Goal: Task Accomplishment & Management: Use online tool/utility

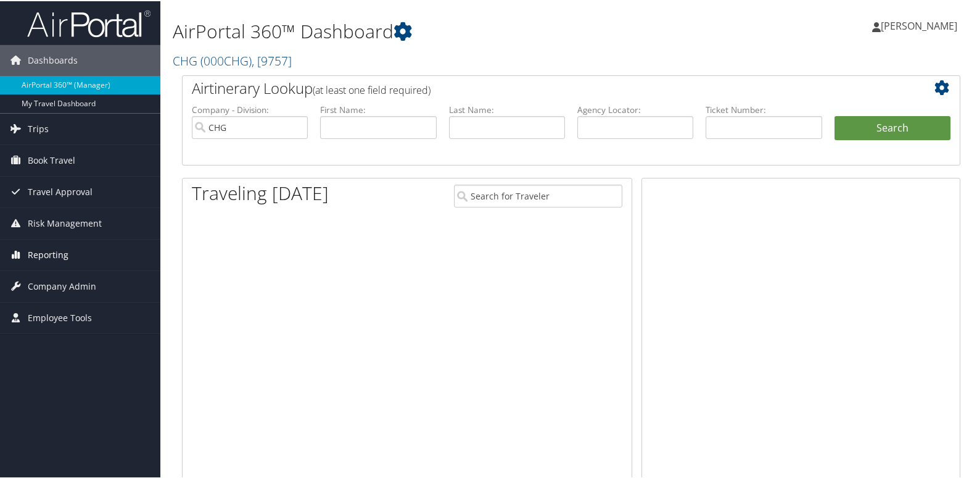
click at [56, 261] on span "Reporting" at bounding box center [48, 253] width 41 height 31
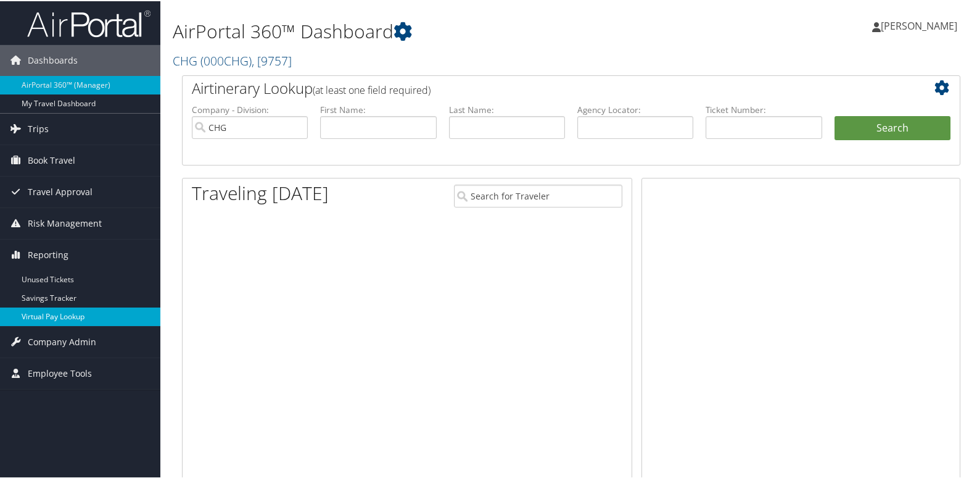
click at [59, 313] on link "Virtual Pay Lookup" at bounding box center [80, 315] width 160 height 19
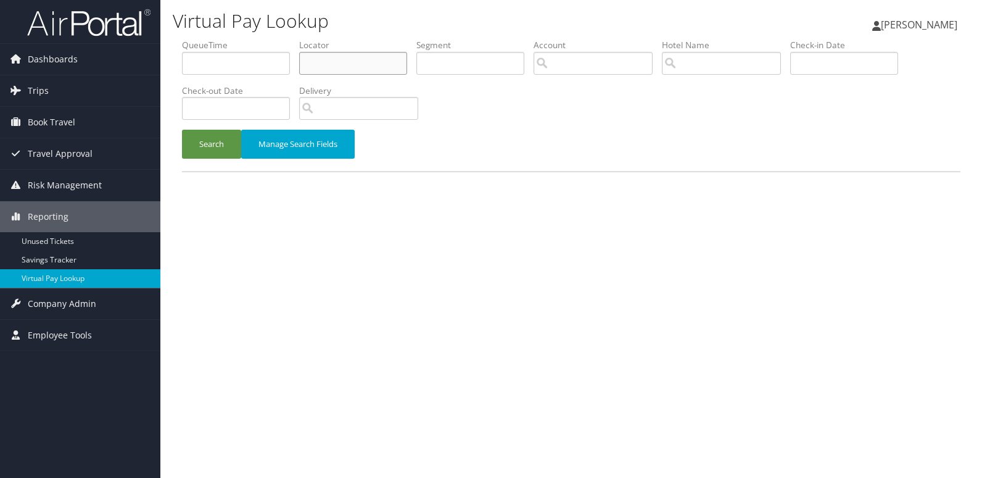
click at [335, 64] on input "text" at bounding box center [353, 63] width 108 height 23
paste input "HFUPEF"
type input "HFUPEF"
click at [182, 130] on button "Search" at bounding box center [211, 144] width 59 height 29
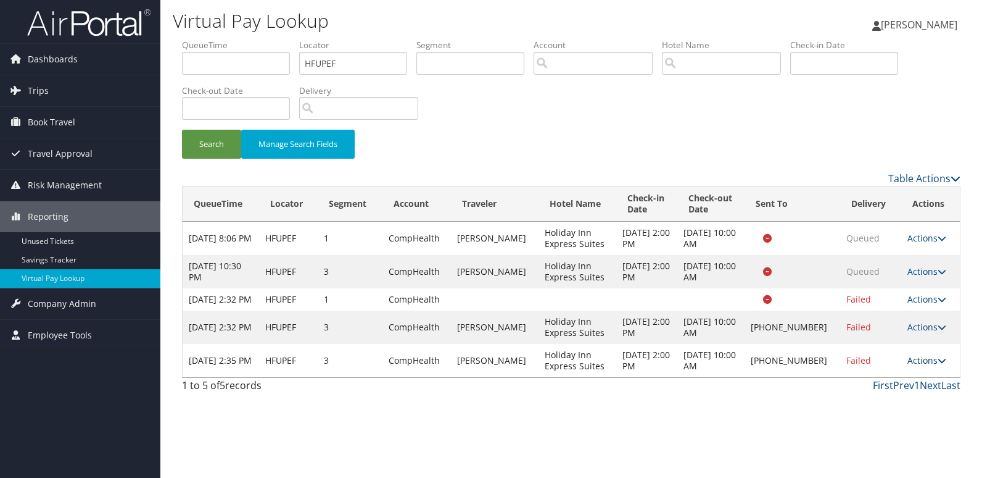
click at [927, 366] on link "Actions" at bounding box center [927, 360] width 39 height 12
click at [885, 397] on link "Resend" at bounding box center [886, 389] width 106 height 21
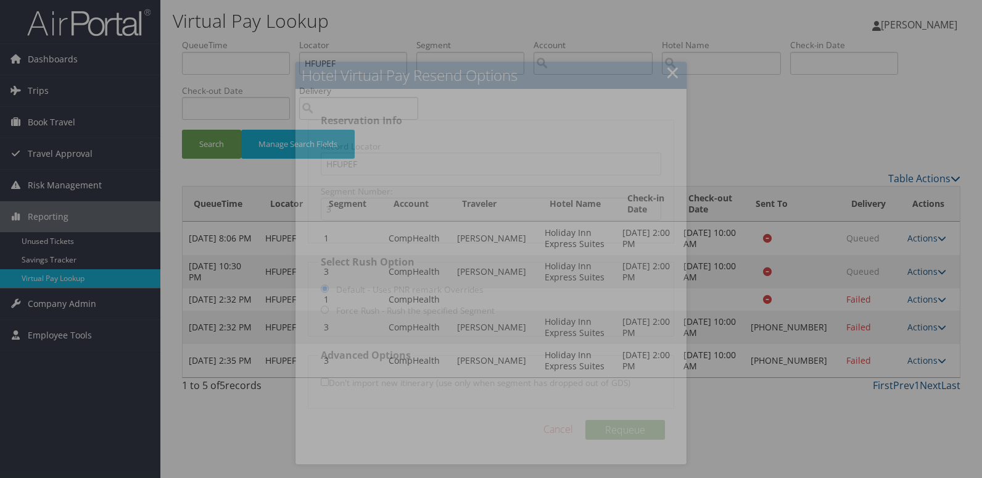
click at [734, 341] on div at bounding box center [491, 239] width 982 height 478
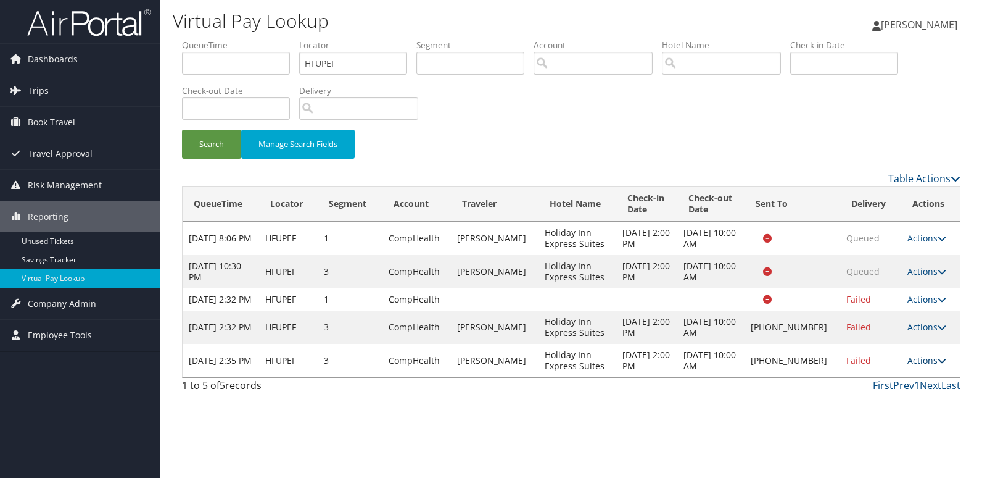
click at [921, 366] on link "Actions" at bounding box center [927, 360] width 39 height 12
drag, startPoint x: 877, startPoint y: 408, endPoint x: 695, endPoint y: 336, distance: 195.8
click at [871, 408] on link "Logs" at bounding box center [886, 410] width 106 height 21
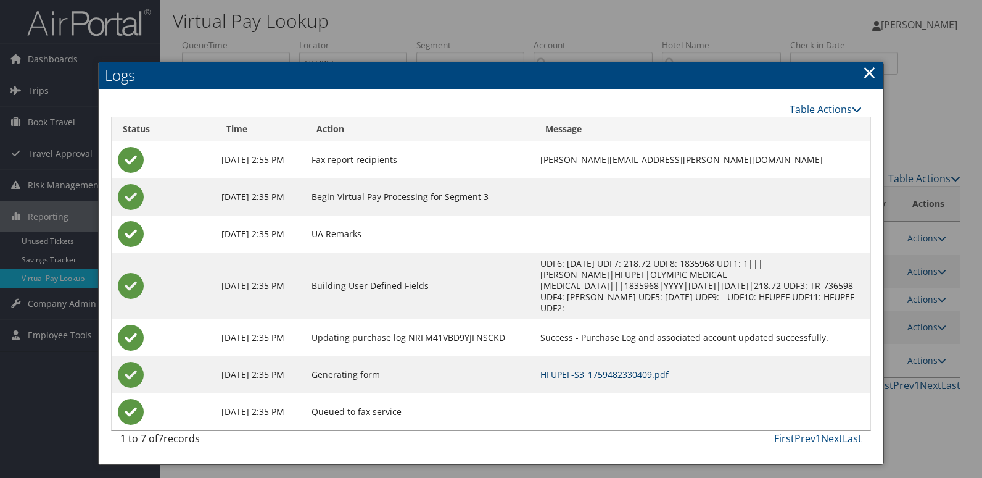
click at [609, 368] on link "HFUPEF-S3_1759482330409.pdf" at bounding box center [605, 374] width 128 height 12
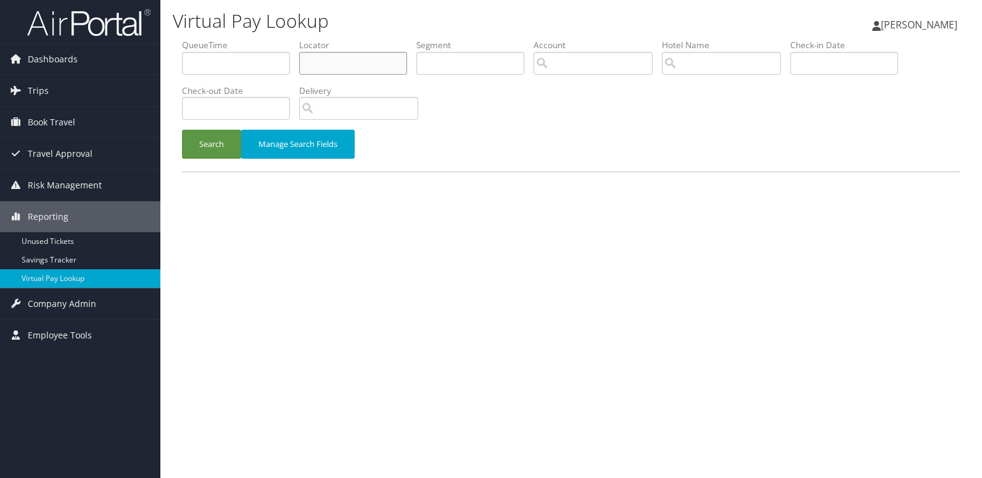
click at [333, 54] on input "text" at bounding box center [353, 63] width 108 height 23
paste input "SIZCGC"
type input "SIZCGC"
click at [213, 157] on button "Search" at bounding box center [211, 144] width 59 height 29
drag, startPoint x: 346, startPoint y: 65, endPoint x: 144, endPoint y: 83, distance: 202.6
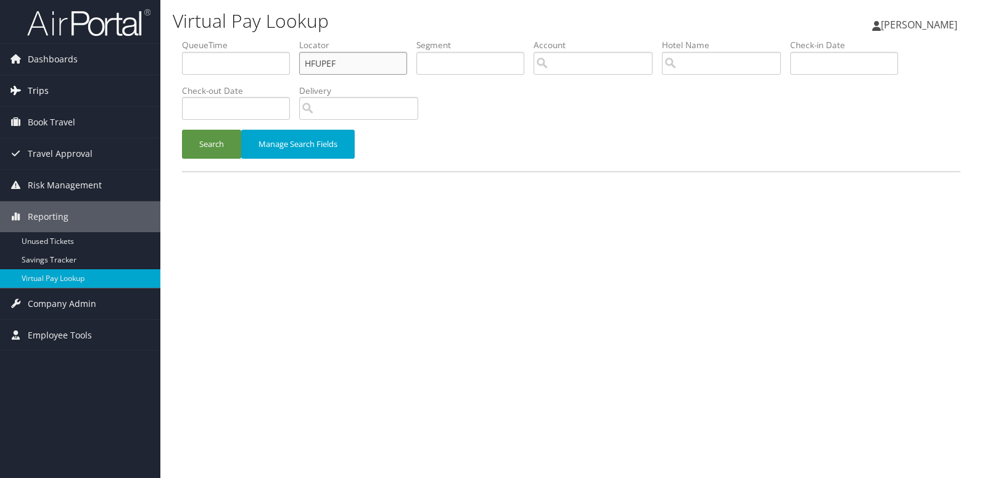
click at [144, 83] on div "Dashboards AirPortal 360™ (Manager) My Travel Dashboard Trips Airtinerary® Look…" at bounding box center [491, 239] width 982 height 478
paste input "JSHBPE"
click at [182, 130] on button "Search" at bounding box center [211, 144] width 59 height 29
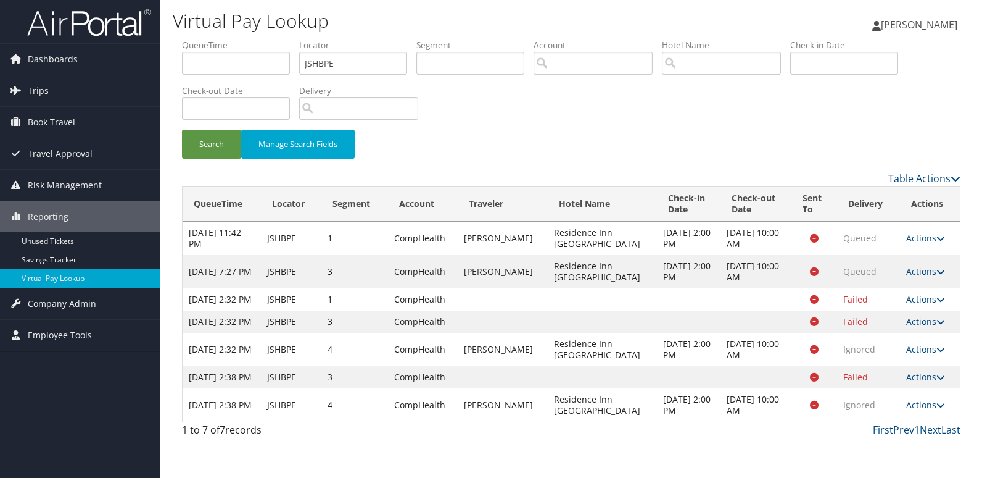
click at [926, 410] on link "Actions" at bounding box center [925, 405] width 39 height 12
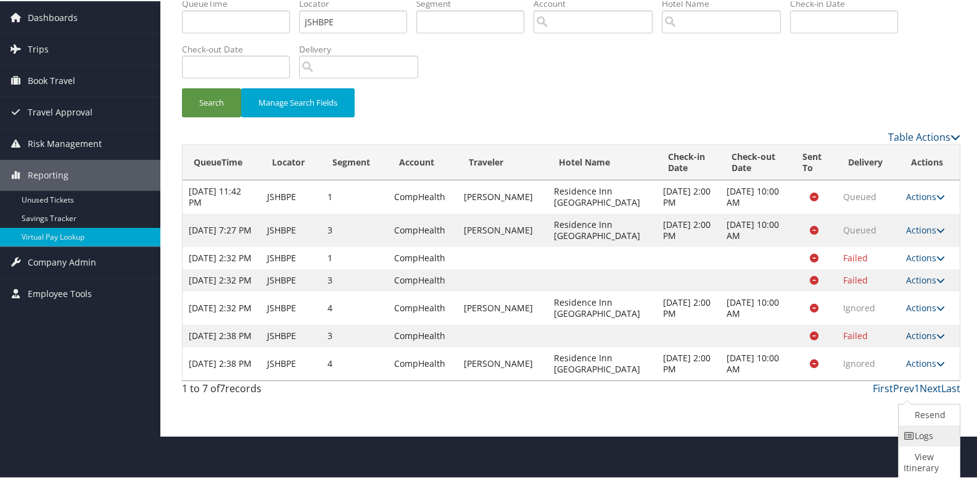
click at [922, 442] on link "Logs" at bounding box center [928, 434] width 58 height 21
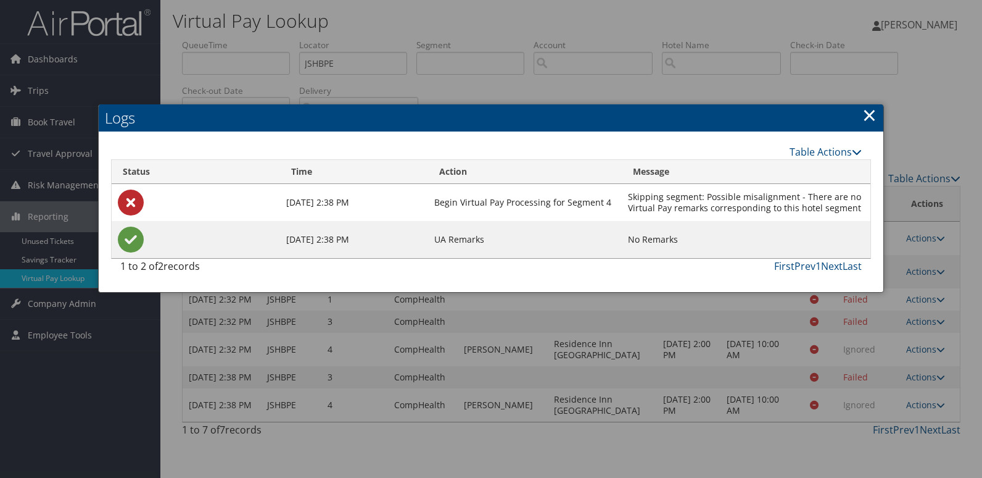
click at [632, 320] on div at bounding box center [491, 239] width 982 height 478
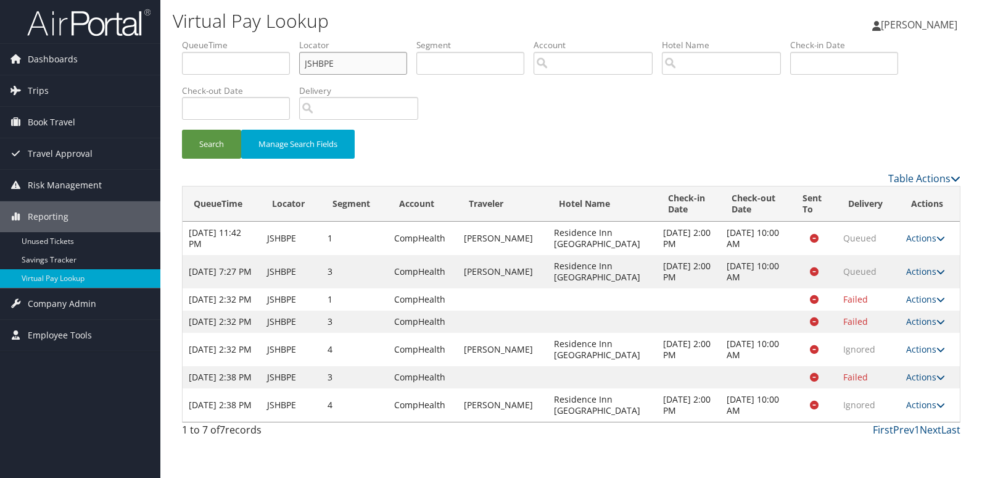
drag, startPoint x: 340, startPoint y: 67, endPoint x: 180, endPoint y: 72, distance: 159.9
click at [182, 72] on form "QueueTime Locator JSHBPE Segment Account Traveler Hotel Name Check-in Date Chec…" at bounding box center [571, 105] width 779 height 132
paste input "KYWVRF"
type input "KYWVRF"
click at [182, 130] on button "Search" at bounding box center [211, 144] width 59 height 29
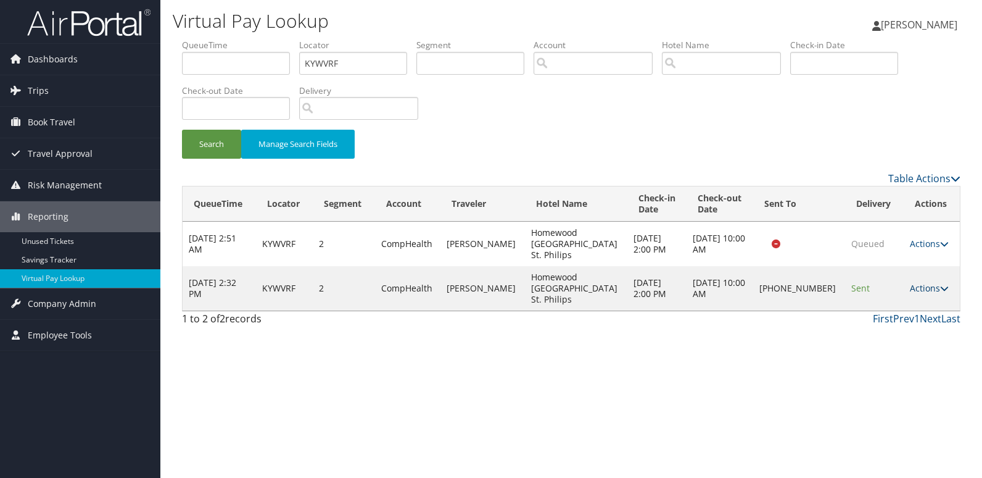
click at [917, 282] on link "Actions" at bounding box center [929, 288] width 39 height 12
drag, startPoint x: 917, startPoint y: 275, endPoint x: 886, endPoint y: 316, distance: 51.1
click at [890, 315] on link "Logs" at bounding box center [887, 315] width 106 height 21
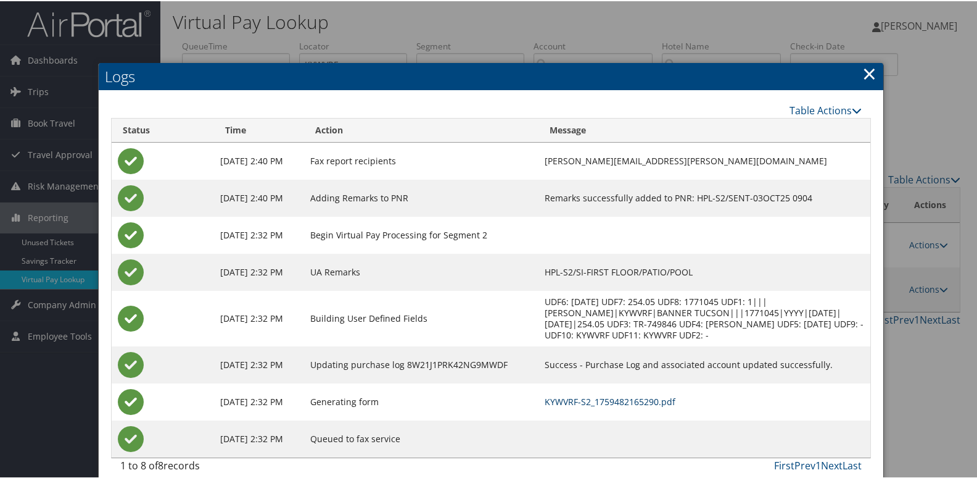
drag, startPoint x: 604, startPoint y: 400, endPoint x: 619, endPoint y: 400, distance: 14.8
click at [604, 400] on link "KYWVRF-S2_1759482165290.pdf" at bounding box center [610, 400] width 131 height 12
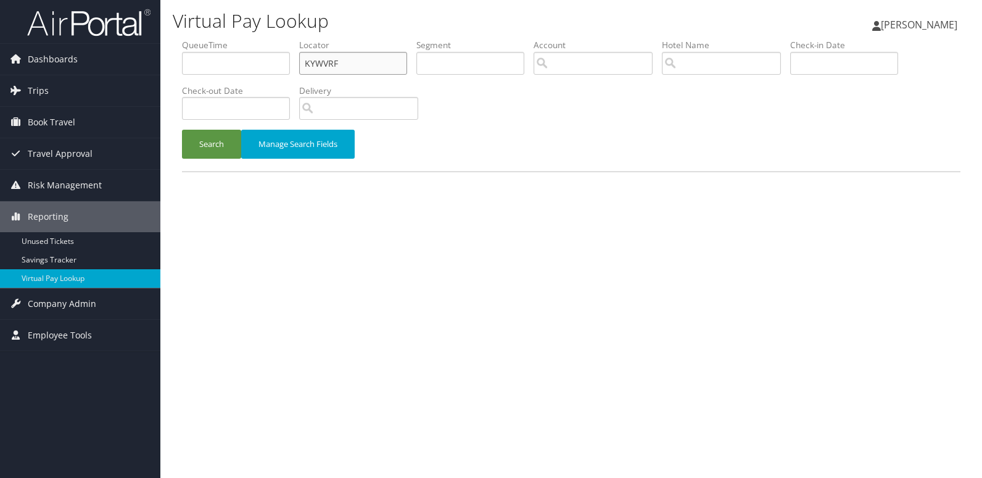
click at [242, 39] on ul "QueueTime Locator KYWVRF Segment Account Traveler Hotel Name Check-in Date Chec…" at bounding box center [571, 39] width 779 height 0
paste input "LYYOFR"
type input "LYYOFR"
click at [182, 130] on button "Search" at bounding box center [211, 144] width 59 height 29
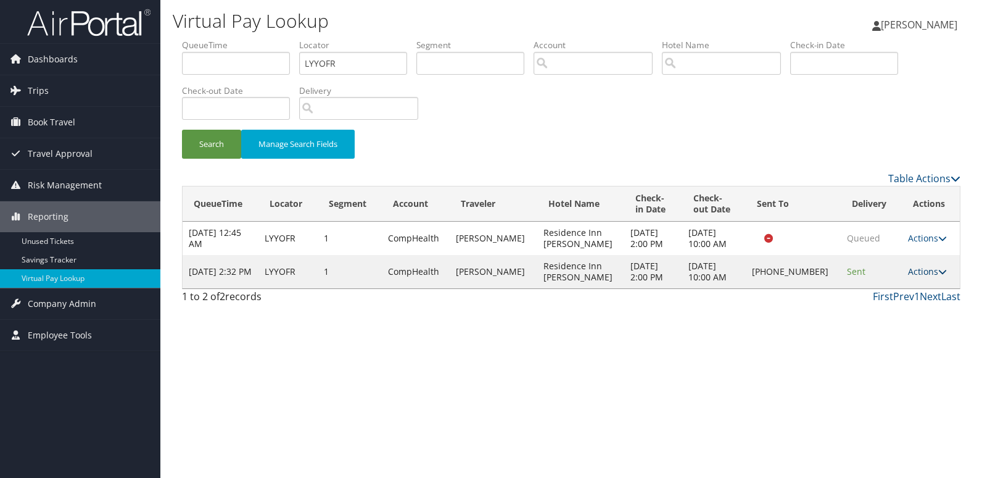
click at [927, 273] on link "Actions" at bounding box center [927, 271] width 39 height 12
click at [896, 309] on link "Logs" at bounding box center [886, 310] width 106 height 21
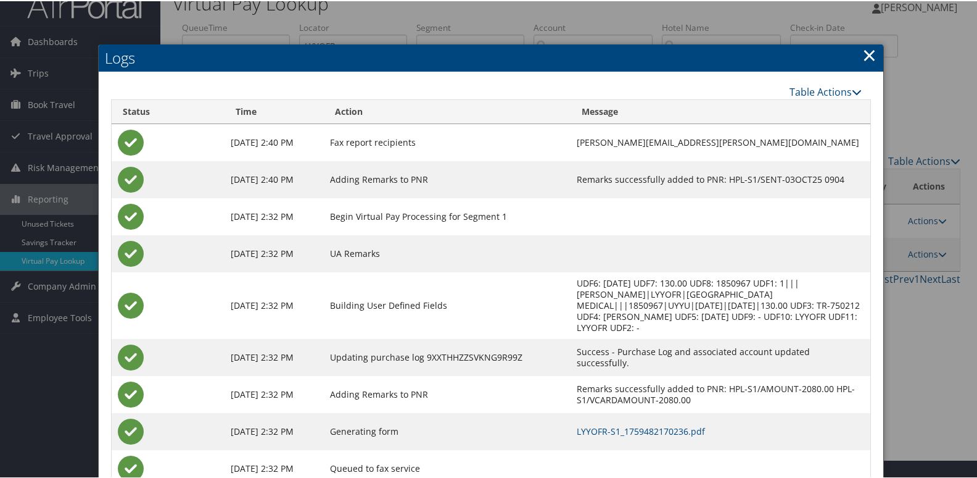
scroll to position [50, 0]
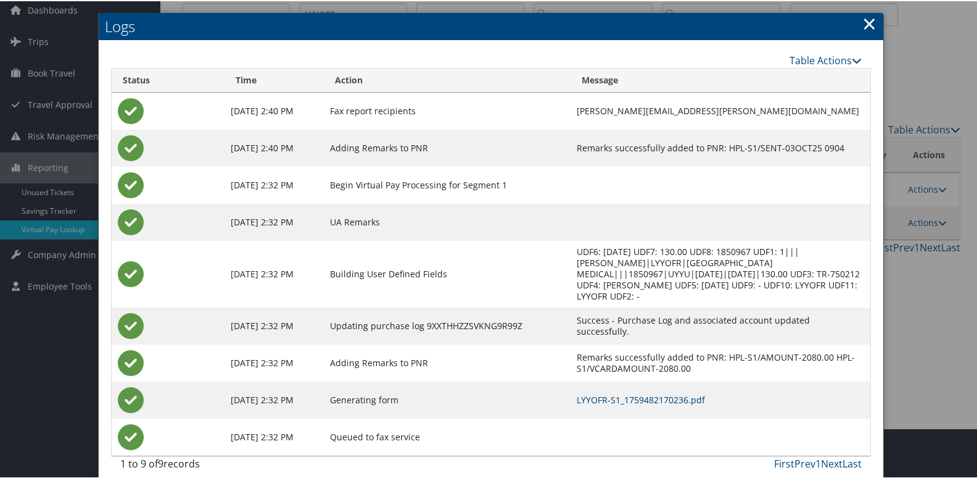
click at [615, 392] on link "LYYOFR-S1_1759482170236.pdf" at bounding box center [641, 398] width 128 height 12
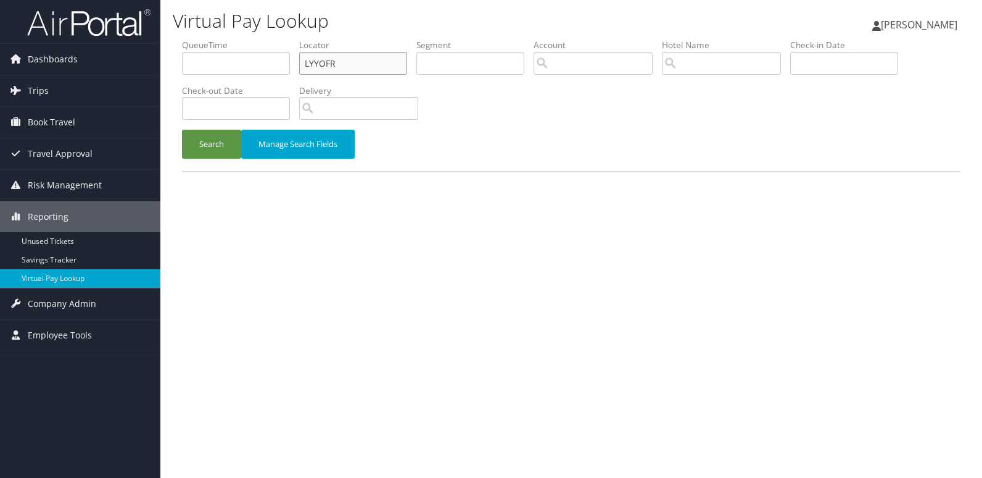
drag, startPoint x: 275, startPoint y: 67, endPoint x: 262, endPoint y: 68, distance: 12.4
click at [263, 39] on ul "QueueTime Locator LYYOFR Segment Account Traveler Hotel Name Check-in Date Chec…" at bounding box center [571, 39] width 779 height 0
paste input "GGZTEJ"
type input "GGZTEJ"
click at [182, 130] on button "Search" at bounding box center [211, 144] width 59 height 29
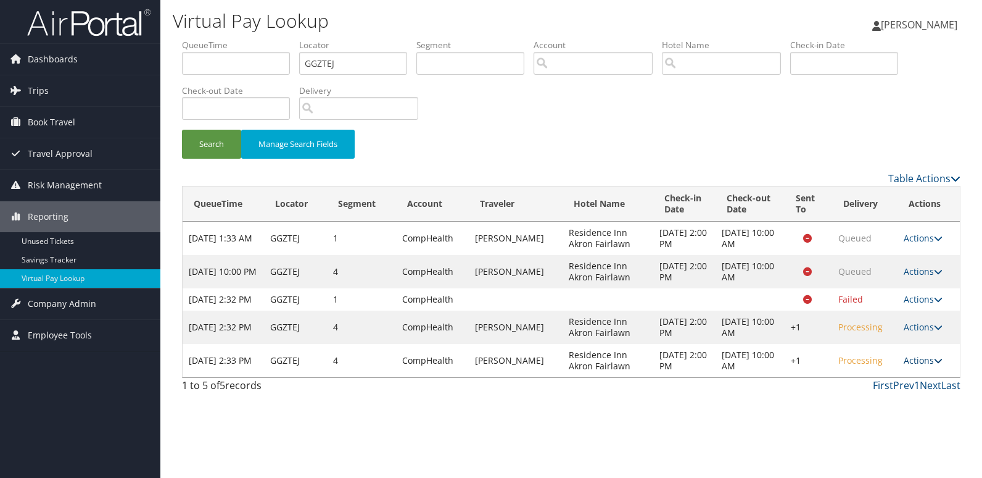
click at [934, 365] on icon at bounding box center [938, 360] width 9 height 9
click at [885, 402] on link "Logs" at bounding box center [886, 410] width 106 height 21
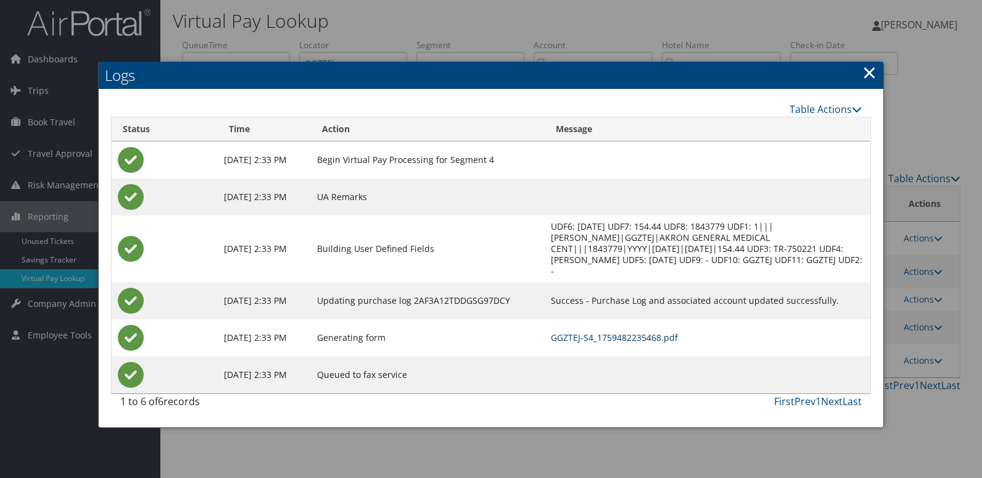
click at [618, 339] on link "GGZTEJ-S4_1759482235468.pdf" at bounding box center [614, 337] width 127 height 12
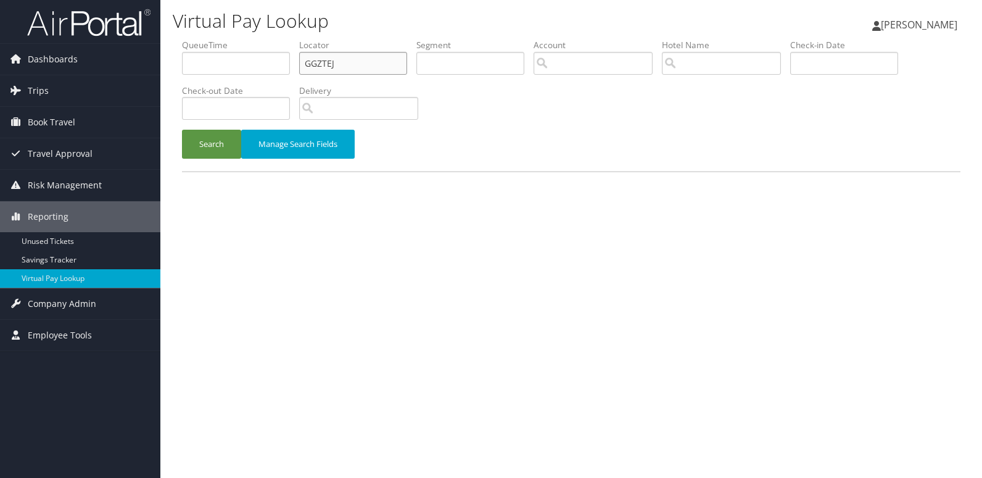
drag, startPoint x: 352, startPoint y: 61, endPoint x: 181, endPoint y: 72, distance: 171.2
click at [182, 72] on form "QueueTime Locator GGZTEJ Segment Account Traveler Hotel Name Check-in Date Chec…" at bounding box center [571, 105] width 779 height 132
paste input "LCAWPP"
type input "LCAWPP"
click at [182, 130] on button "Search" at bounding box center [211, 144] width 59 height 29
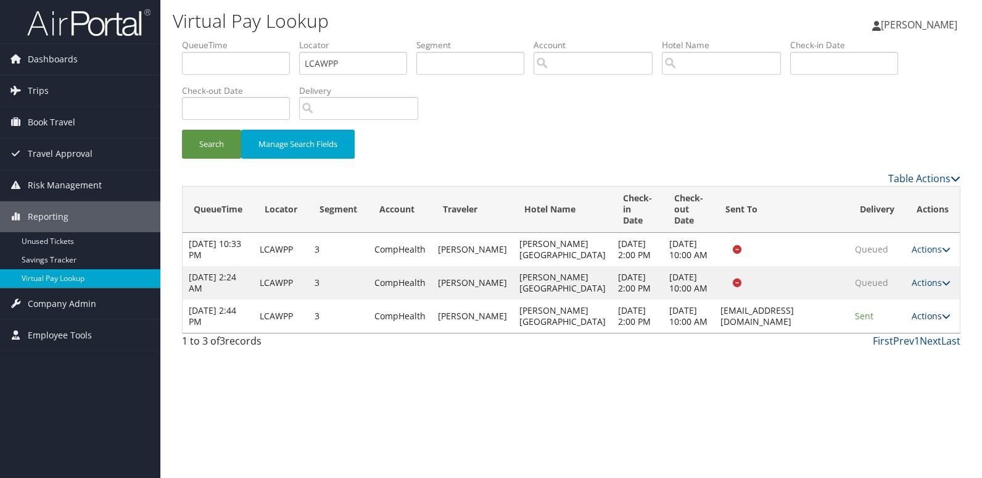
click at [917, 321] on link "Actions" at bounding box center [931, 316] width 39 height 12
click at [901, 405] on link "Logs" at bounding box center [908, 410] width 78 height 21
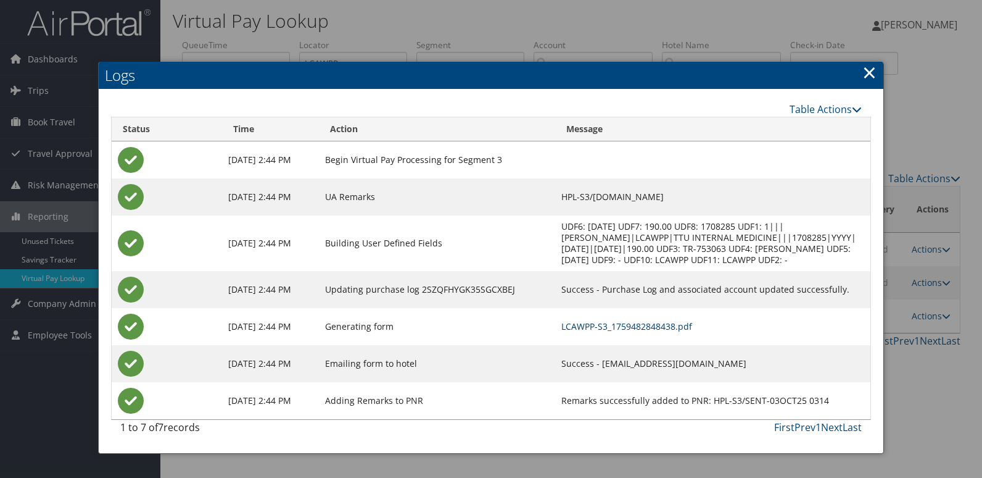
click at [629, 321] on link "LCAWPP-S3_1759482848438.pdf" at bounding box center [626, 326] width 131 height 12
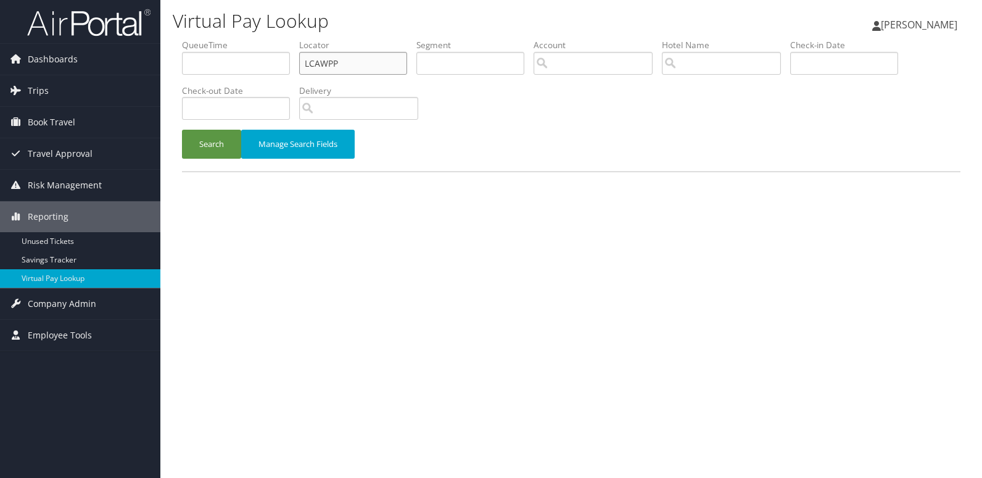
drag, startPoint x: 320, startPoint y: 70, endPoint x: 286, endPoint y: 77, distance: 34.7
click at [286, 39] on ul "QueueTime Locator LCAWPP Segment Account Traveler Hotel Name Check-in Date Chec…" at bounding box center [571, 39] width 779 height 0
drag, startPoint x: 346, startPoint y: 66, endPoint x: 257, endPoint y: 77, distance: 89.5
click at [259, 39] on ul "QueueTime Locator LCAWPP Segment Account Traveler Hotel Name Check-in Date Chec…" at bounding box center [571, 39] width 779 height 0
paste input "AUUGR"
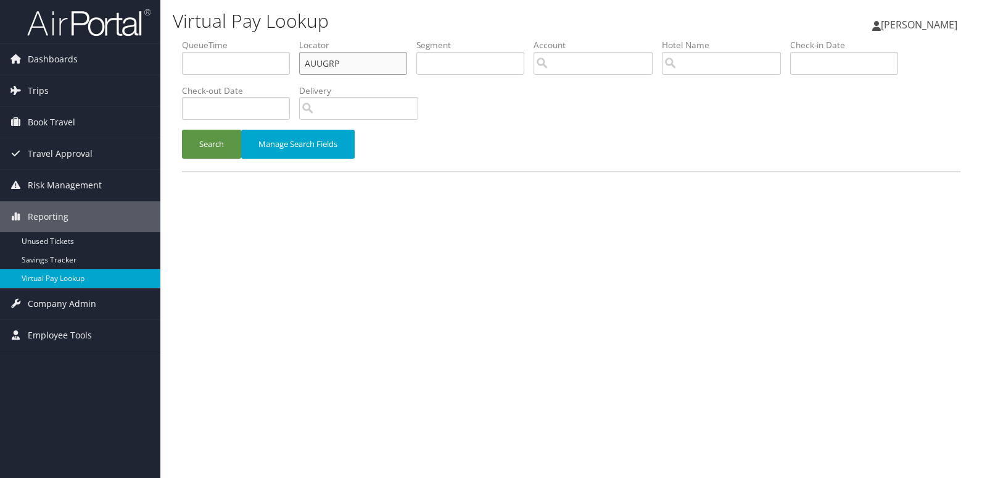
type input "AUUGRP"
click at [182, 130] on button "Search" at bounding box center [211, 144] width 59 height 29
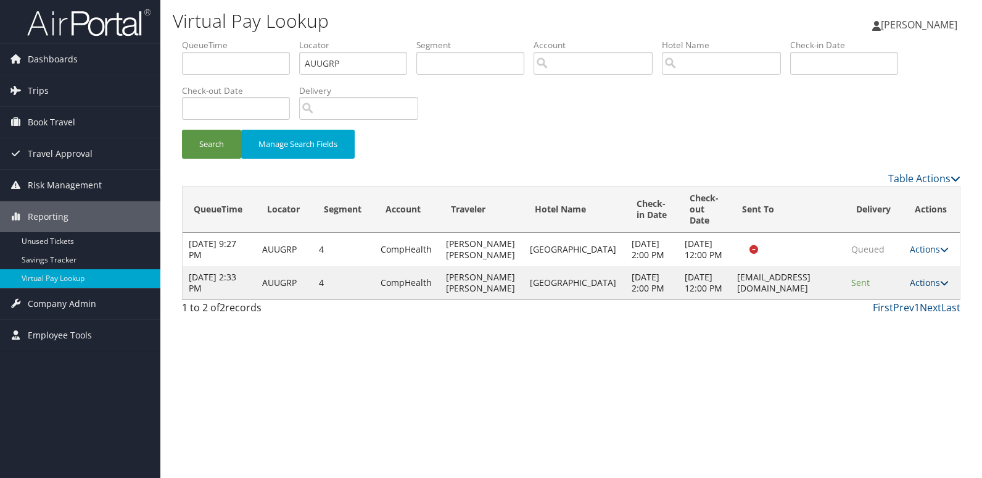
click at [927, 288] on link "Actions" at bounding box center [929, 282] width 39 height 12
click at [897, 325] on link "Resend" at bounding box center [905, 317] width 78 height 21
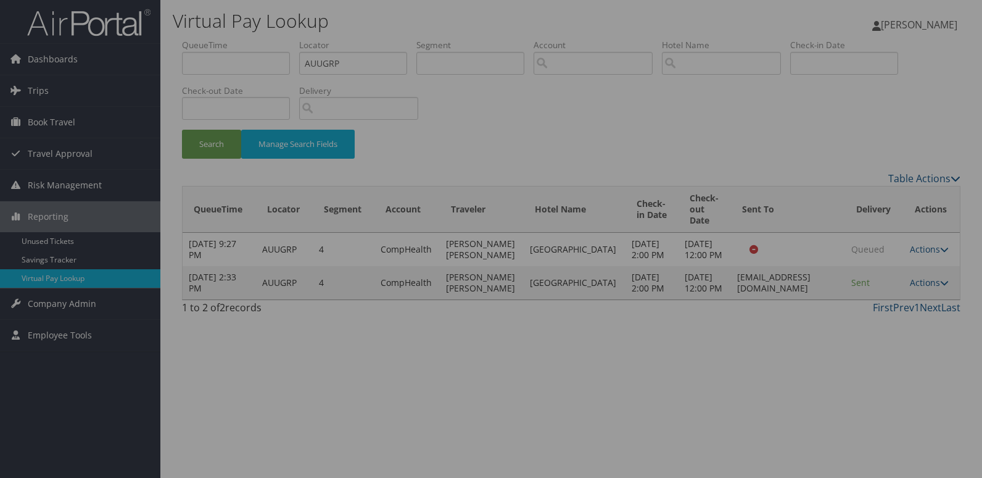
click at [843, 304] on div at bounding box center [491, 239] width 982 height 478
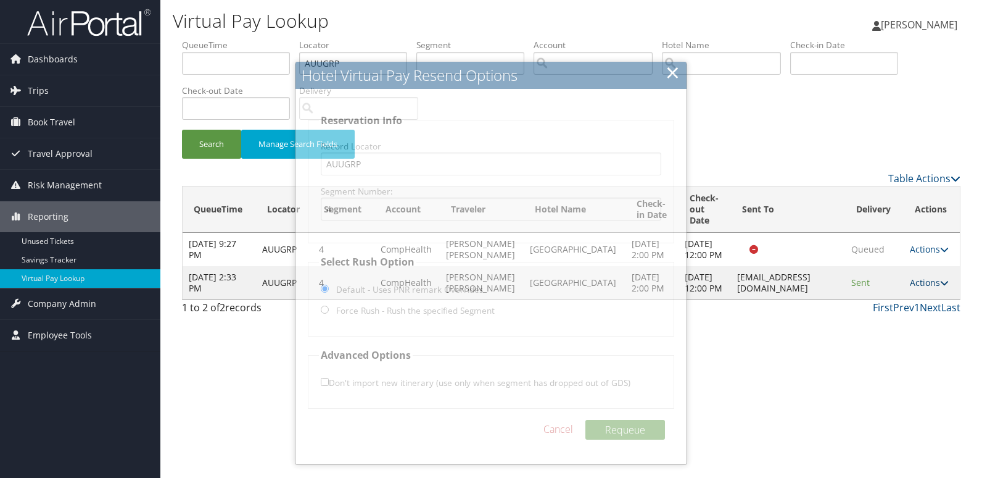
click at [935, 288] on link "Actions" at bounding box center [929, 282] width 39 height 12
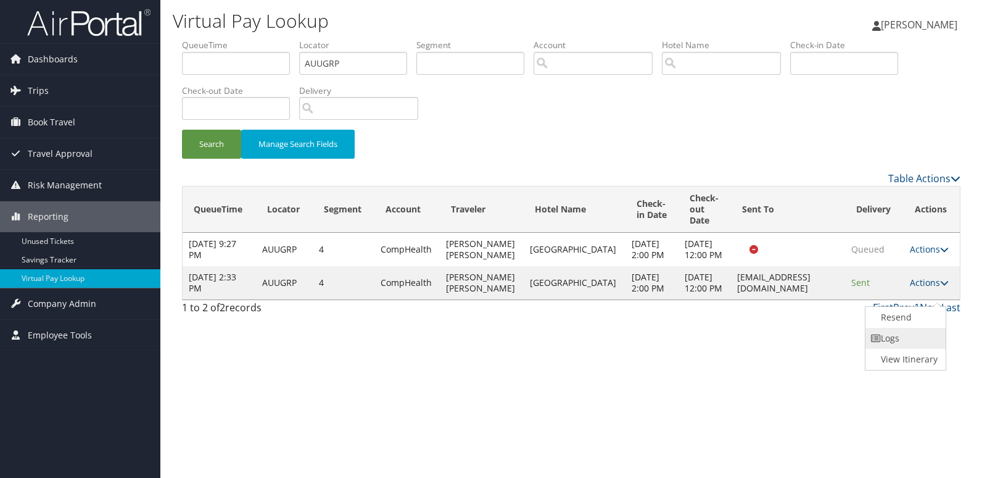
click at [905, 342] on link "Logs" at bounding box center [905, 338] width 78 height 21
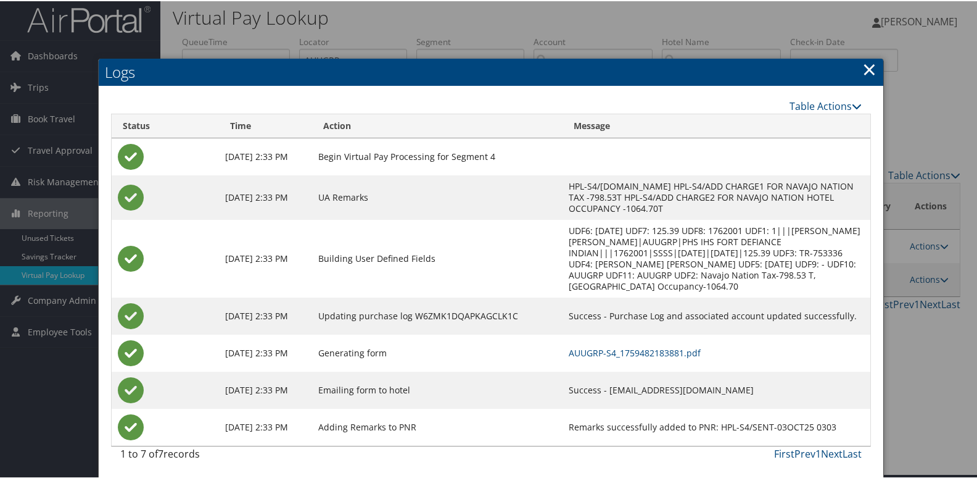
scroll to position [6, 0]
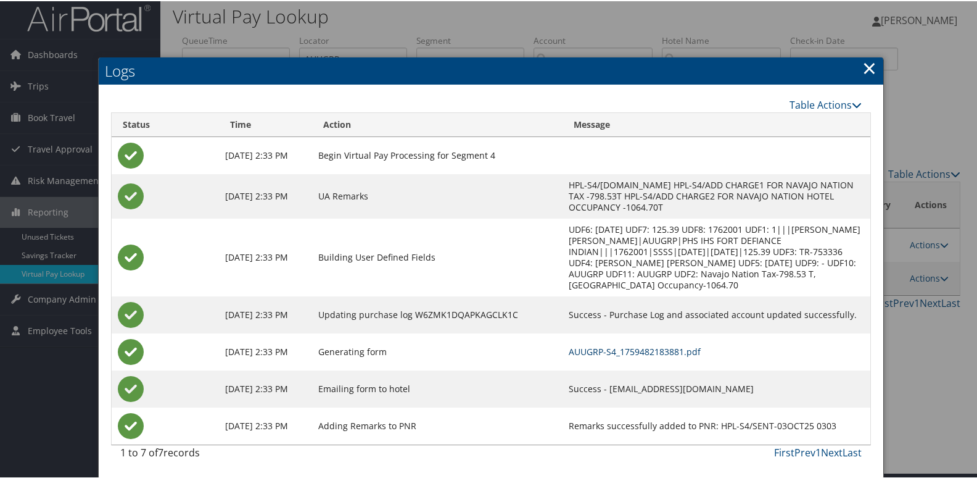
drag, startPoint x: 621, startPoint y: 347, endPoint x: 641, endPoint y: 347, distance: 20.4
click at [621, 347] on link "AUUGRP-S4_1759482183881.pdf" at bounding box center [635, 350] width 132 height 12
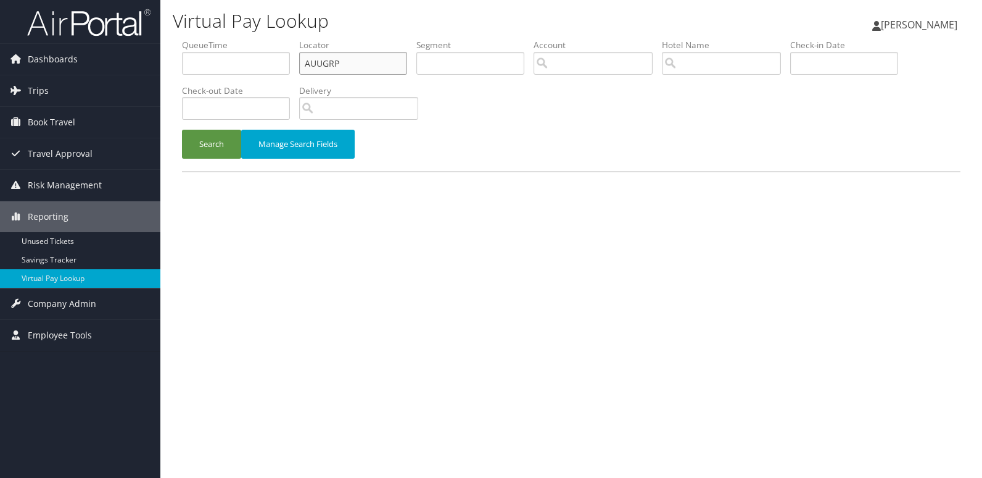
drag, startPoint x: 355, startPoint y: 67, endPoint x: 263, endPoint y: 75, distance: 92.9
click at [263, 39] on ul "QueueTime Locator AUUGRP Segment Account Traveler Hotel Name Check-in Date Chec…" at bounding box center [571, 39] width 779 height 0
paste input "HENIRX"
type input "HENIRX"
click at [182, 130] on button "Search" at bounding box center [211, 144] width 59 height 29
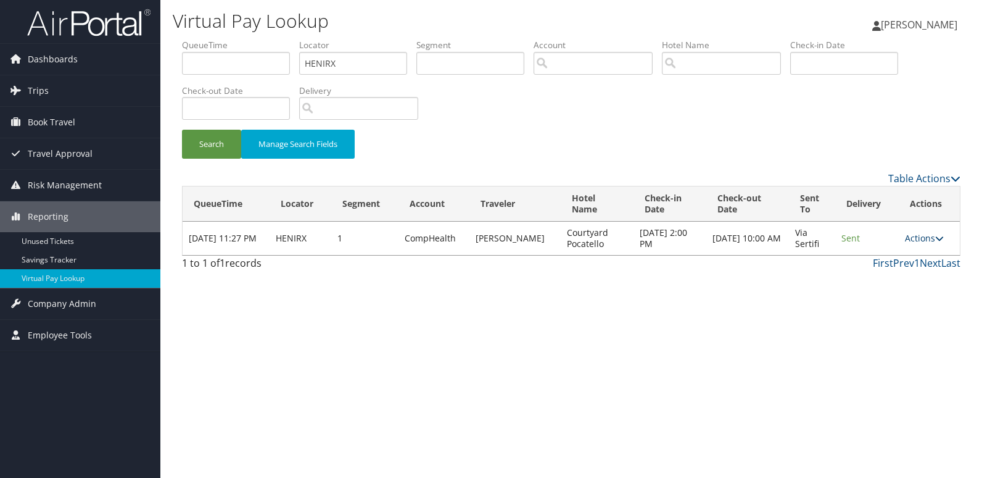
click at [915, 240] on link "Actions" at bounding box center [924, 238] width 39 height 12
click at [893, 273] on link "Logs" at bounding box center [901, 277] width 78 height 21
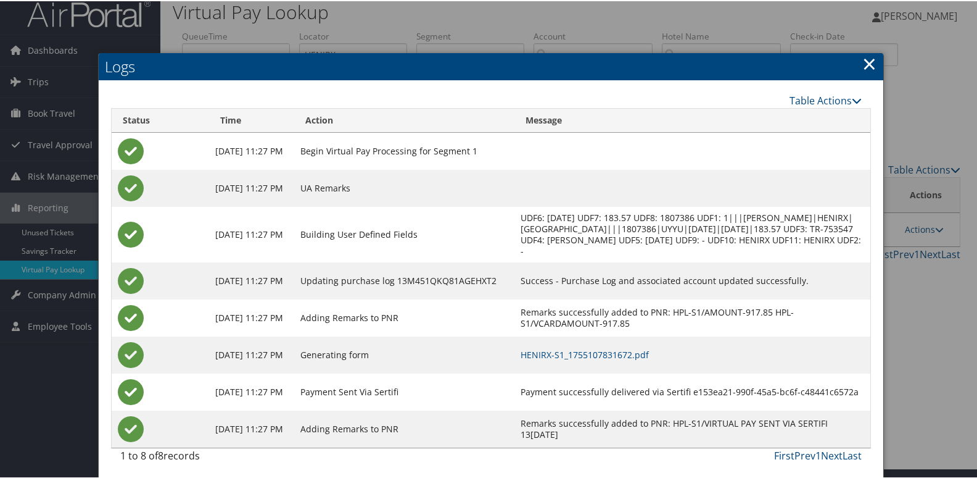
scroll to position [13, 0]
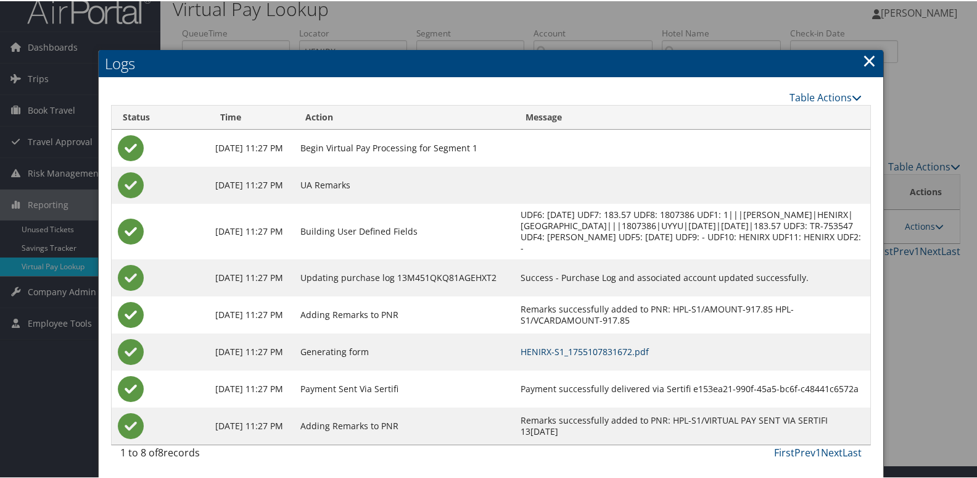
click at [637, 358] on td "HENIRX-S1_1755107831672.pdf" at bounding box center [692, 350] width 355 height 37
click at [638, 352] on link "HENIRX-S1_1755107831672.pdf" at bounding box center [585, 350] width 128 height 12
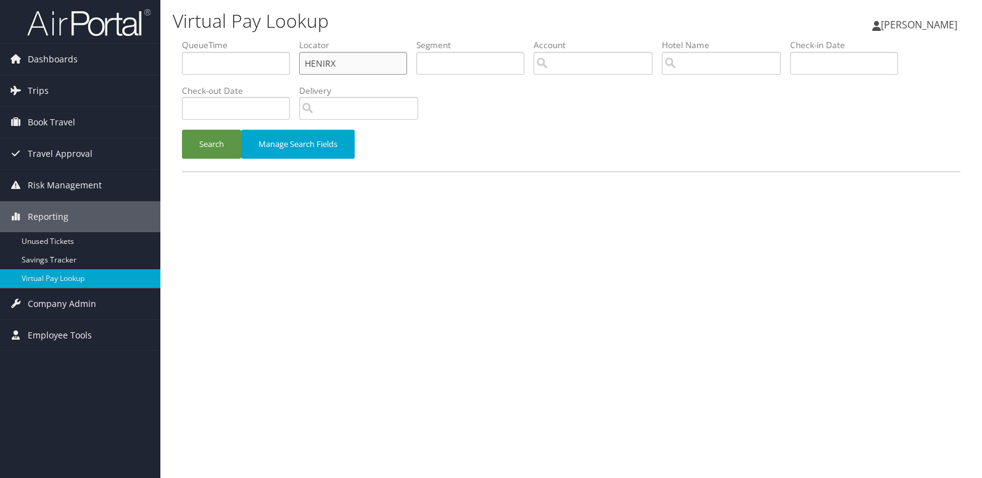
drag, startPoint x: 312, startPoint y: 63, endPoint x: 251, endPoint y: 67, distance: 61.9
click at [251, 39] on ul "QueueTime Locator HENIRX Segment Account Traveler Hotel Name Check-in Date Chec…" at bounding box center [571, 39] width 779 height 0
paste input "CXXQWM"
type input "CXXQWM"
click at [182, 130] on button "Search" at bounding box center [211, 144] width 59 height 29
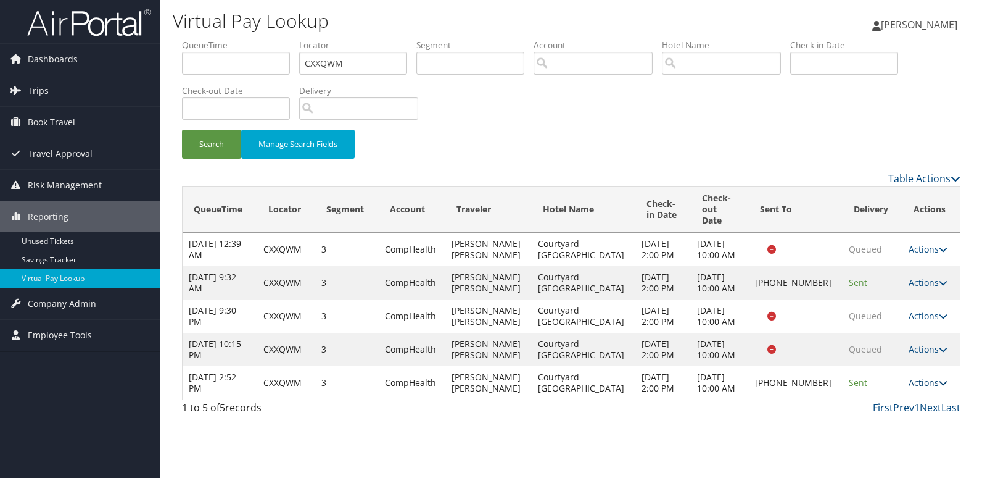
click at [917, 388] on link "Actions" at bounding box center [928, 382] width 39 height 12
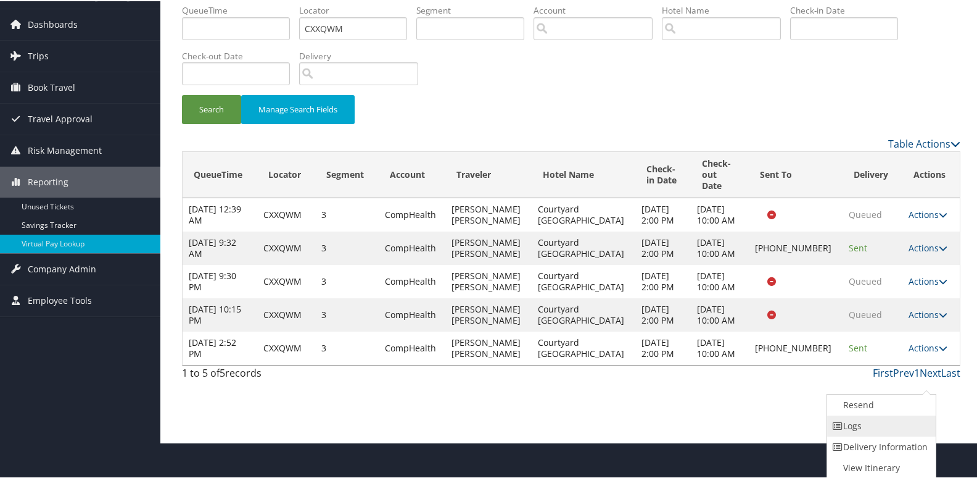
click at [875, 416] on link "Logs" at bounding box center [880, 424] width 106 height 21
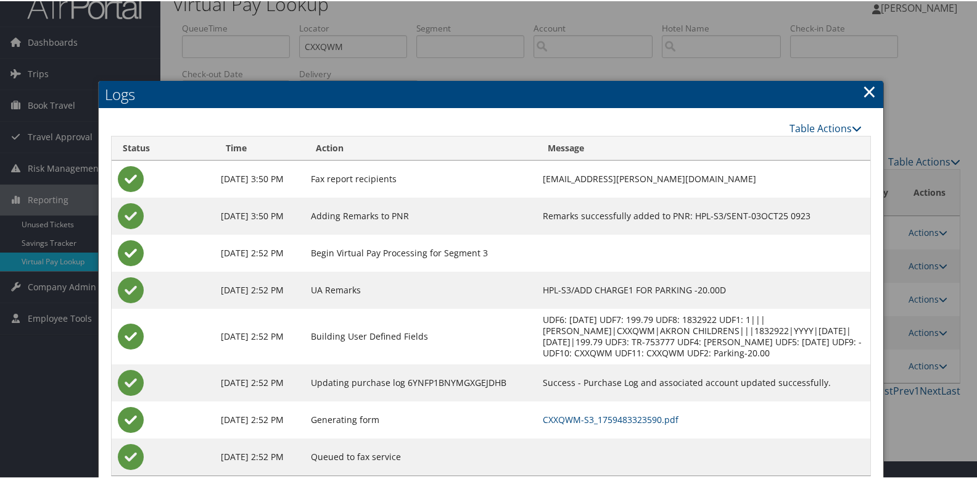
scroll to position [49, 0]
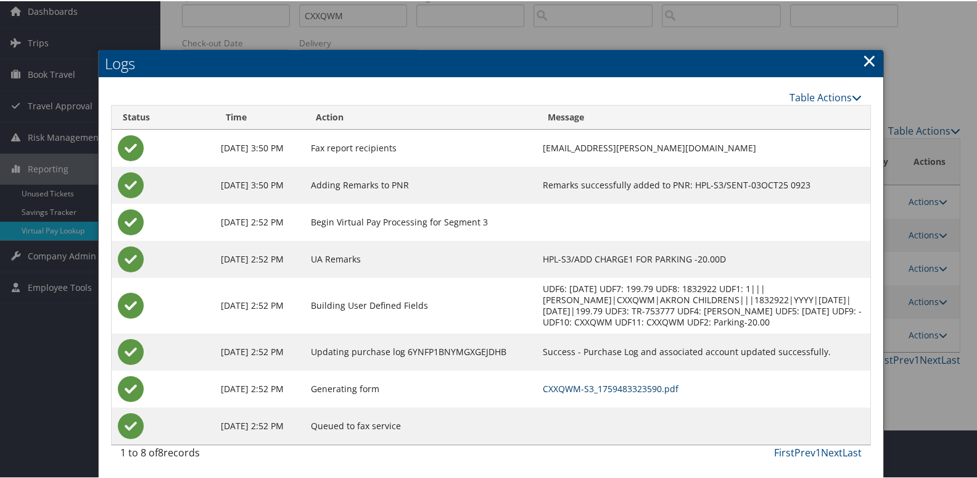
drag, startPoint x: 589, startPoint y: 385, endPoint x: 605, endPoint y: 386, distance: 15.4
click at [589, 385] on link "CXXQWM-S3_1759483323590.pdf" at bounding box center [611, 387] width 136 height 12
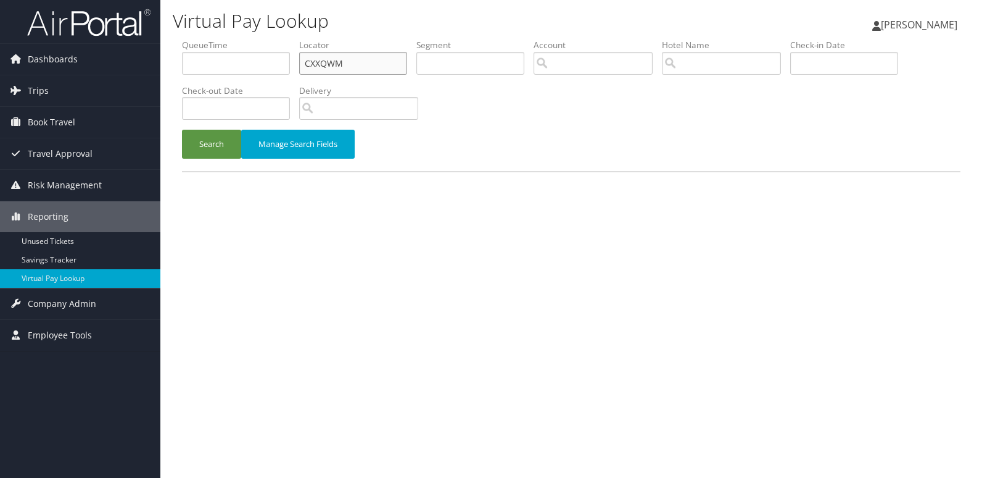
drag, startPoint x: 239, startPoint y: 73, endPoint x: 212, endPoint y: 73, distance: 27.1
click at [212, 39] on ul "QueueTime Locator CXXQWM Segment Account Traveler Hotel Name Check-in Date Chec…" at bounding box center [571, 39] width 779 height 0
paste input "AJTUDY"
type input "AJTUDY"
click at [182, 130] on button "Search" at bounding box center [211, 144] width 59 height 29
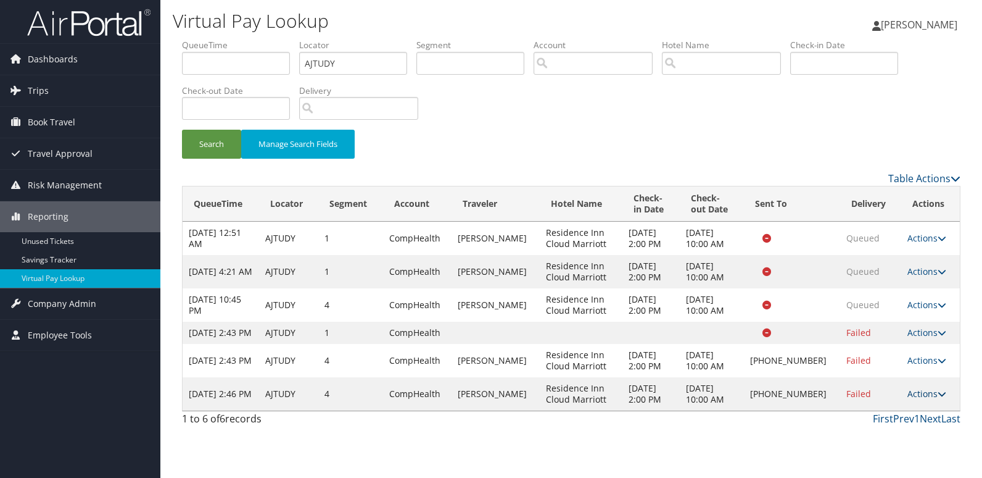
click at [923, 399] on link "Actions" at bounding box center [927, 393] width 39 height 12
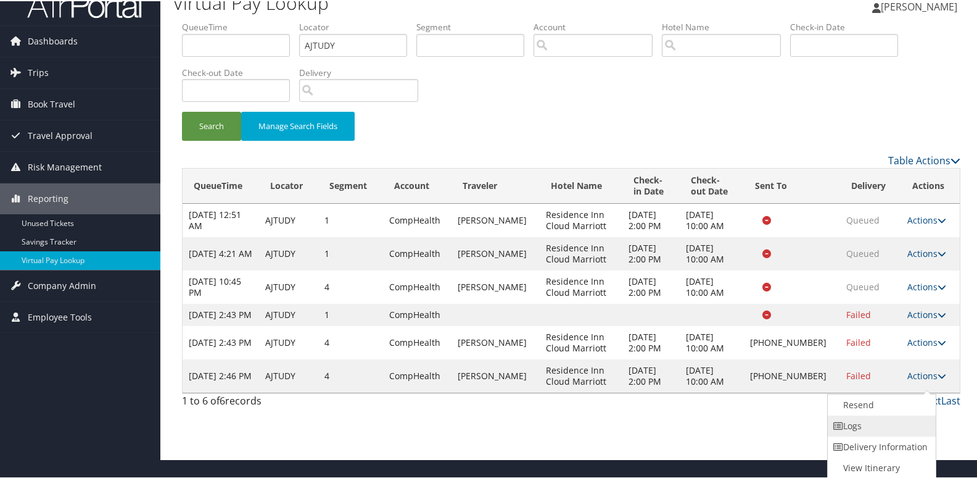
click at [873, 423] on link "Logs" at bounding box center [881, 424] width 106 height 21
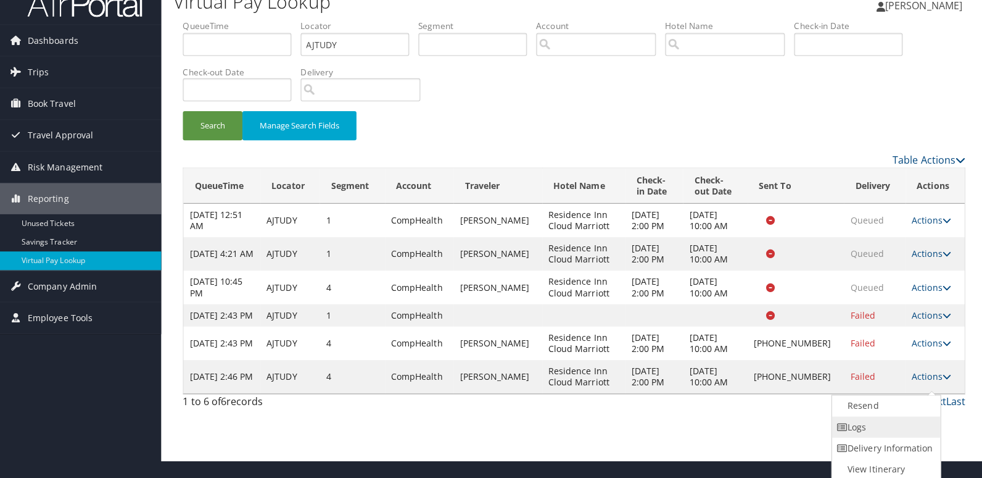
scroll to position [0, 0]
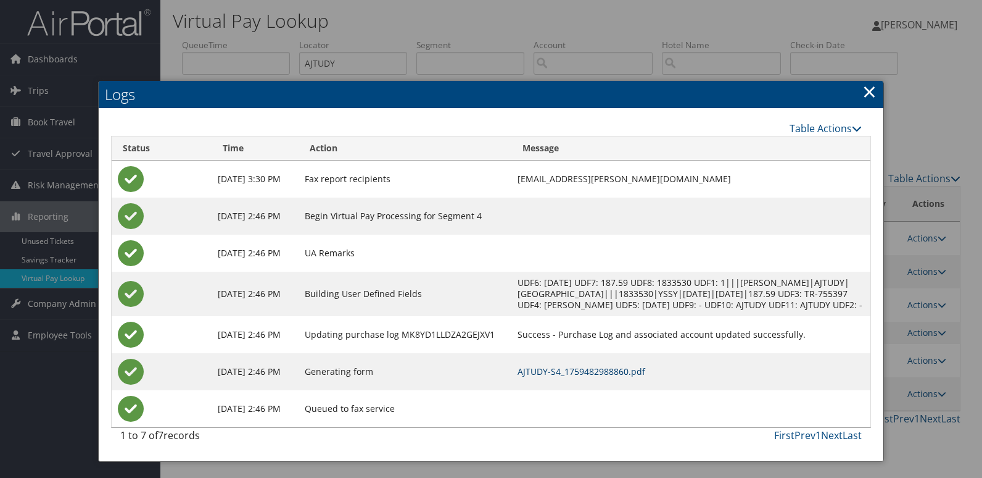
click at [622, 377] on link "AJTUDY-S4_1759482988860.pdf" at bounding box center [582, 371] width 128 height 12
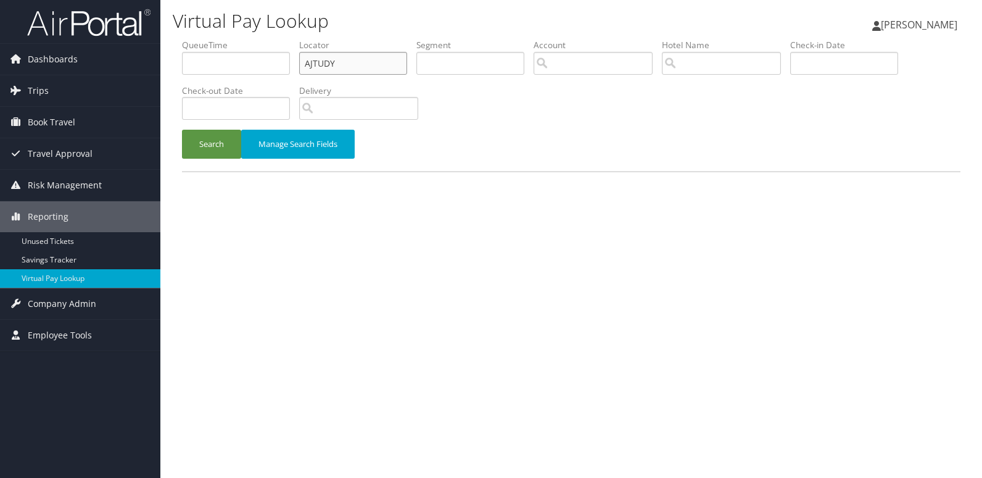
drag, startPoint x: 338, startPoint y: 60, endPoint x: 223, endPoint y: 70, distance: 115.8
click at [223, 39] on ul "QueueTime Locator AJTUDY Segment Account Traveler Hotel Name Check-in Date Chec…" at bounding box center [571, 39] width 779 height 0
paste input "JTPDHZ"
type input "JTPDHZ"
click at [182, 130] on button "Search" at bounding box center [211, 144] width 59 height 29
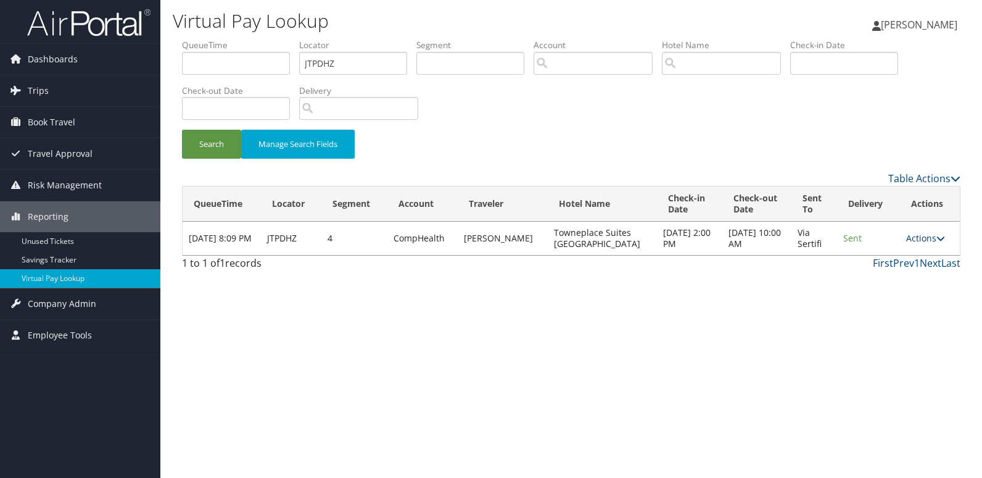
click at [921, 236] on link "Actions" at bounding box center [925, 238] width 39 height 12
click at [900, 276] on link "Logs" at bounding box center [901, 277] width 78 height 21
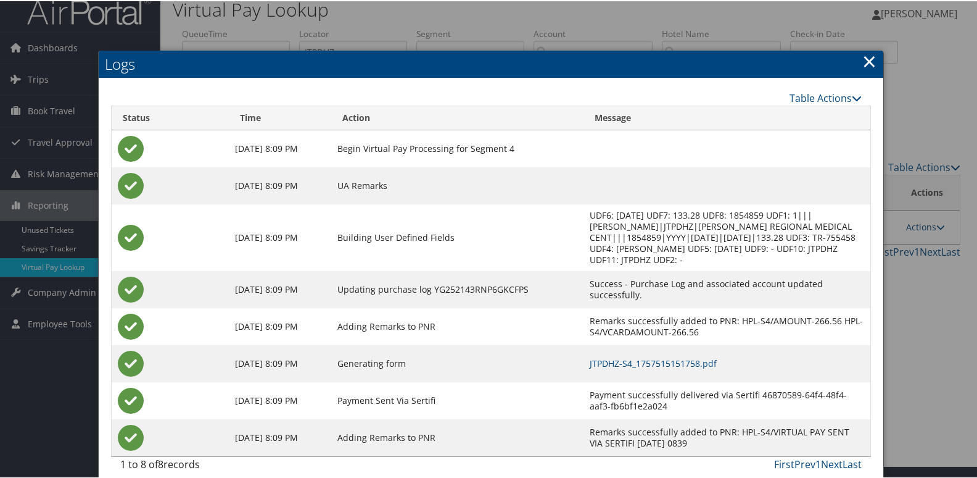
scroll to position [24, 0]
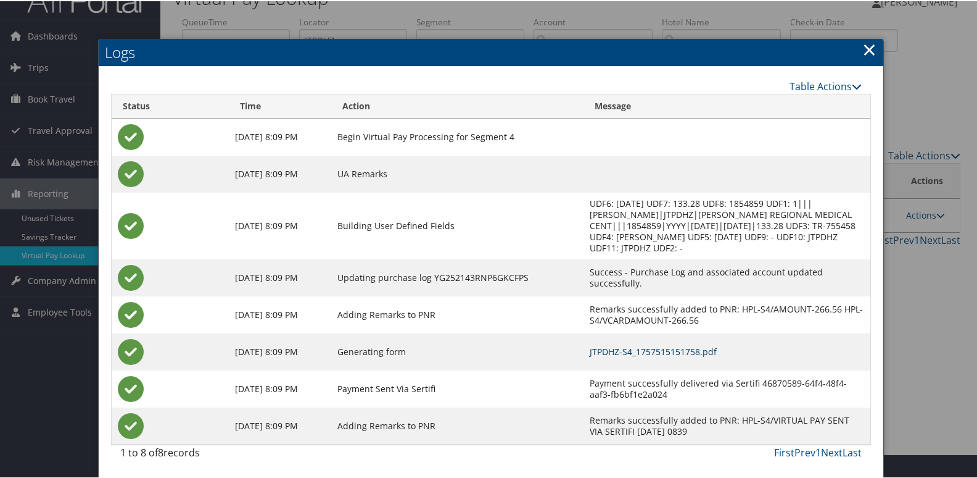
drag, startPoint x: 668, startPoint y: 346, endPoint x: 682, endPoint y: 347, distance: 13.6
click at [668, 346] on link "JTPDHZ-S4_1757515151758.pdf" at bounding box center [653, 350] width 127 height 12
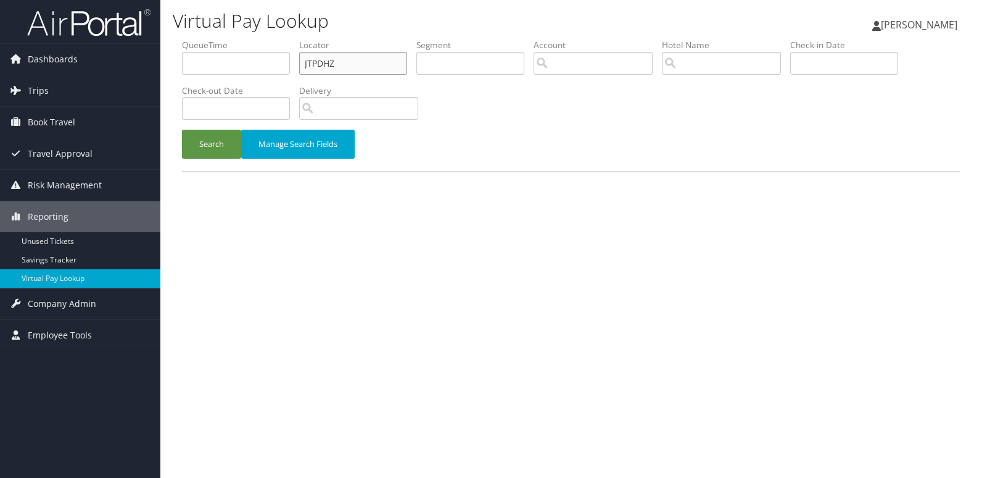
drag, startPoint x: 315, startPoint y: 70, endPoint x: 238, endPoint y: 68, distance: 77.1
click at [238, 39] on ul "QueueTime Locator JTPDHZ Segment Account Traveler Hotel Name Check-in Date Chec…" at bounding box center [571, 39] width 779 height 0
paste input "TR-755548"
drag, startPoint x: 362, startPoint y: 65, endPoint x: 227, endPoint y: 79, distance: 135.2
click at [229, 39] on ul "QueueTime Locator TR-755548 Segment Account Traveler Hotel Name Check-in Date C…" at bounding box center [571, 39] width 779 height 0
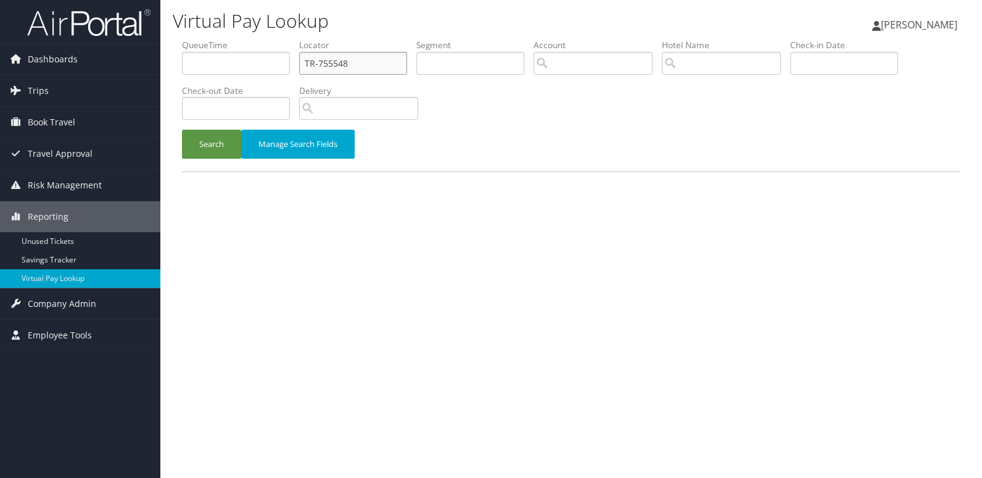
paste input "DEGFSA"
type input "DEGFSA"
click at [182, 130] on button "Search" at bounding box center [211, 144] width 59 height 29
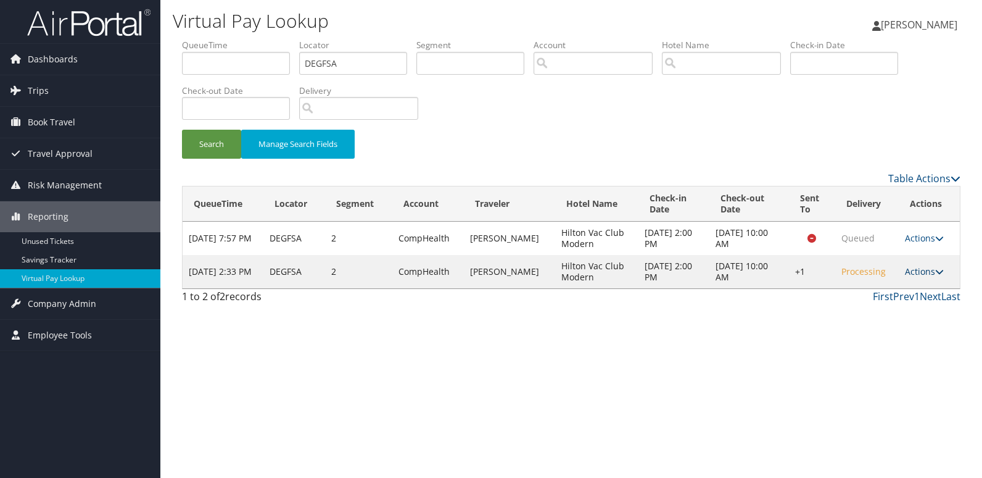
click at [928, 275] on link "Actions" at bounding box center [924, 271] width 39 height 12
click at [885, 313] on link "Logs" at bounding box center [887, 310] width 106 height 21
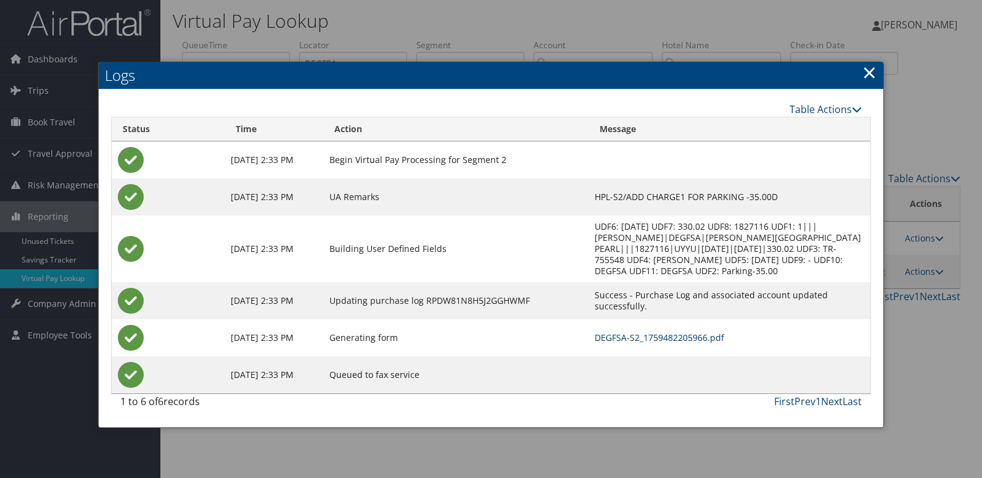
click at [650, 338] on link "DEGFSA-S2_1759482205966.pdf" at bounding box center [660, 337] width 130 height 12
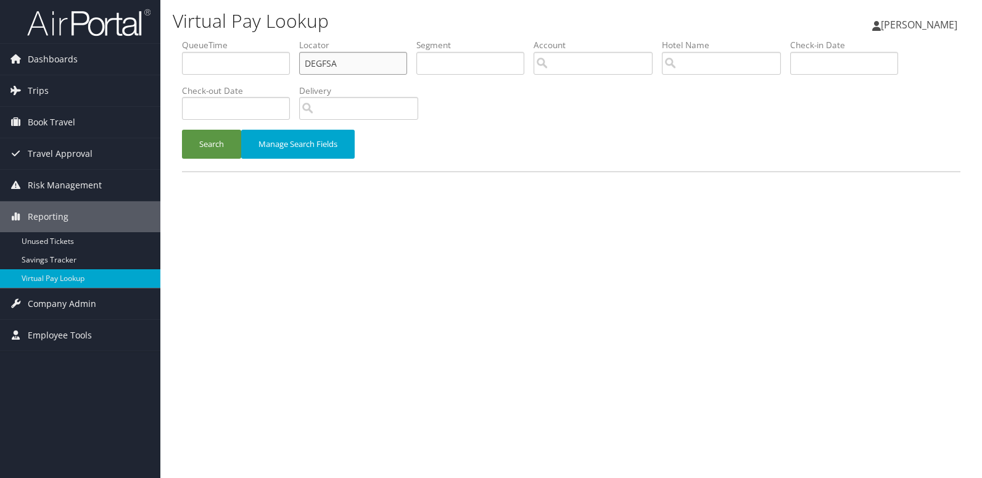
drag, startPoint x: 337, startPoint y: 68, endPoint x: 240, endPoint y: 77, distance: 97.3
click at [250, 39] on ul "QueueTime Locator DEGFSA Segment Account Traveler Hotel Name Check-in Date Chec…" at bounding box center [571, 39] width 779 height 0
drag, startPoint x: 362, startPoint y: 59, endPoint x: 268, endPoint y: 73, distance: 94.2
click at [272, 39] on ul "QueueTime Locator DEGFSA Segment Account Traveler Hotel Name Check-in Date Chec…" at bounding box center [571, 39] width 779 height 0
paste input "SLGOA"
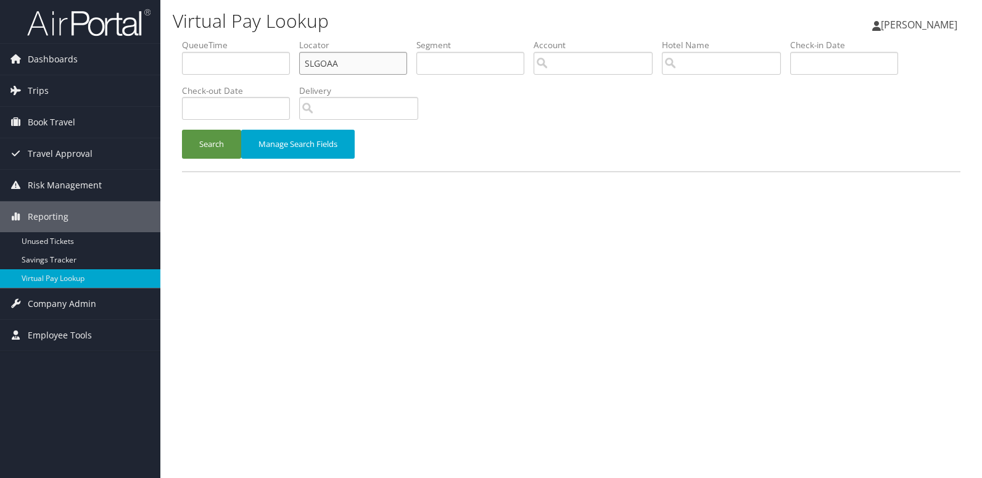
type input "SLGOAA"
click at [182, 130] on button "Search" at bounding box center [211, 144] width 59 height 29
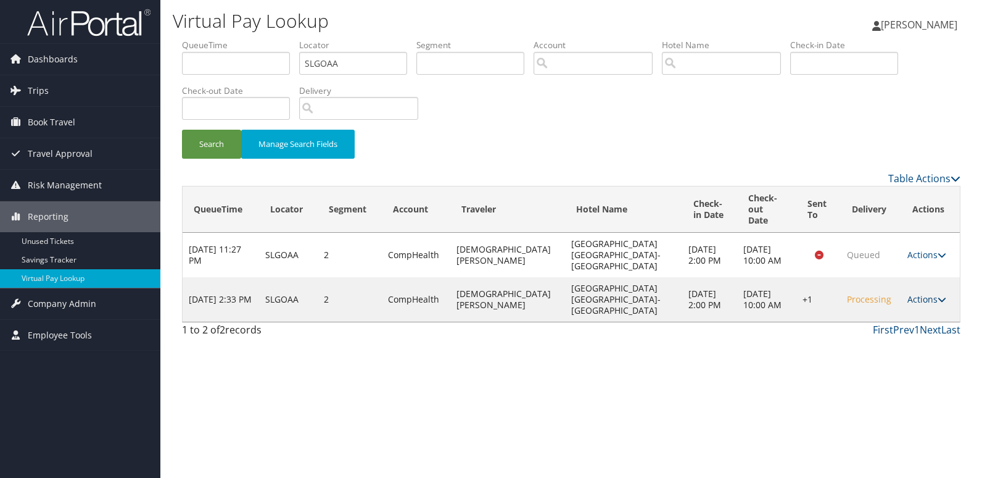
click at [917, 293] on link "Actions" at bounding box center [927, 299] width 39 height 12
click at [892, 304] on link "Logs" at bounding box center [888, 310] width 106 height 21
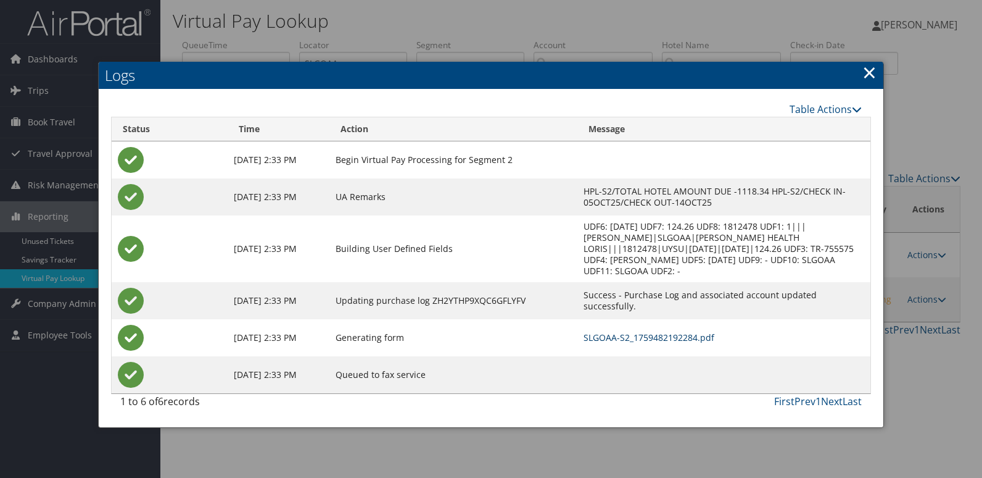
drag, startPoint x: 645, startPoint y: 325, endPoint x: 661, endPoint y: 334, distance: 18.3
click at [645, 331] on link "SLGOAA-S2_1759482192284.pdf" at bounding box center [649, 337] width 131 height 12
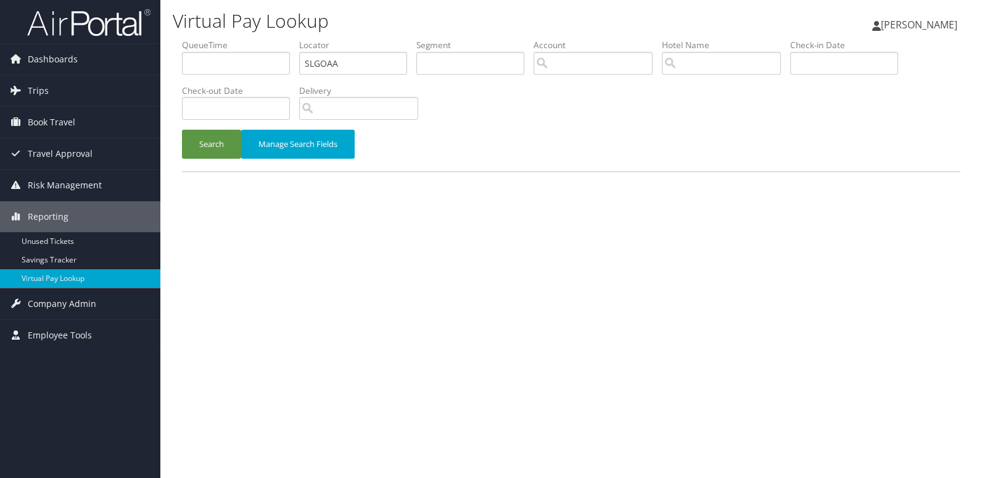
click at [250, 39] on ul "QueueTime Locator SLGOAA Segment Account Traveler Hotel Name Check-in Date Chec…" at bounding box center [571, 39] width 779 height 0
type input "OMEMYV"
click at [189, 159] on div "Search Manage Search Fields" at bounding box center [571, 150] width 797 height 41
click at [225, 130] on form "QueueTime Locator OMEMYV Segment Account Traveler Hotel Name Check-in Date Chec…" at bounding box center [571, 105] width 779 height 132
click at [198, 134] on button "Search" at bounding box center [211, 144] width 59 height 29
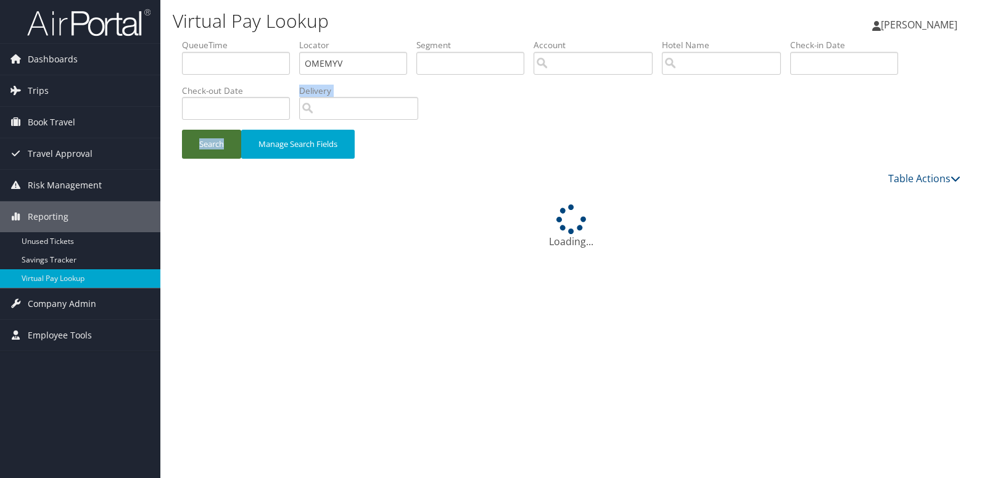
click at [230, 142] on button "Search" at bounding box center [211, 144] width 59 height 29
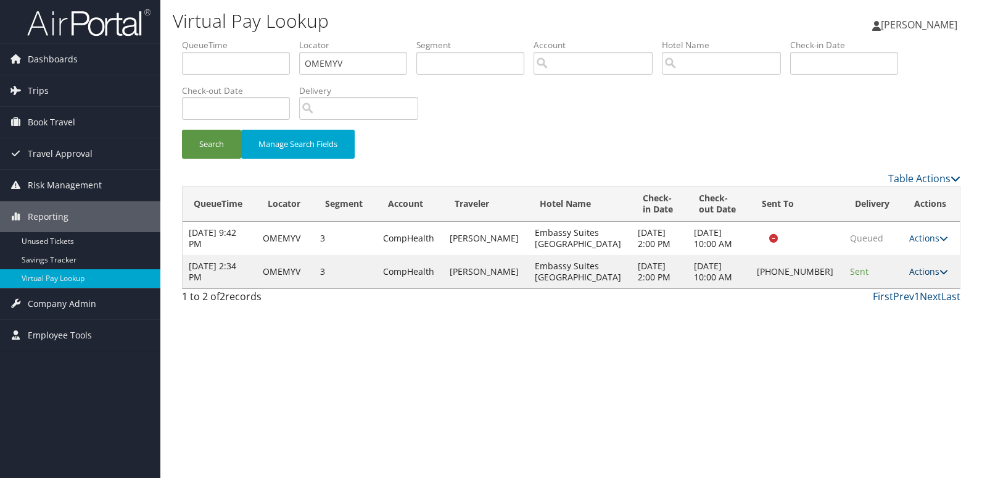
click at [927, 274] on link "Actions" at bounding box center [928, 271] width 39 height 12
click at [880, 308] on link "Logs" at bounding box center [886, 310] width 106 height 21
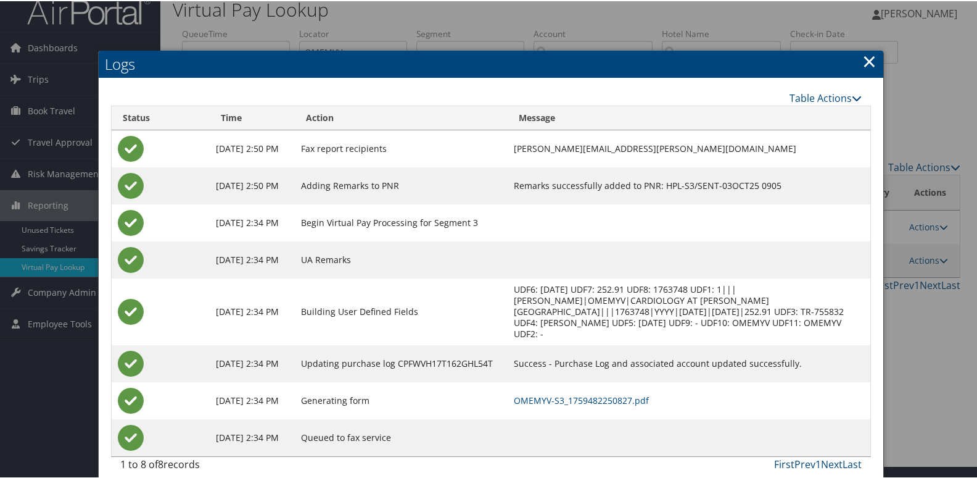
scroll to position [13, 0]
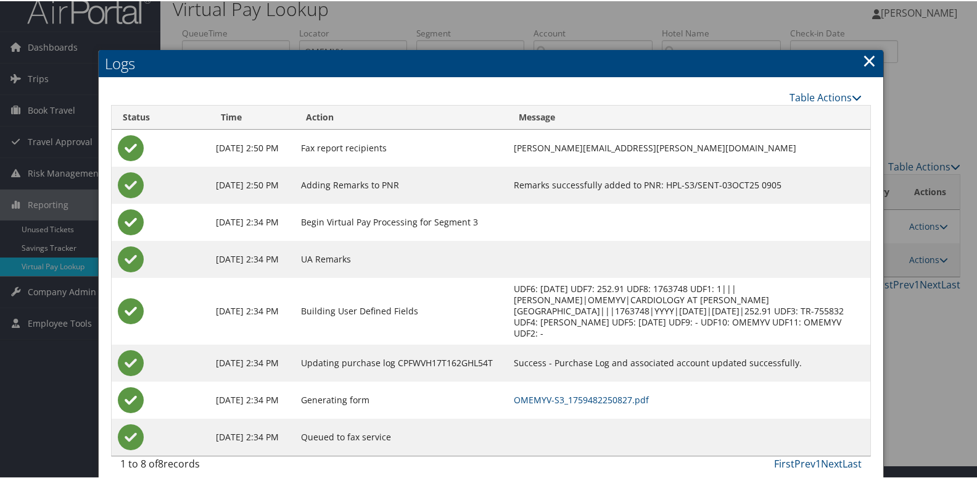
click at [566, 380] on td "OMEMYV-S3_1759482250827.pdf" at bounding box center [689, 398] width 363 height 37
click at [565, 392] on link "OMEMYV-S3_1759482250827.pdf" at bounding box center [581, 398] width 135 height 12
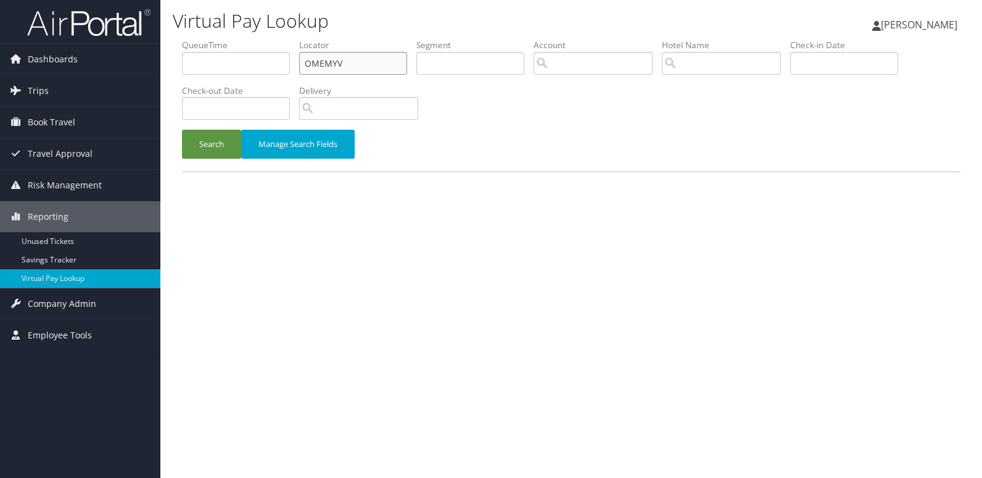
drag, startPoint x: 260, startPoint y: 70, endPoint x: 251, endPoint y: 67, distance: 10.2
click at [251, 39] on ul "QueueTime Locator OMEMYV Segment Account Traveler Hotel Name Check-in Date Chec…" at bounding box center [571, 39] width 779 height 0
paste input "GVJFEG"
click at [182, 130] on button "Search" at bounding box center [211, 144] width 59 height 29
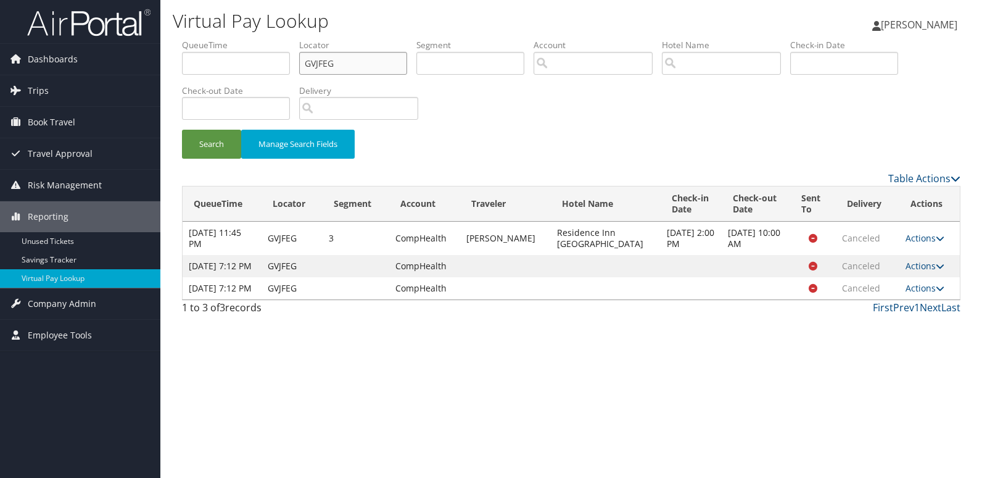
drag, startPoint x: 318, startPoint y: 66, endPoint x: 227, endPoint y: 63, distance: 91.4
click at [228, 39] on ul "QueueTime Locator GVJFEG Segment Account Traveler Hotel Name Check-in Date Chec…" at bounding box center [571, 39] width 779 height 0
paste input "LLPAYP"
type input "LLPAYP"
click at [199, 147] on button "Search" at bounding box center [211, 144] width 59 height 29
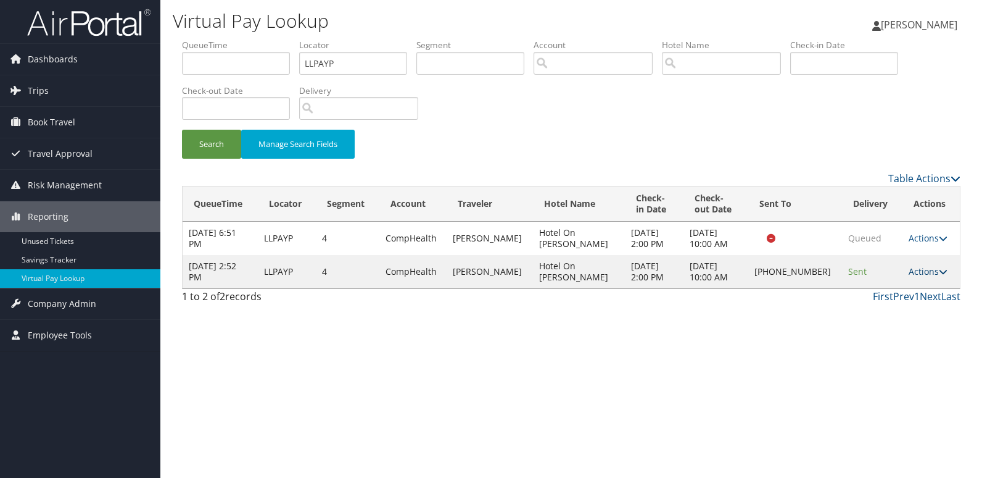
click at [909, 277] on link "Actions" at bounding box center [928, 271] width 39 height 12
click at [893, 313] on link "Logs" at bounding box center [887, 315] width 106 height 21
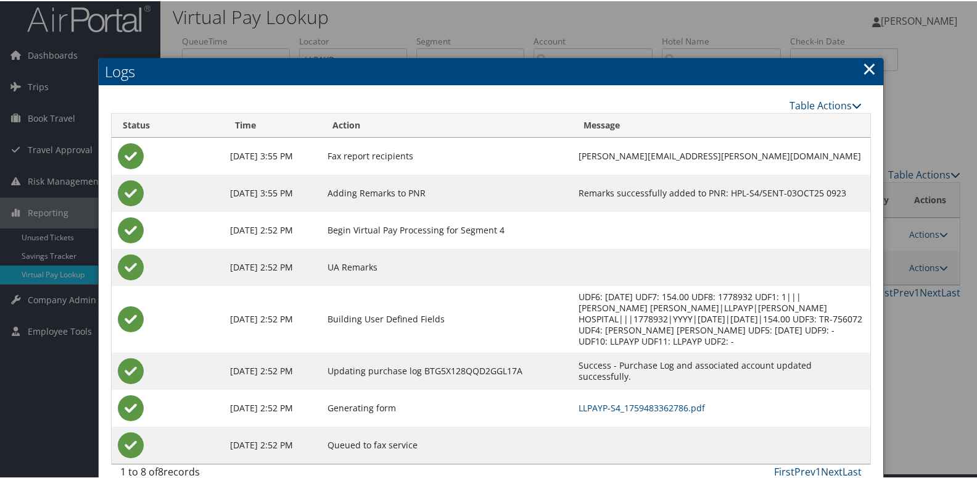
scroll to position [13, 0]
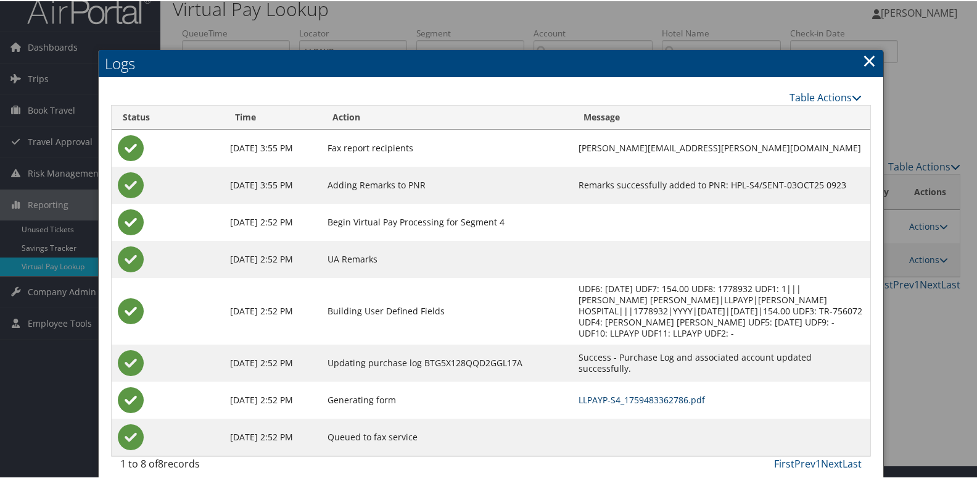
click at [603, 392] on link "LLPAYP-S4_1759483362786.pdf" at bounding box center [642, 398] width 126 height 12
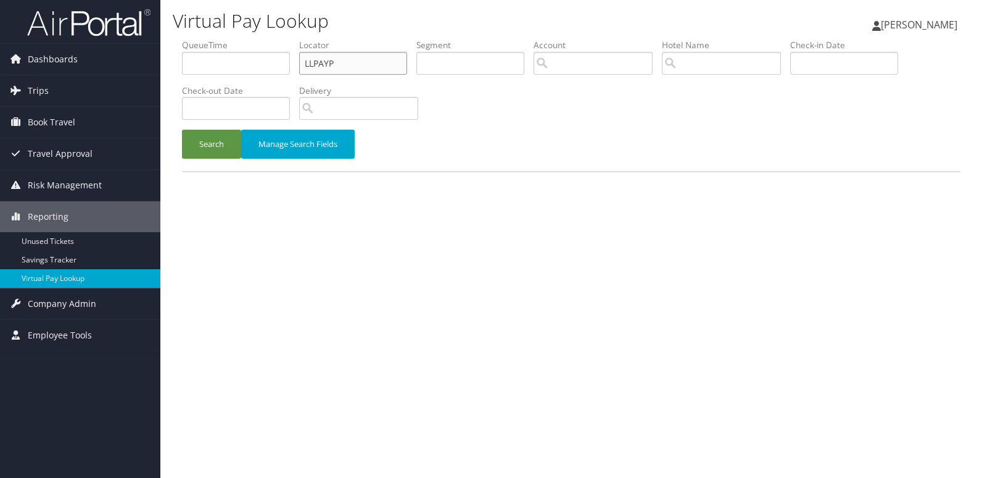
paste input "QTZZYQ"
drag, startPoint x: 335, startPoint y: 60, endPoint x: 266, endPoint y: 67, distance: 69.5
click at [266, 39] on ul "QueueTime Locator QTZZYQ Segment Account Traveler Hotel Name Check-in Date Chec…" at bounding box center [571, 39] width 779 height 0
type input "QTZZYQ"
click at [182, 130] on button "Search" at bounding box center [211, 144] width 59 height 29
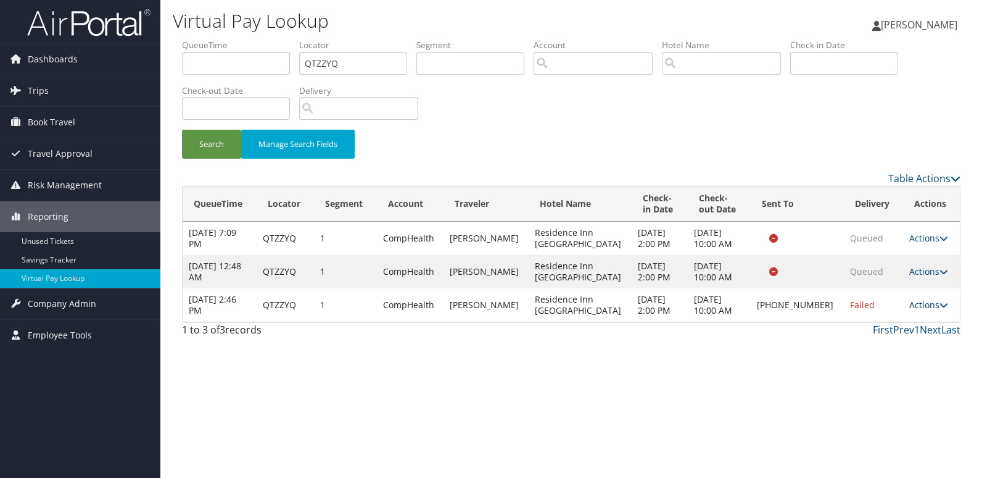
click at [930, 303] on link "Actions" at bounding box center [928, 305] width 39 height 12
click at [889, 334] on link "Logs" at bounding box center [887, 343] width 106 height 21
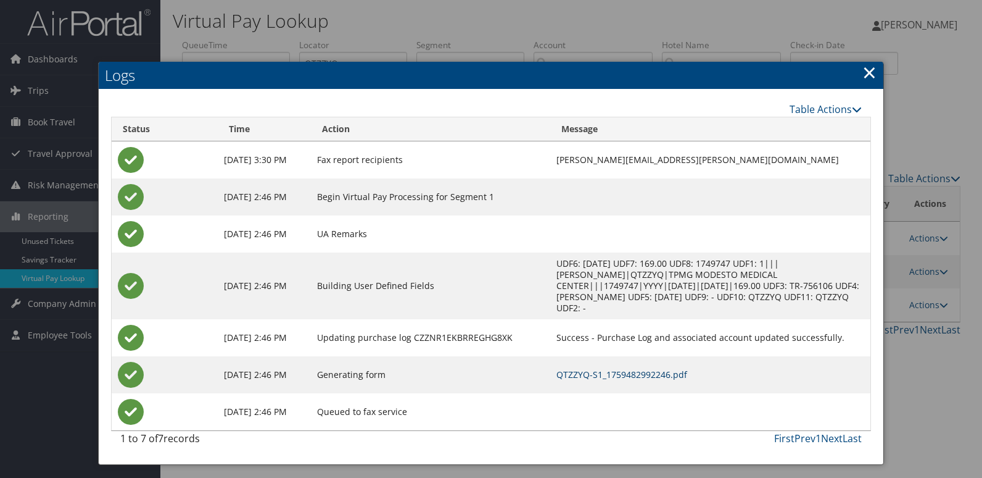
click at [618, 368] on link "QTZZYQ-S1_1759482992246.pdf" at bounding box center [622, 374] width 131 height 12
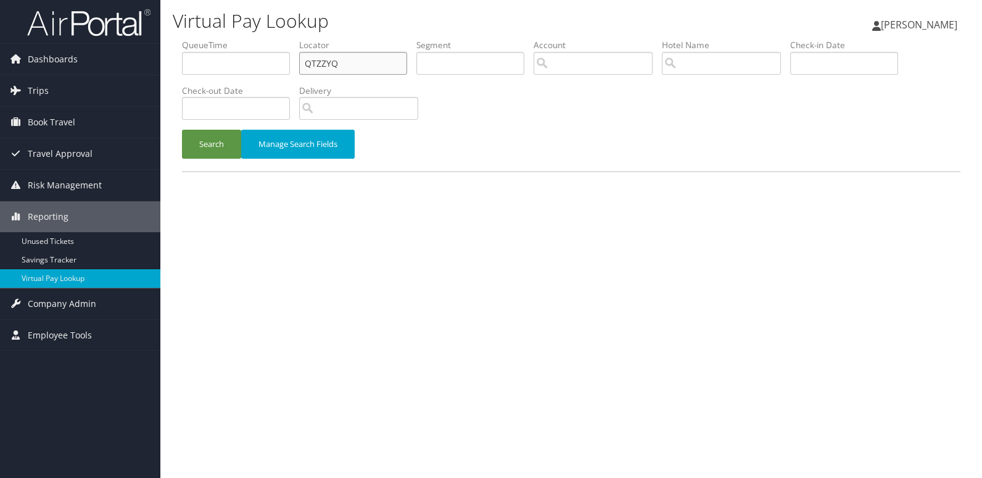
click at [231, 39] on ul "QueueTime Locator QTZZYQ Segment Account Traveler Hotel Name Check-in Date Chec…" at bounding box center [571, 39] width 779 height 0
paste input "FMIAMB"
type input "FMIAMB"
click at [182, 130] on button "Search" at bounding box center [211, 144] width 59 height 29
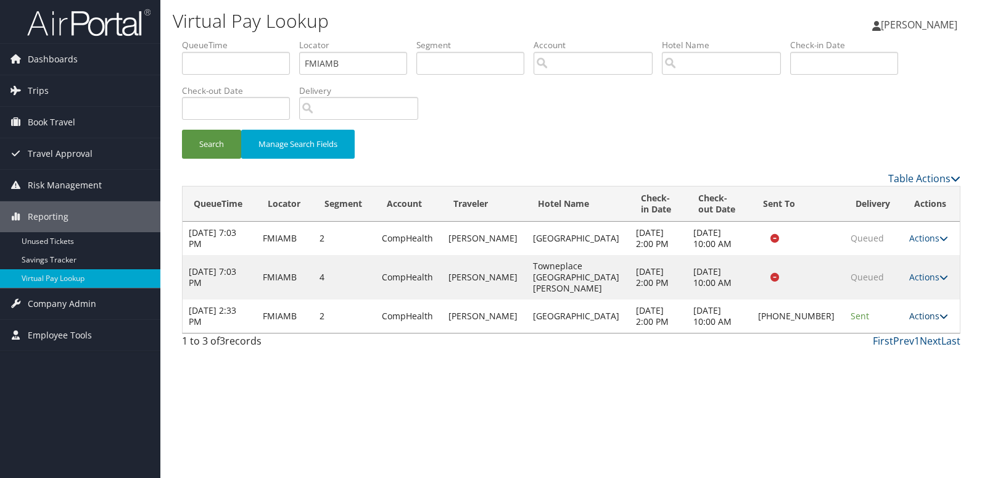
click at [927, 310] on link "Actions" at bounding box center [928, 316] width 39 height 12
click at [880, 342] on link "Logs" at bounding box center [887, 343] width 106 height 21
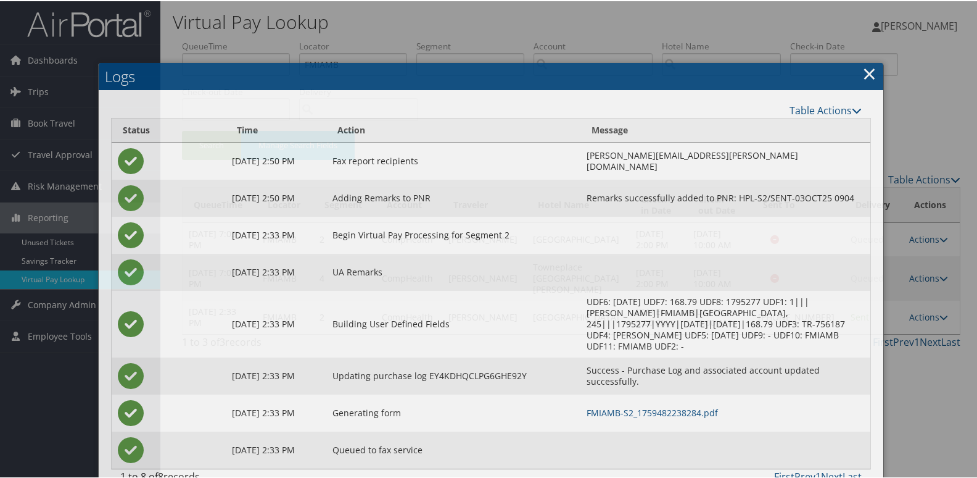
scroll to position [2, 0]
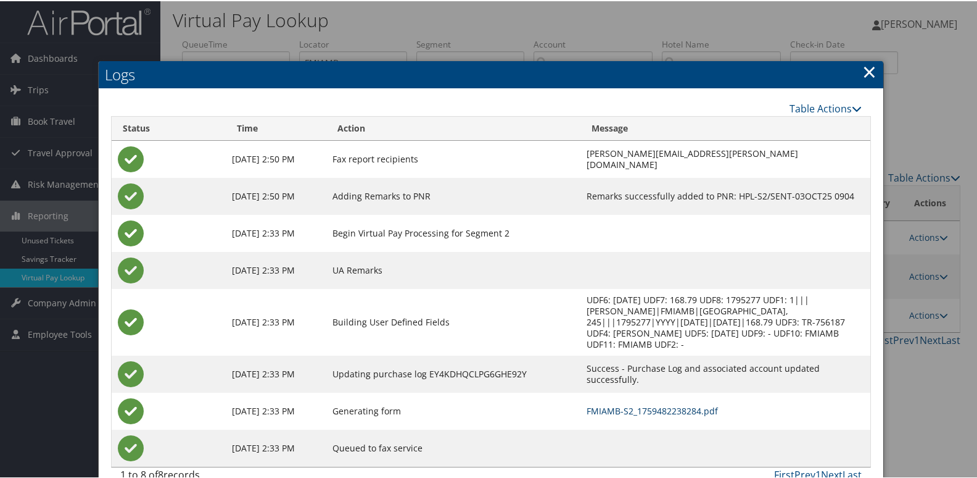
click at [589, 404] on link "FMIAMB-S2_1759482238284.pdf" at bounding box center [652, 410] width 131 height 12
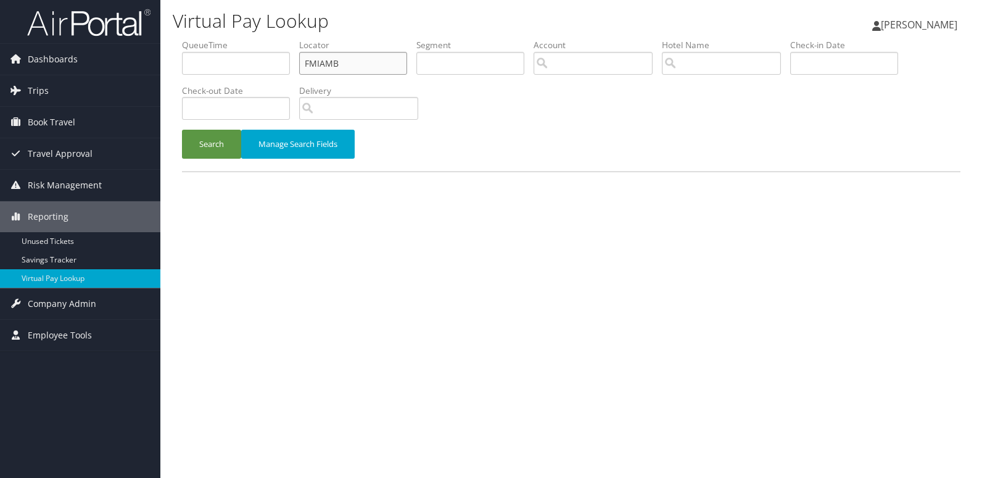
drag, startPoint x: 0, startPoint y: 0, endPoint x: 249, endPoint y: 64, distance: 257.2
click at [249, 39] on ul "QueueTime Locator FMIAMB Segment Account Traveler Hotel Name Check-in Date Chec…" at bounding box center [571, 39] width 779 height 0
paste input "MEUOWU"
click at [182, 130] on button "Search" at bounding box center [211, 144] width 59 height 29
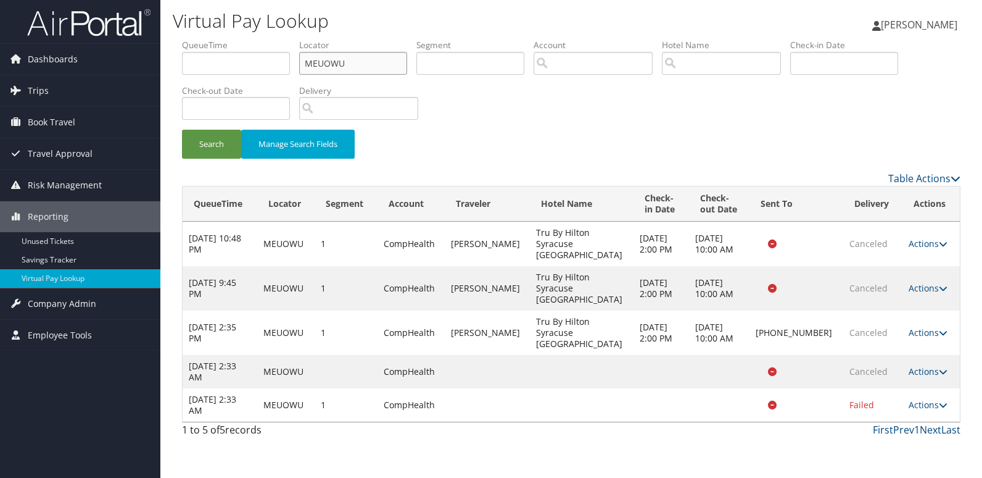
drag, startPoint x: 351, startPoint y: 64, endPoint x: 232, endPoint y: 68, distance: 119.2
click at [232, 39] on ul "QueueTime Locator MEUOWU Segment Account Traveler Hotel Name Check-in Date Chec…" at bounding box center [571, 39] width 779 height 0
paste input "WTBIXE"
type input "WTBIXE"
click at [182, 130] on button "Search" at bounding box center [211, 144] width 59 height 29
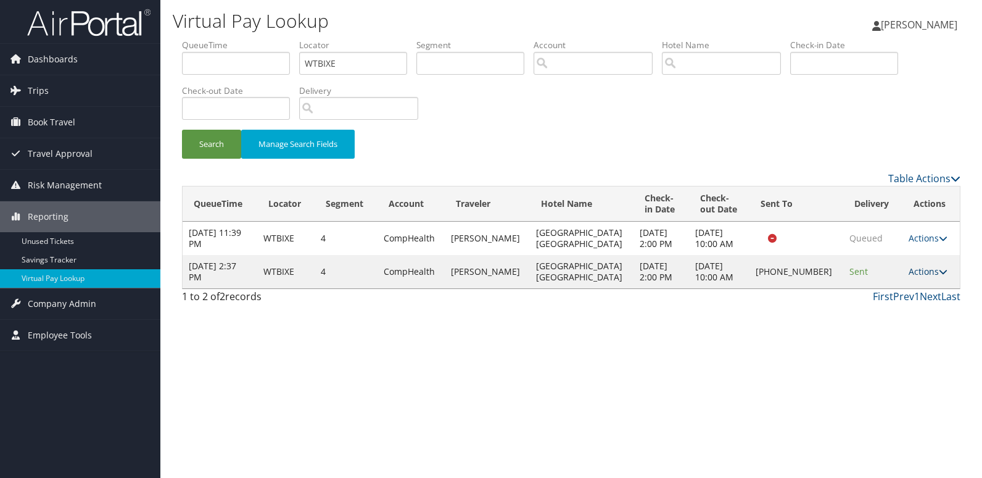
click at [922, 267] on link "Actions" at bounding box center [928, 271] width 39 height 12
click at [893, 300] on link "Logs" at bounding box center [885, 310] width 106 height 21
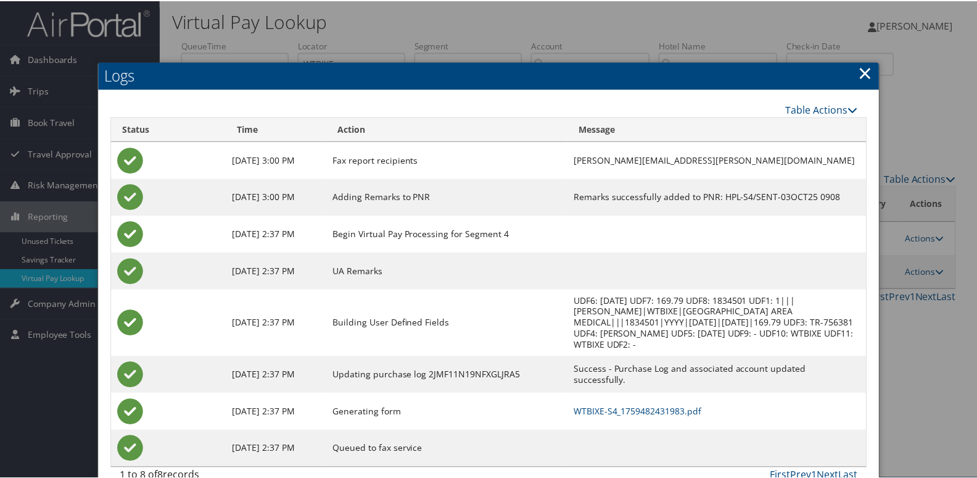
scroll to position [13, 0]
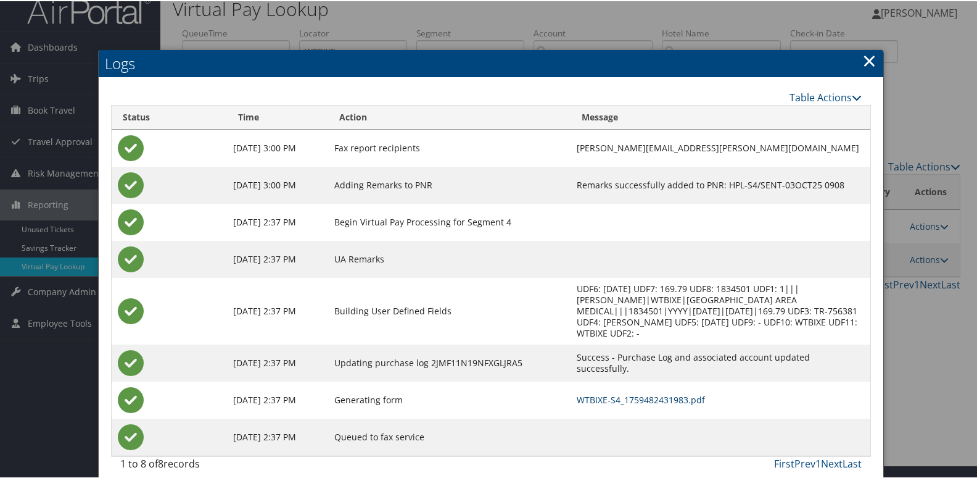
click at [588, 392] on link "WTBIXE-S4_1759482431983.pdf" at bounding box center [641, 398] width 128 height 12
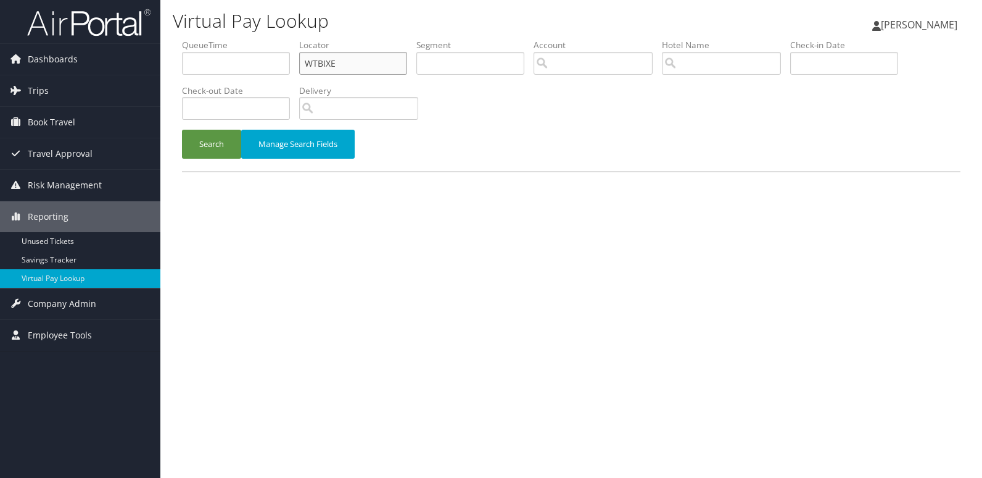
drag, startPoint x: 295, startPoint y: 68, endPoint x: 273, endPoint y: 68, distance: 22.2
click at [273, 39] on ul "QueueTime Locator WTBIXE Segment Account Traveler Hotel Name Check-in Date Chec…" at bounding box center [571, 39] width 779 height 0
paste input "CWVDRI"
type input "CWVDRI"
click at [212, 150] on button "Search" at bounding box center [211, 144] width 59 height 29
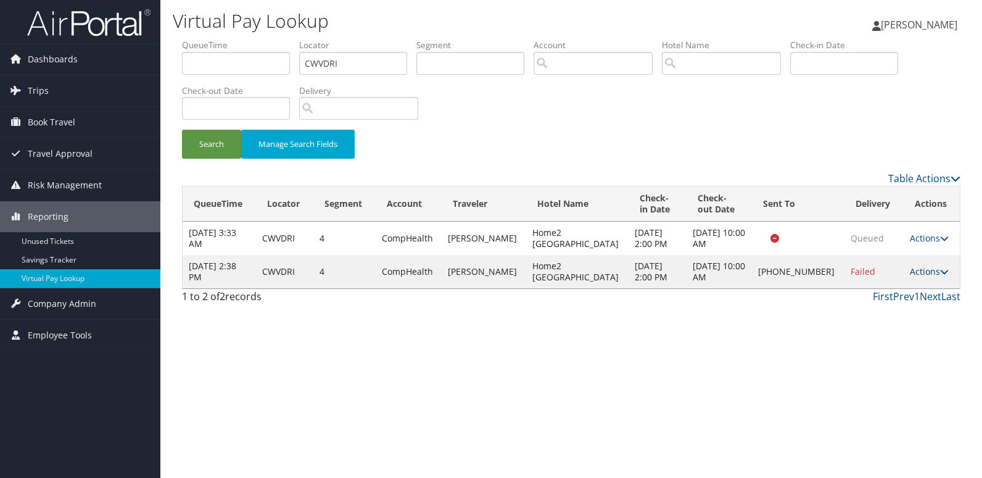
click at [918, 271] on link "Actions" at bounding box center [929, 271] width 39 height 12
click at [872, 315] on link "Logs" at bounding box center [887, 310] width 106 height 21
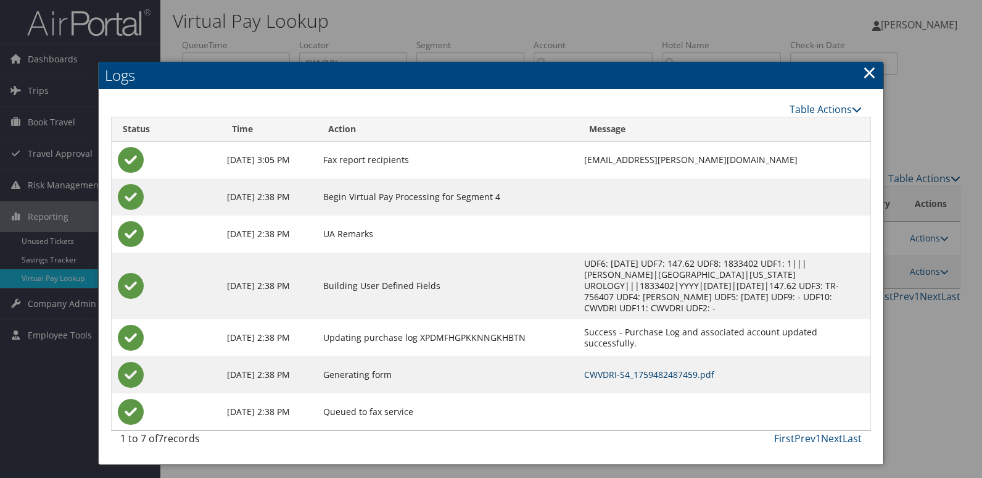
click at [602, 368] on link "CWVDRI-S4_1759482487459.pdf" at bounding box center [649, 374] width 130 height 12
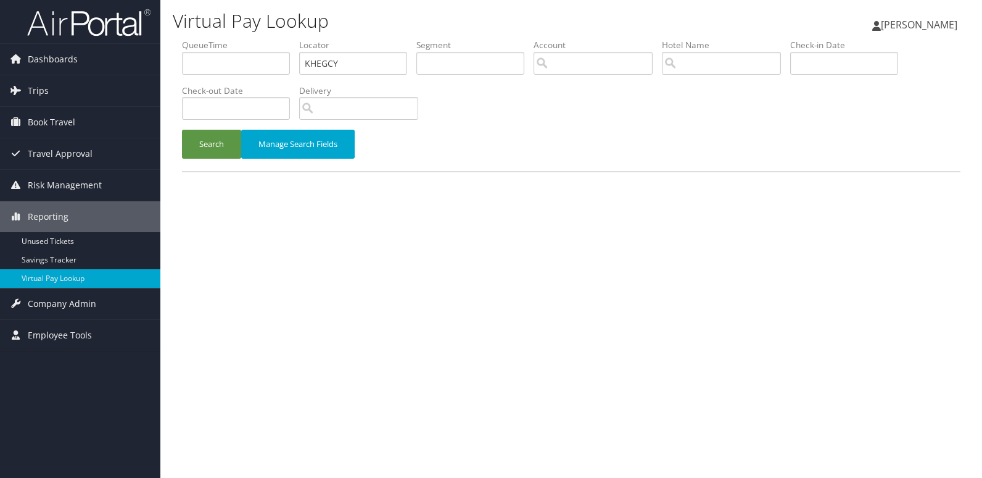
type input "KHEGCY"
click at [182, 130] on button "Search" at bounding box center [211, 144] width 59 height 29
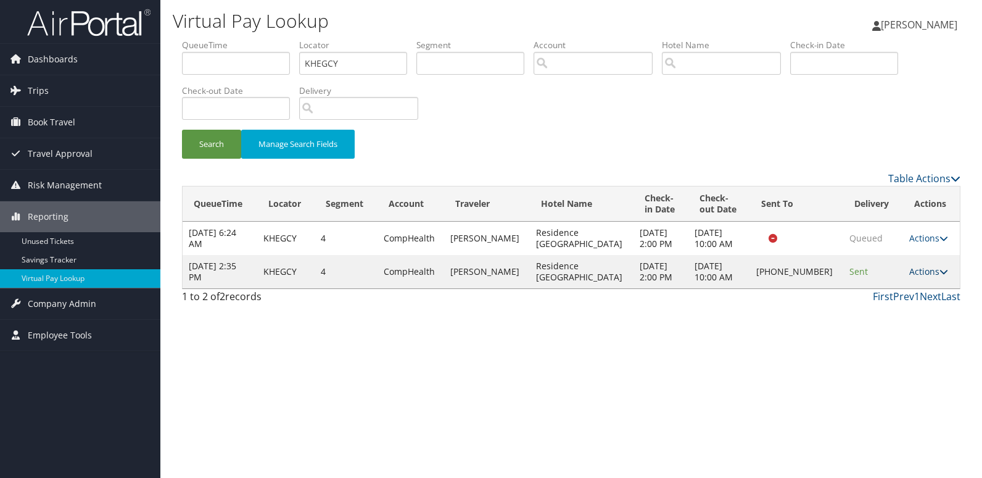
click at [932, 276] on link "Actions" at bounding box center [928, 271] width 39 height 12
click at [887, 308] on link "Logs" at bounding box center [886, 310] width 106 height 21
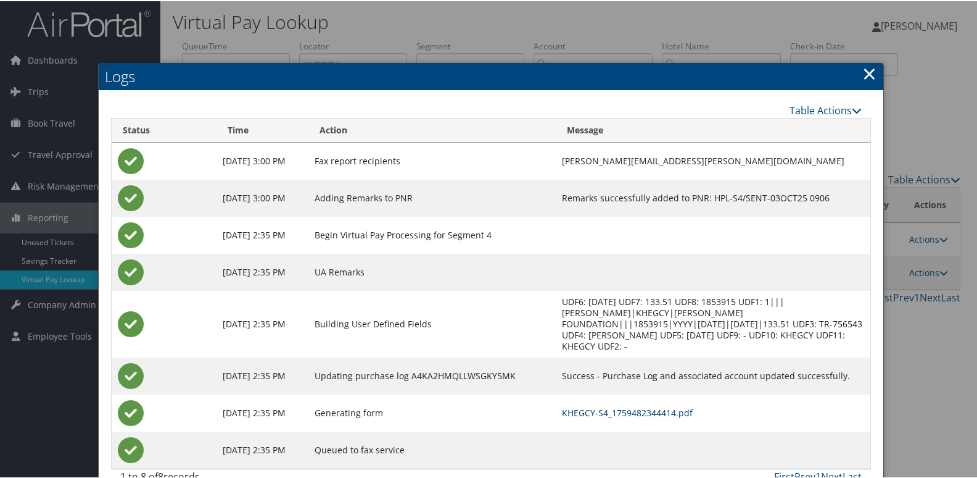
drag, startPoint x: 598, startPoint y: 408, endPoint x: 600, endPoint y: 400, distance: 8.7
click at [599, 408] on td "KHEGCY-S4_1759482344414.pdf" at bounding box center [713, 411] width 315 height 37
click at [582, 405] on link "KHEGCY-S4_1759482344414.pdf" at bounding box center [627, 411] width 131 height 12
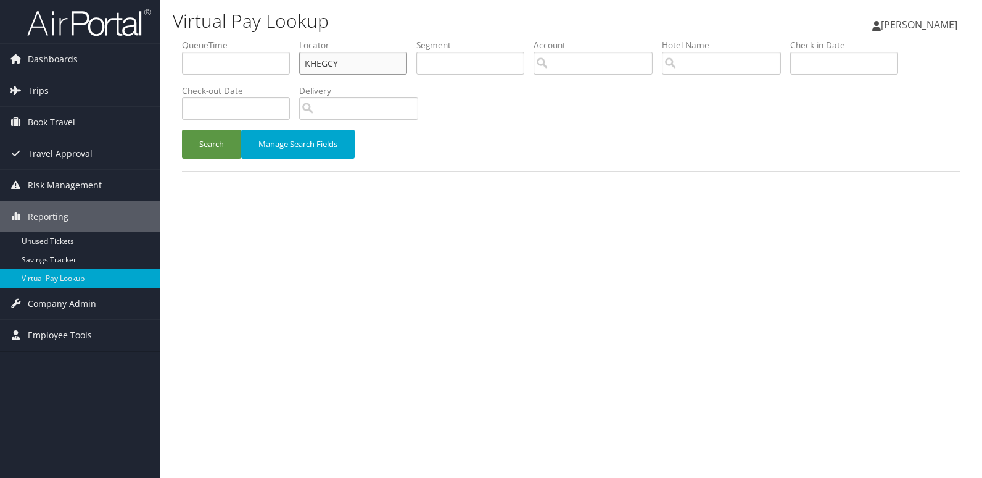
drag, startPoint x: 320, startPoint y: 68, endPoint x: 246, endPoint y: 73, distance: 74.2
click at [249, 39] on ul "QueueTime Locator KHEGCY Segment Account Traveler Hotel Name Check-in Date Chec…" at bounding box center [571, 39] width 779 height 0
paste input "GGVQRL"
type input "GGVQRL"
click at [182, 130] on button "Search" at bounding box center [211, 144] width 59 height 29
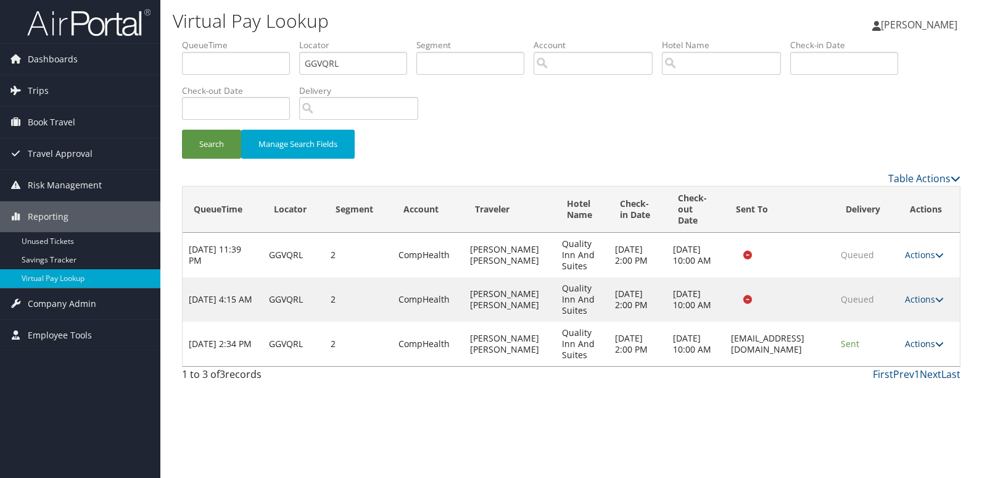
click at [919, 340] on link "Actions" at bounding box center [924, 344] width 39 height 12
click at [905, 381] on link "Logs" at bounding box center [903, 382] width 78 height 21
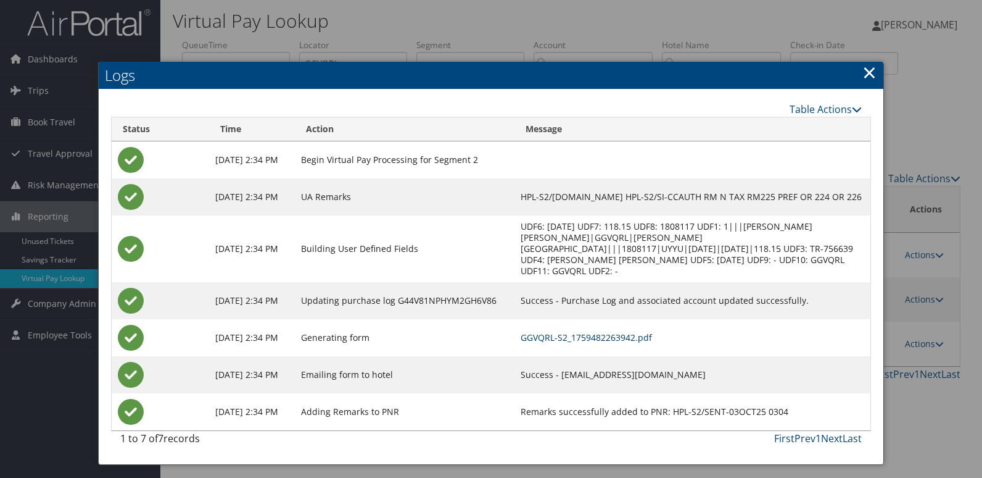
click at [635, 338] on link "GGVQRL-S2_1759482263942.pdf" at bounding box center [586, 337] width 131 height 12
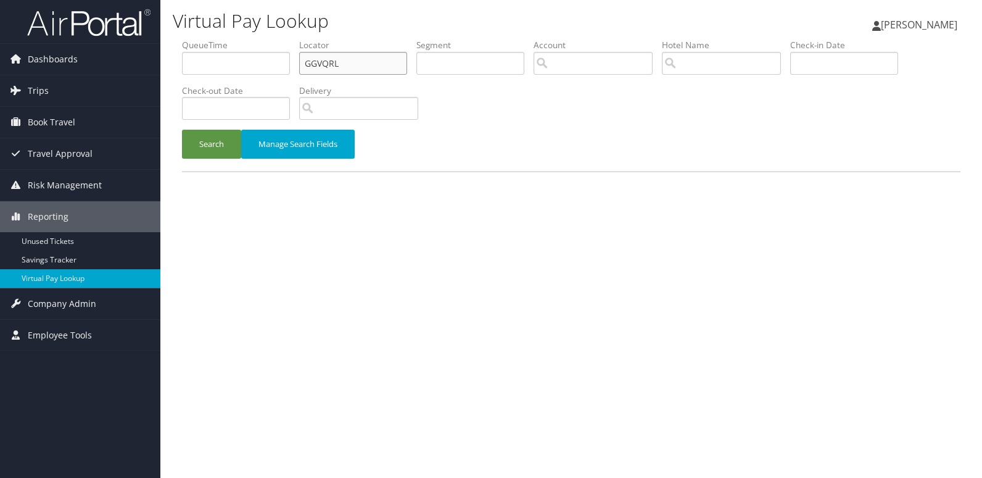
drag, startPoint x: 355, startPoint y: 56, endPoint x: 204, endPoint y: 68, distance: 151.7
click at [204, 39] on ul "QueueTime Locator GGVQRL Segment Account Traveler Hotel Name Check-in Date Chec…" at bounding box center [571, 39] width 779 height 0
paste input "R) JMXUSI"
click at [182, 130] on button "Search" at bounding box center [211, 144] width 59 height 29
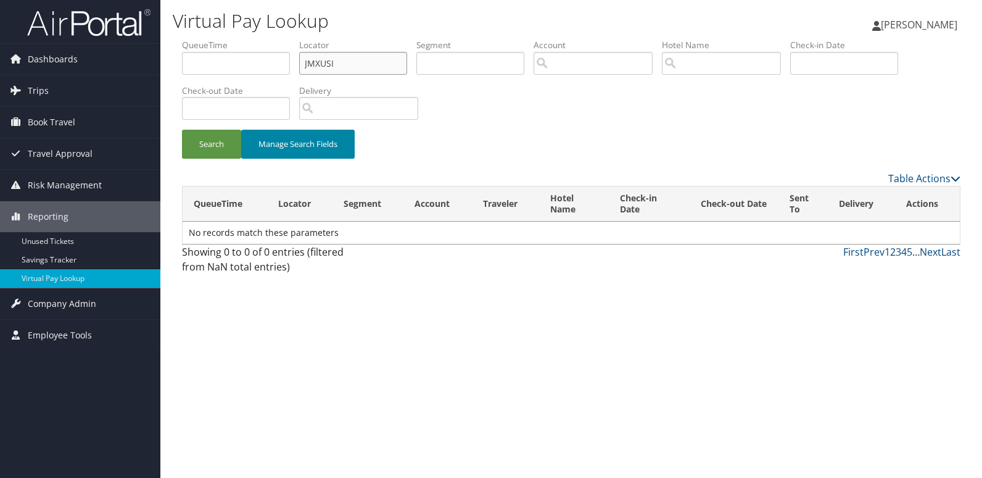
type input "JMXUSI"
click at [182, 130] on button "Search" at bounding box center [211, 144] width 59 height 29
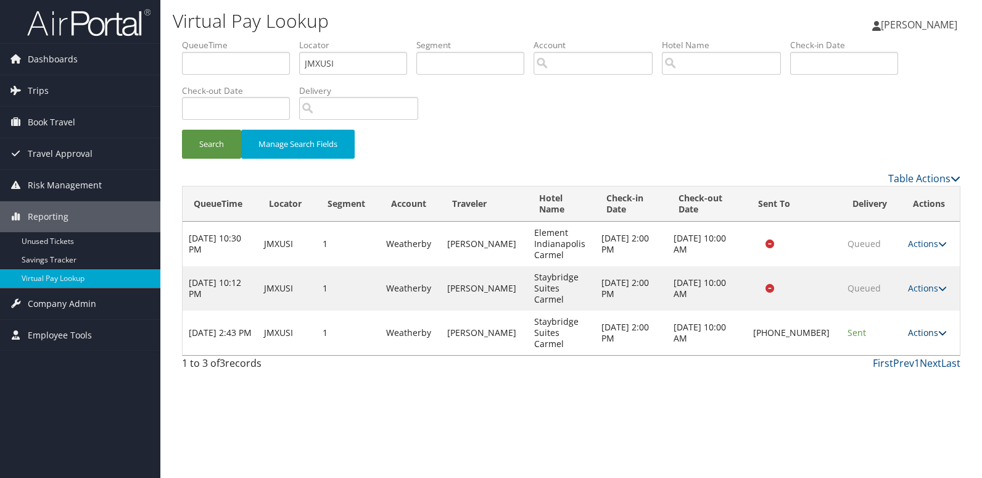
click at [911, 326] on link "Actions" at bounding box center [927, 332] width 39 height 12
click at [898, 361] on link "Logs" at bounding box center [886, 360] width 106 height 21
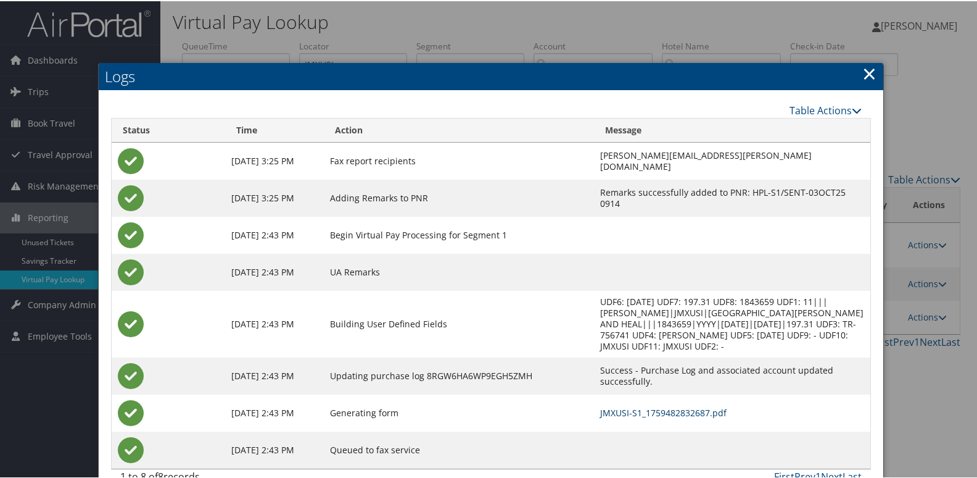
click at [610, 405] on link "JMXUSI-S1_1759482832687.pdf" at bounding box center [663, 411] width 126 height 12
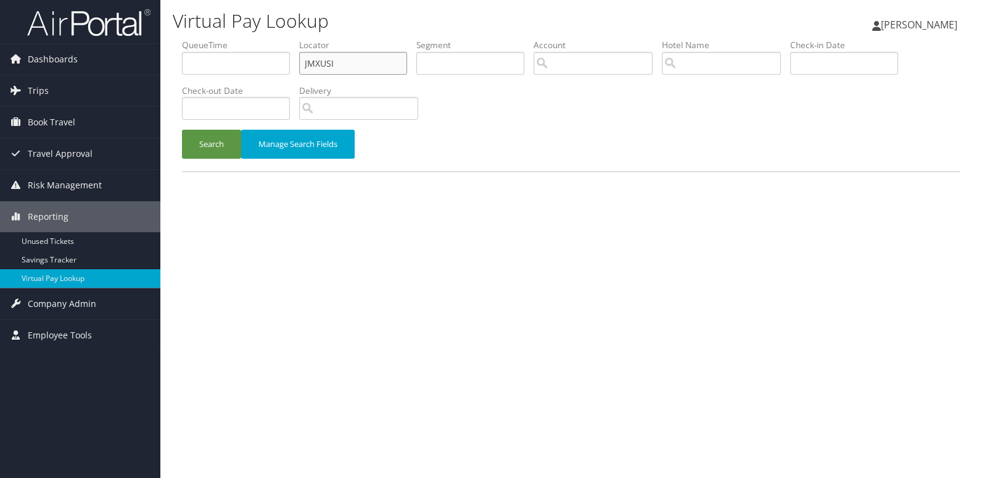
click at [234, 39] on ul "QueueTime Locator JMXUSI Segment Account Traveler Hotel Name Check-in Date Chec…" at bounding box center [571, 39] width 779 height 0
paste input "NAALTE"
type input "NAALTE"
click at [182, 130] on button "Search" at bounding box center [211, 144] width 59 height 29
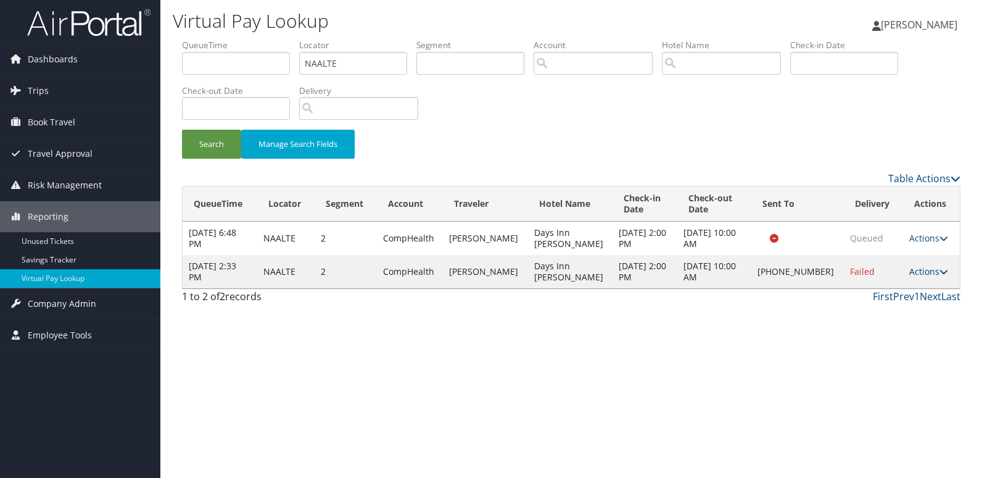
click at [924, 273] on link "Actions" at bounding box center [928, 271] width 39 height 12
click at [886, 309] on link "Logs" at bounding box center [886, 310] width 106 height 21
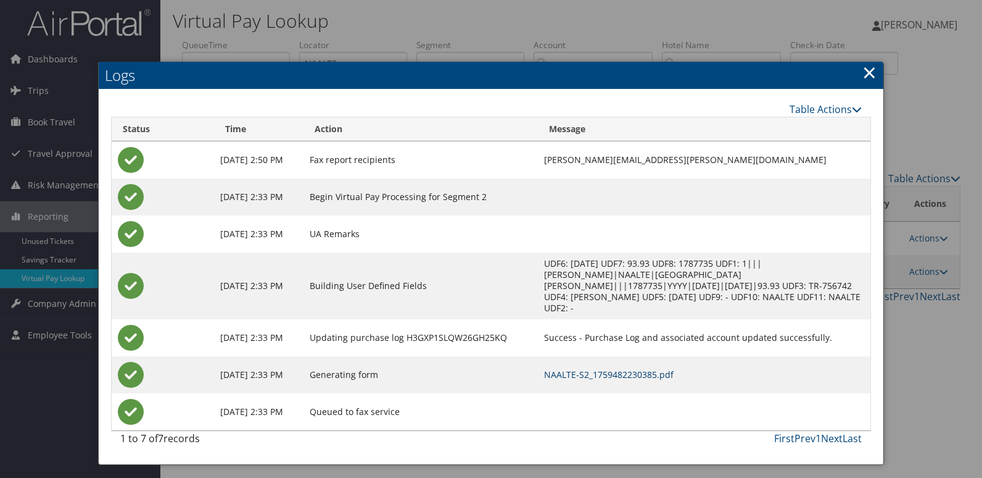
click at [606, 368] on link "NAALTE-S2_1759482230385.pdf" at bounding box center [609, 374] width 130 height 12
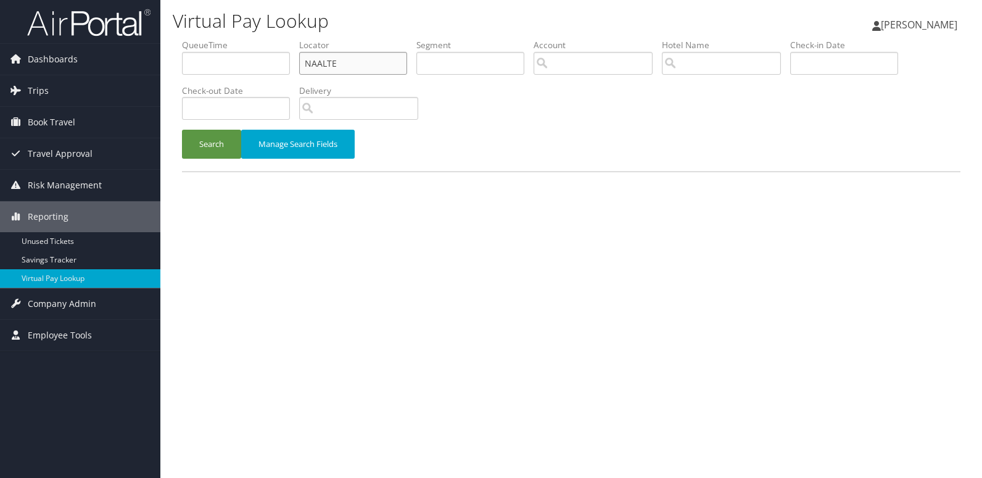
drag, startPoint x: 262, startPoint y: 65, endPoint x: 238, endPoint y: 65, distance: 24.1
click at [238, 39] on ul "QueueTime Locator NAALTE Segment Account Traveler Hotel Name Check-in Date Chec…" at bounding box center [571, 39] width 779 height 0
paste input "AFPWET"
type input "AFPWET"
click at [182, 130] on button "Search" at bounding box center [211, 144] width 59 height 29
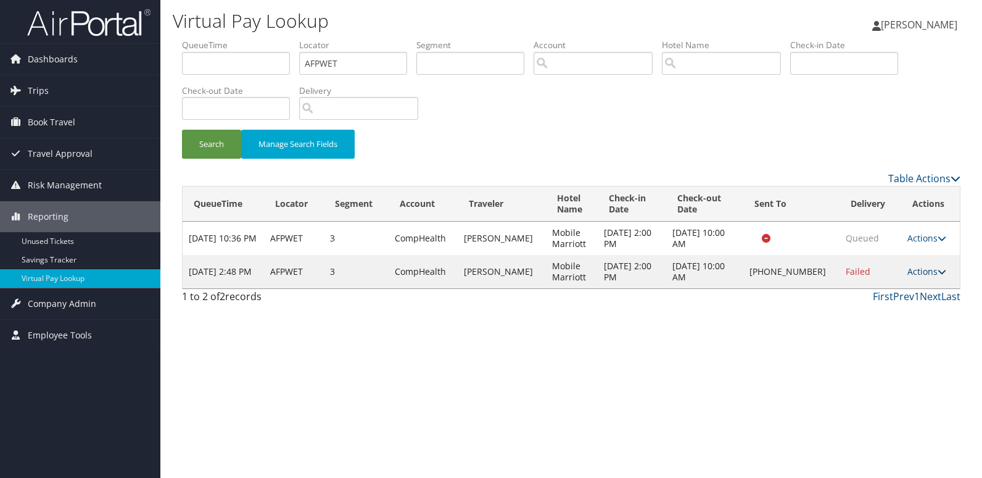
click at [921, 274] on link "Actions" at bounding box center [927, 271] width 39 height 12
click at [884, 300] on link "Logs" at bounding box center [886, 310] width 106 height 21
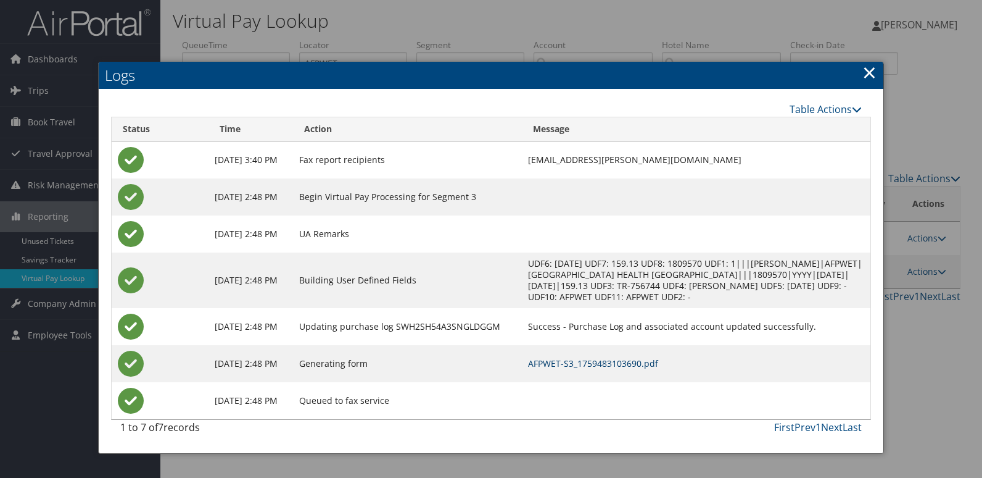
click at [647, 361] on link "AFPWET-S3_1759483103690.pdf" at bounding box center [593, 363] width 130 height 12
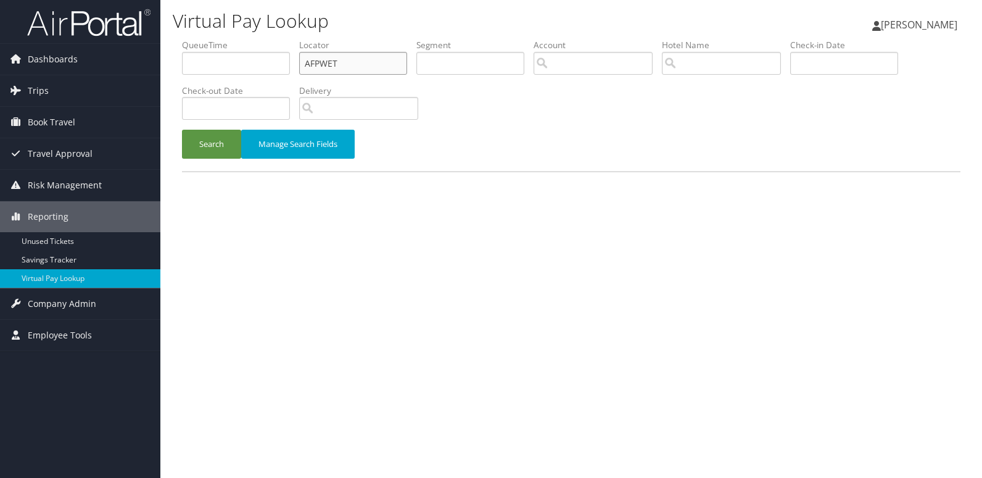
drag, startPoint x: 344, startPoint y: 62, endPoint x: 255, endPoint y: 64, distance: 89.5
click at [255, 39] on ul "QueueTime Locator AFPWET Segment Account Traveler Hotel Name Check-in Date Chec…" at bounding box center [571, 39] width 779 height 0
paste input "FGHNVS"
type input "FGHNVS"
click at [207, 157] on button "Search" at bounding box center [211, 144] width 59 height 29
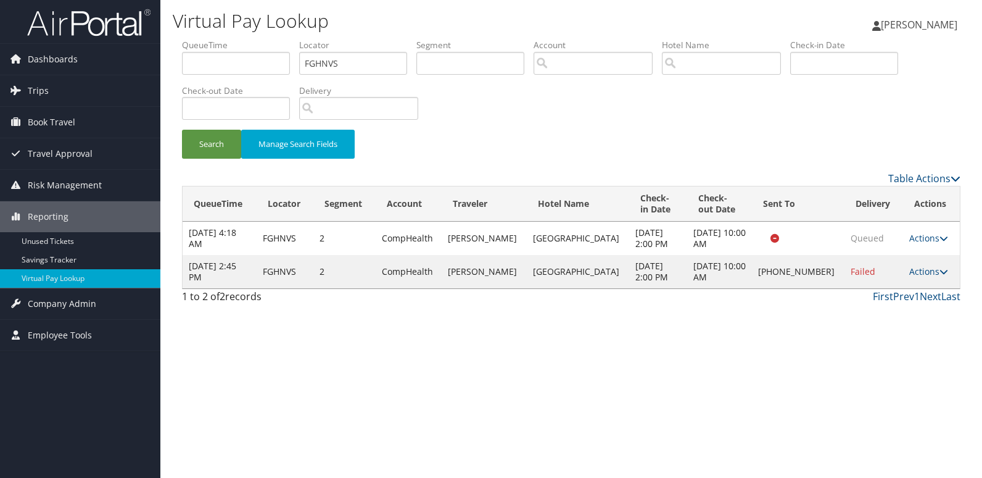
click at [908, 263] on td "Actions Resend Logs Delivery Information View Itinerary" at bounding box center [931, 271] width 57 height 33
click at [909, 271] on link "Actions" at bounding box center [928, 271] width 39 height 12
click at [868, 309] on link "Logs" at bounding box center [885, 310] width 106 height 21
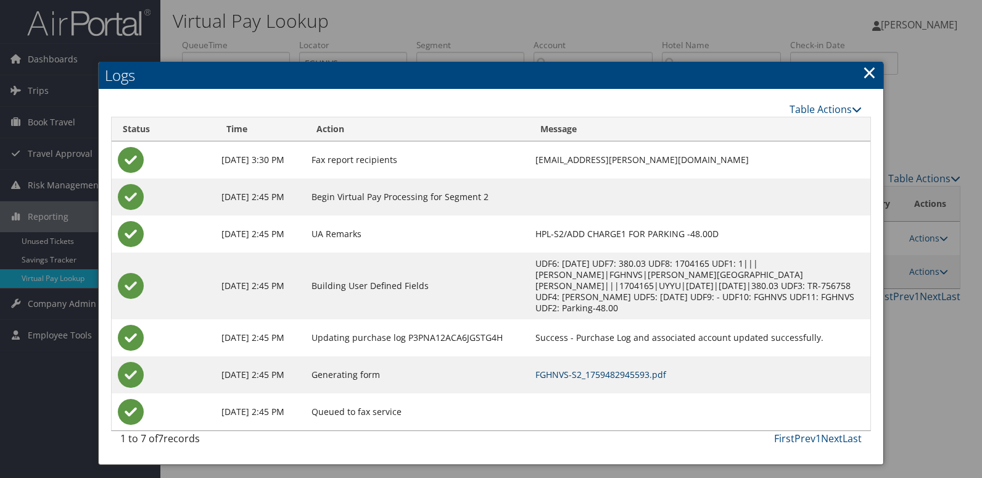
drag, startPoint x: 584, startPoint y: 365, endPoint x: 605, endPoint y: 364, distance: 21.0
click at [584, 368] on link "FGHNVS-S2_1759482945593.pdf" at bounding box center [601, 374] width 131 height 12
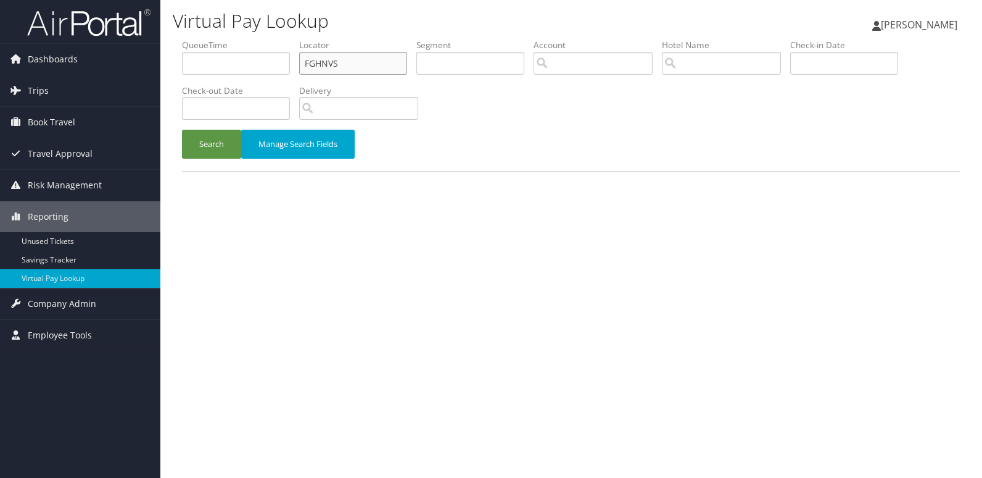
drag, startPoint x: 350, startPoint y: 65, endPoint x: 249, endPoint y: 55, distance: 101.7
click at [251, 39] on ul "QueueTime Locator FGHNVS Segment Account Traveler Hotel Name Check-in Date Chec…" at bounding box center [571, 39] width 779 height 0
paste input "JXEVRH"
type input "JXEVRH"
click at [182, 130] on button "Search" at bounding box center [211, 144] width 59 height 29
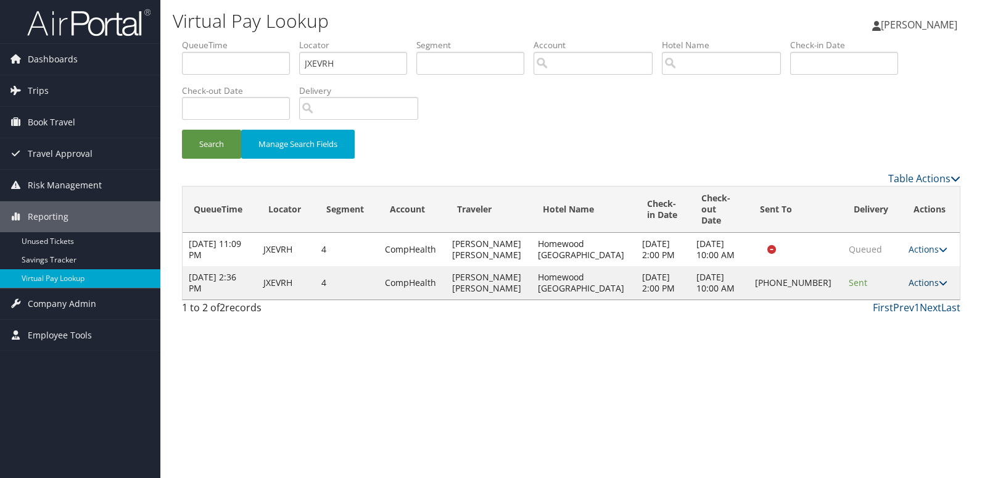
click at [916, 286] on link "Actions" at bounding box center [928, 282] width 39 height 12
click at [872, 317] on link "Logs" at bounding box center [885, 327] width 106 height 21
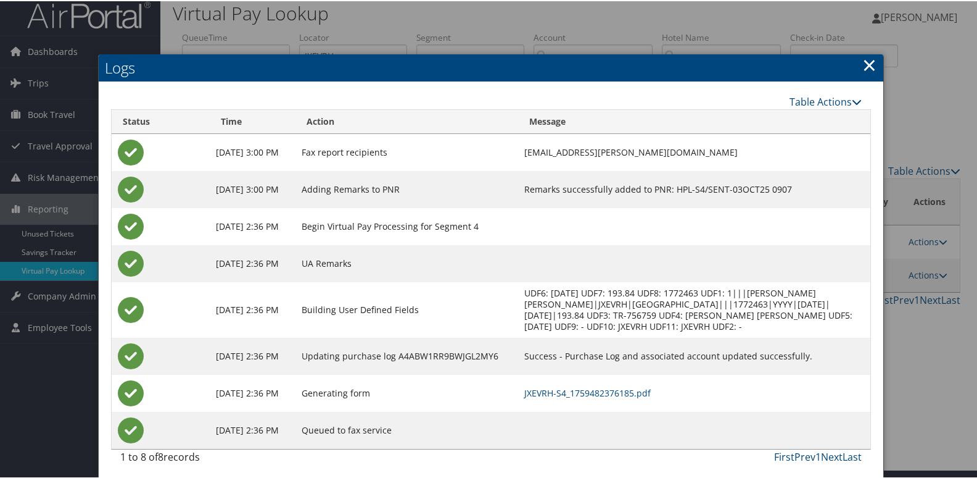
scroll to position [13, 0]
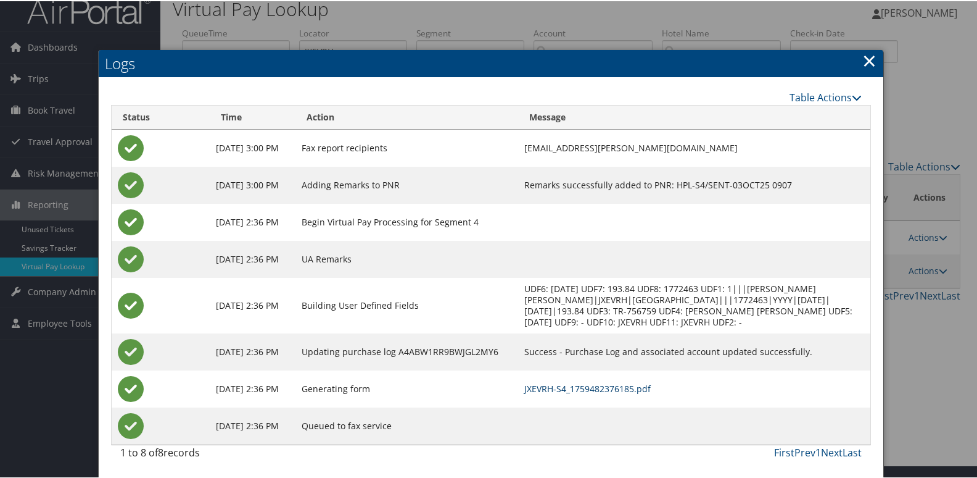
click at [630, 392] on link "JXEVRH-S4_1759482376185.pdf" at bounding box center [587, 387] width 126 height 12
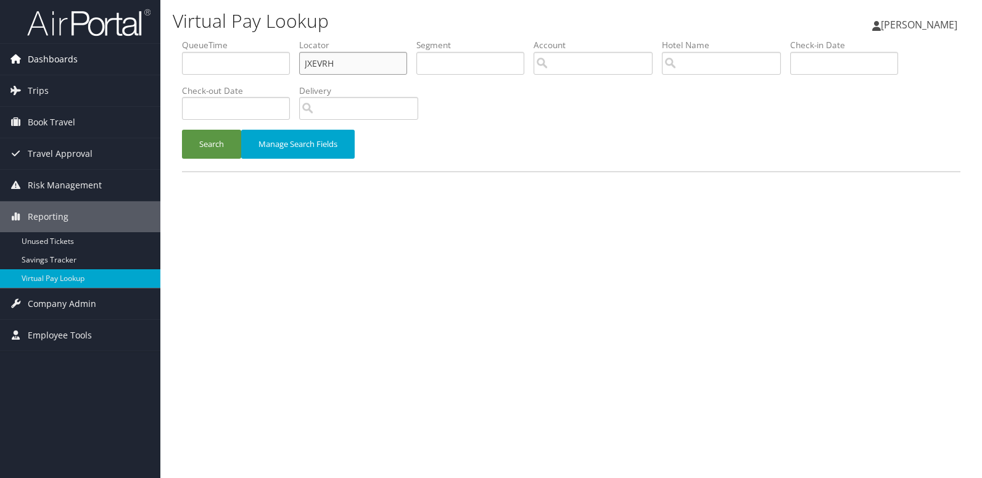
drag, startPoint x: 352, startPoint y: 64, endPoint x: 154, endPoint y: 66, distance: 198.1
click at [126, 66] on div "Dashboards AirPortal 360™ (Manager) My Travel Dashboard Trips Airtinerary® Look…" at bounding box center [491, 239] width 982 height 478
paste input "LPYVMX"
type input "LPYVMX"
click at [182, 130] on button "Search" at bounding box center [211, 144] width 59 height 29
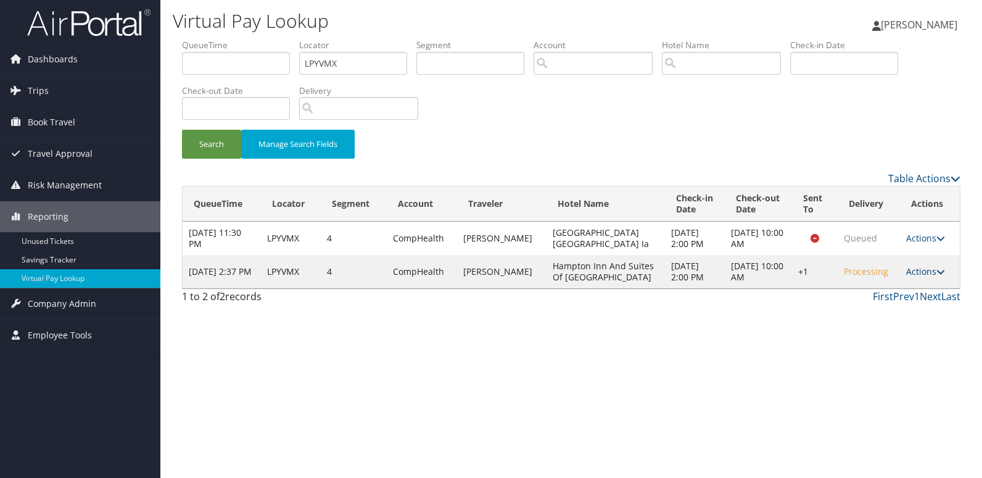
click at [926, 273] on link "Actions" at bounding box center [925, 271] width 39 height 12
click at [870, 317] on link "Logs" at bounding box center [888, 310] width 106 height 21
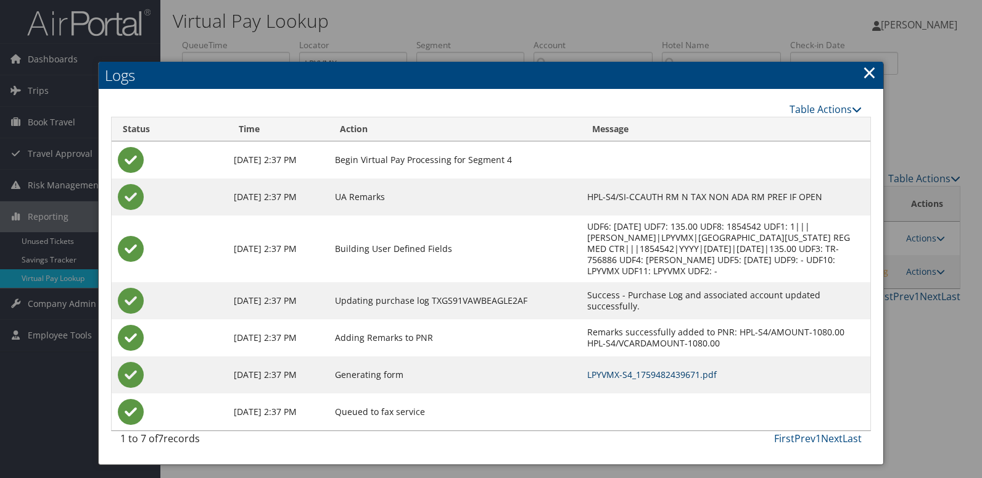
drag, startPoint x: 677, startPoint y: 370, endPoint x: 871, endPoint y: 393, distance: 195.1
click at [677, 371] on link "LPYVMX-S4_1759482439671.pdf" at bounding box center [652, 374] width 130 height 12
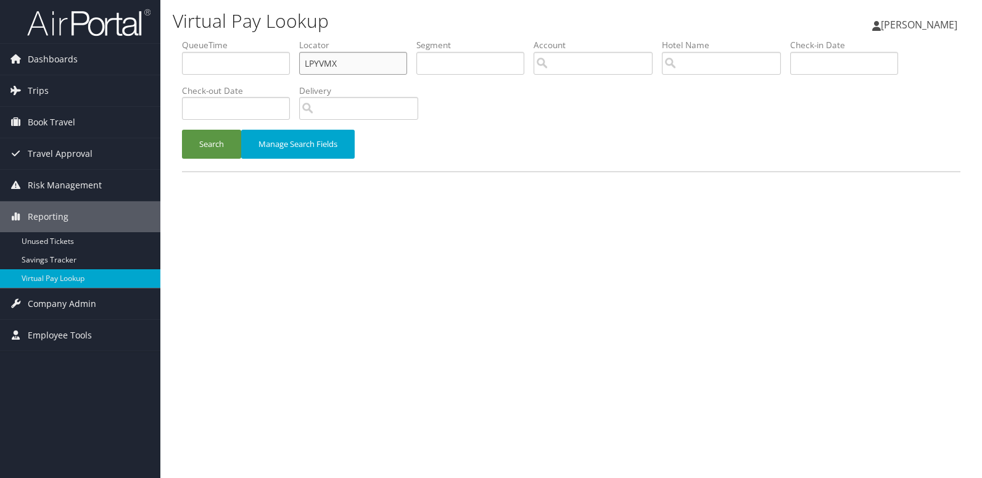
click at [239, 39] on ul "QueueTime Locator LPYVMX Segment Account Traveler Hotel Name Check-in Date Chec…" at bounding box center [571, 39] width 779 height 0
paste input "WPKSD"
click at [182, 130] on button "Search" at bounding box center [211, 144] width 59 height 29
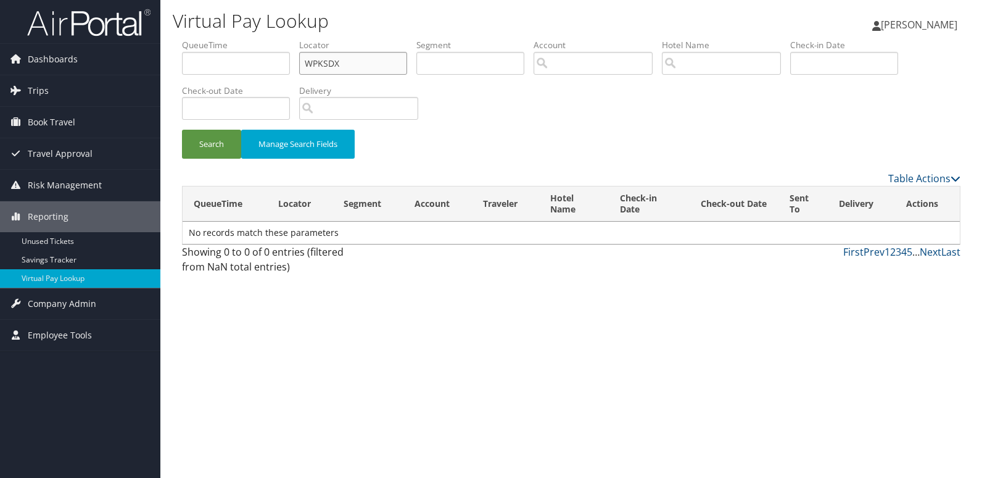
click at [376, 63] on input "WPKSDX" at bounding box center [353, 63] width 108 height 23
type input "WPKSDX"
click at [182, 130] on button "Search" at bounding box center [211, 144] width 59 height 29
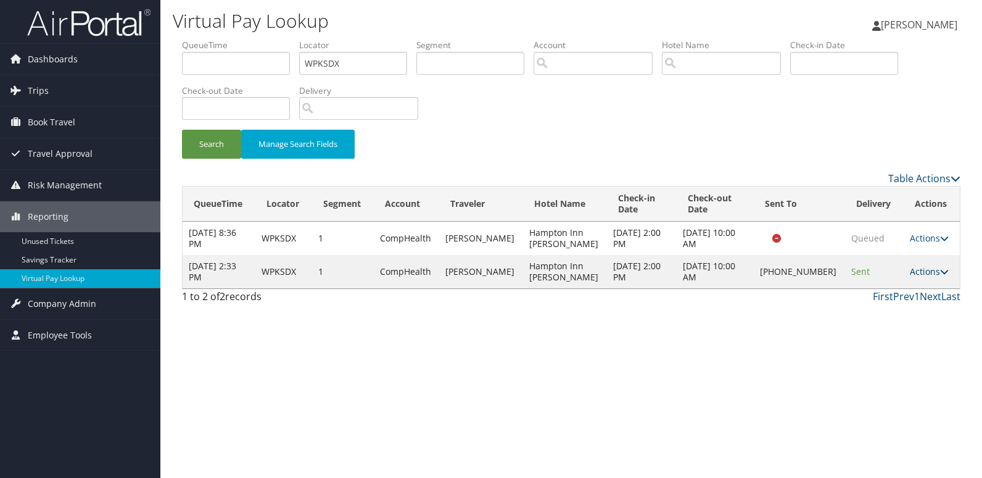
click at [920, 274] on link "Actions" at bounding box center [929, 271] width 39 height 12
drag, startPoint x: 920, startPoint y: 274, endPoint x: 887, endPoint y: 307, distance: 46.2
click at [887, 307] on link "Logs" at bounding box center [887, 315] width 106 height 21
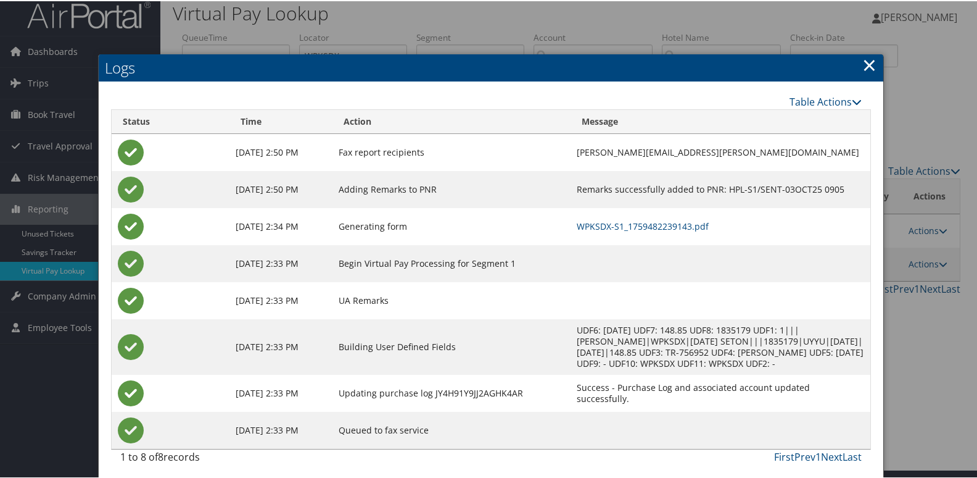
scroll to position [13, 0]
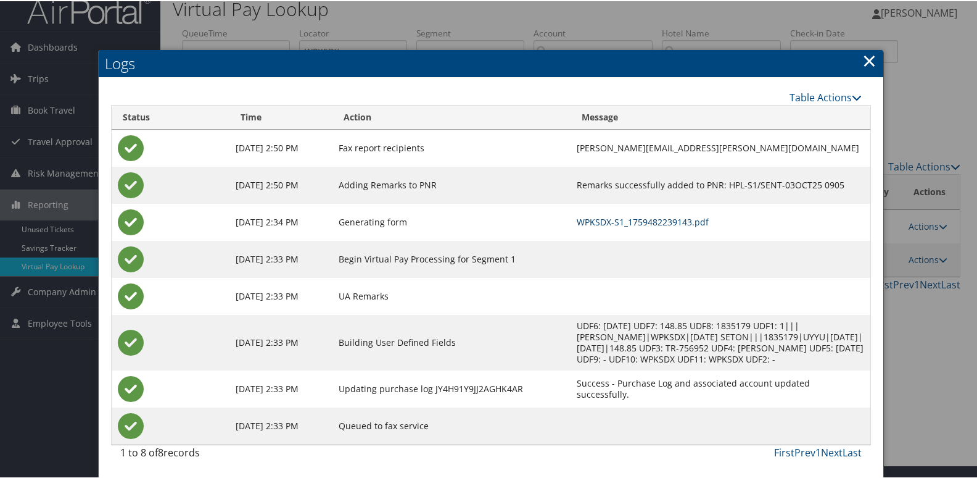
click at [649, 226] on link "WPKSDX-S1_1759482239143.pdf" at bounding box center [643, 221] width 132 height 12
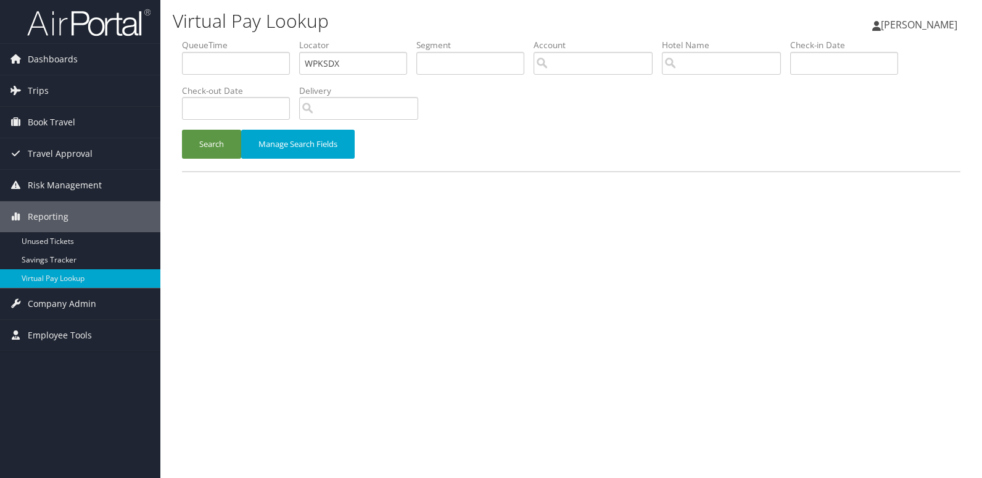
click at [262, 39] on ul "QueueTime Locator WPKSDX Segment Account Traveler Hotel Name Check-in Date Chec…" at bounding box center [571, 39] width 779 height 0
type input "QIZQOI"
click at [182, 130] on button "Search" at bounding box center [211, 144] width 59 height 29
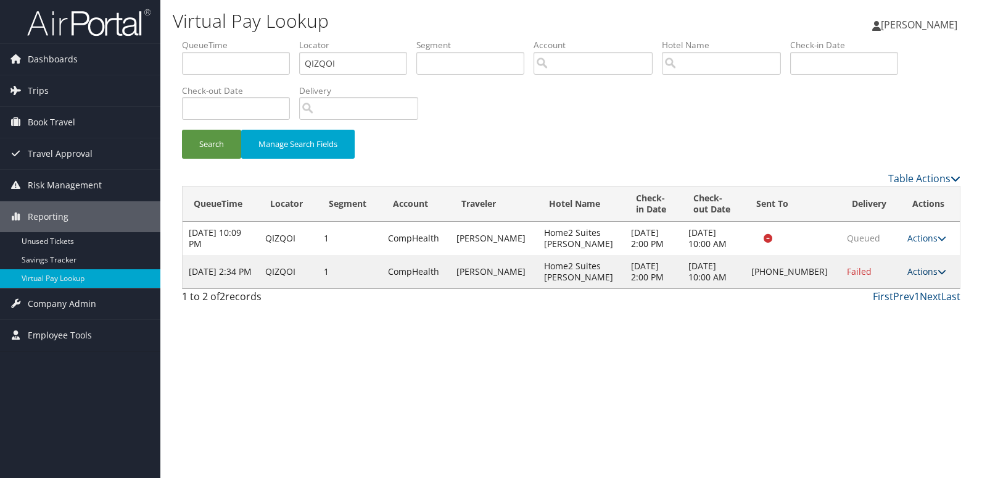
click at [908, 277] on link "Actions" at bounding box center [927, 271] width 39 height 12
click at [890, 329] on link "Logs" at bounding box center [886, 327] width 106 height 21
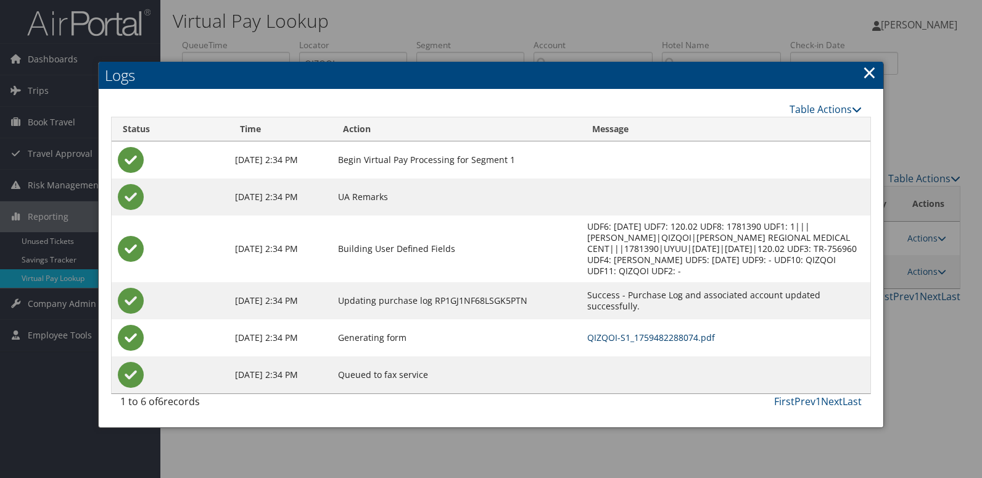
click at [688, 338] on link "QIZQOI-S1_1759482288074.pdf" at bounding box center [651, 337] width 128 height 12
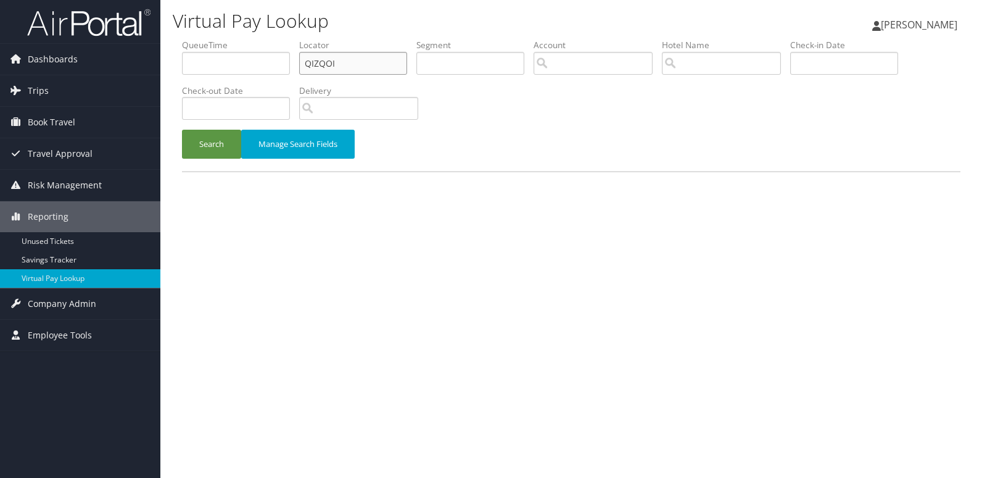
click at [259, 39] on ul "QueueTime Locator QIZQOI Segment Account Traveler Hotel Name Check-in Date Chec…" at bounding box center [571, 39] width 779 height 0
paste input "KYGUZM"
type input "KYGUZM"
click at [182, 130] on button "Search" at bounding box center [211, 144] width 59 height 29
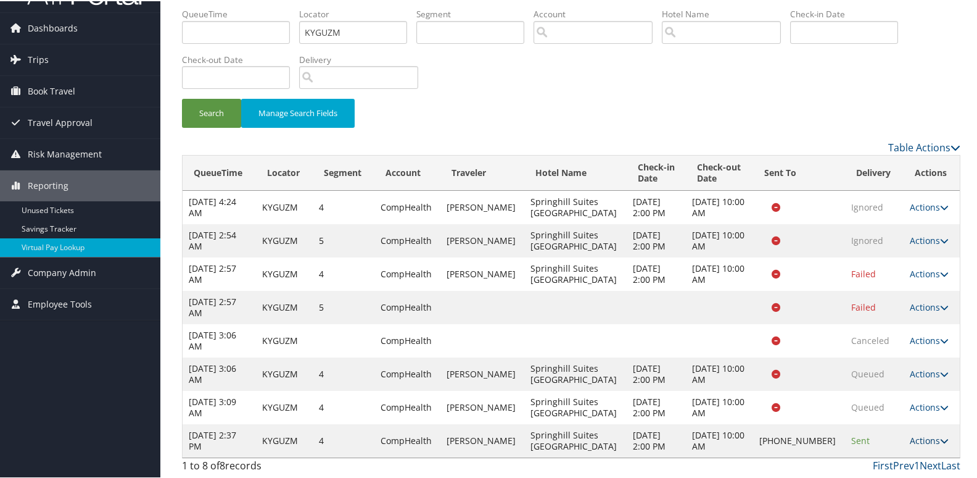
click at [910, 437] on link "Actions" at bounding box center [929, 439] width 39 height 12
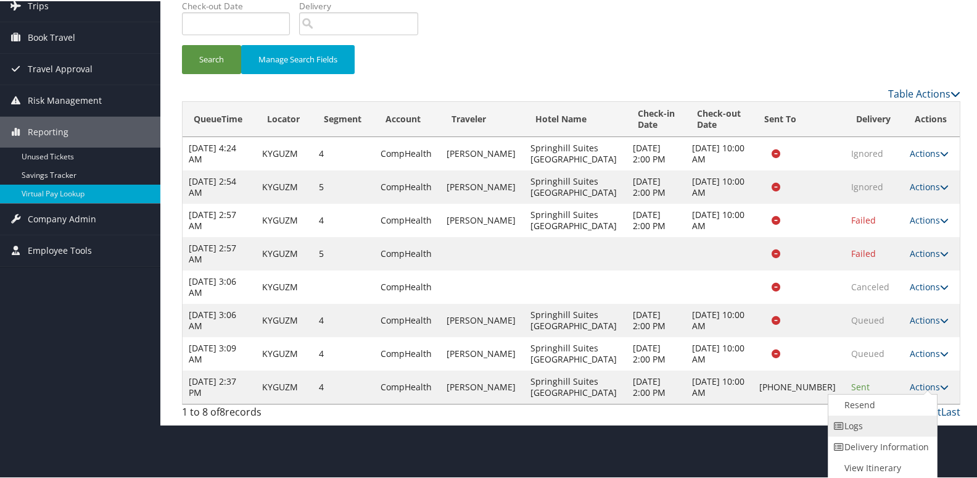
click at [874, 425] on link "Logs" at bounding box center [882, 424] width 106 height 21
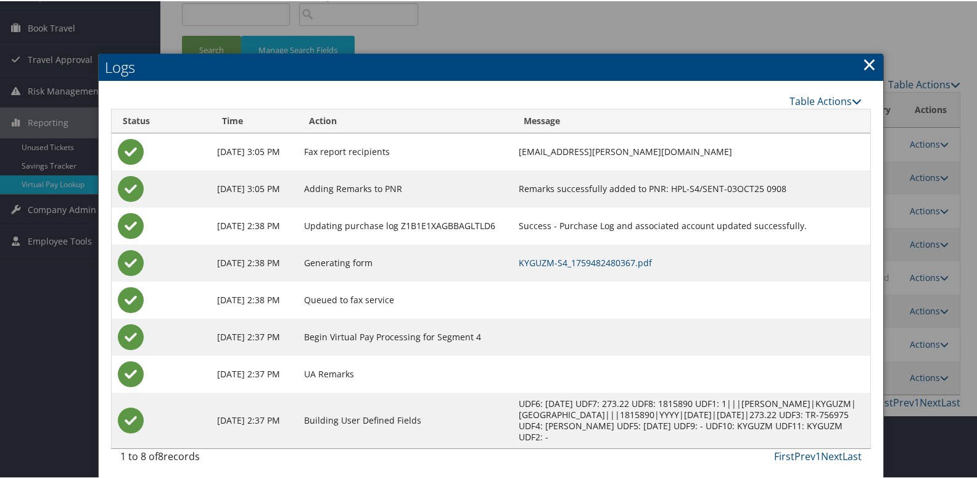
scroll to position [96, 0]
click at [580, 252] on td "KYGUZM-S4_1759482480367.pdf" at bounding box center [692, 260] width 358 height 37
click at [581, 257] on link "KYGUZM-S4_1759482480367.pdf" at bounding box center [585, 261] width 133 height 12
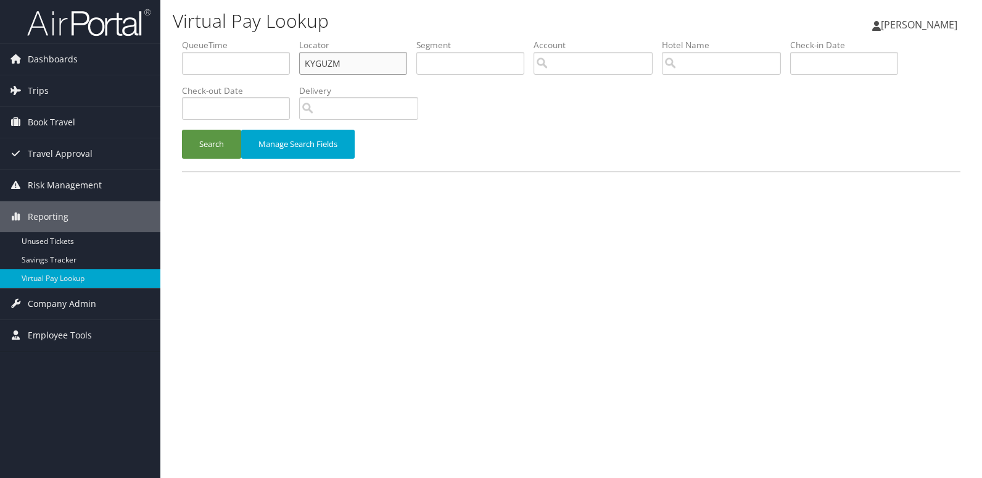
click at [265, 39] on ul "QueueTime Locator KYGUZM Segment Account Traveler Hotel Name Check-in Date Chec…" at bounding box center [571, 39] width 779 height 0
paste input "GRHFDU"
type input "GRHFDU"
click at [182, 130] on button "Search" at bounding box center [211, 144] width 59 height 29
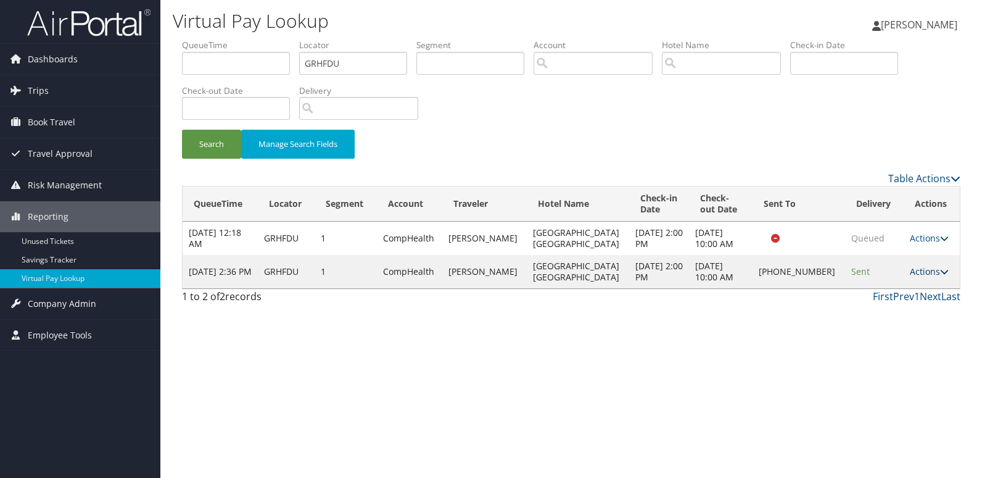
click at [915, 276] on link "Actions" at bounding box center [929, 271] width 39 height 12
click at [892, 305] on link "Logs" at bounding box center [887, 310] width 106 height 21
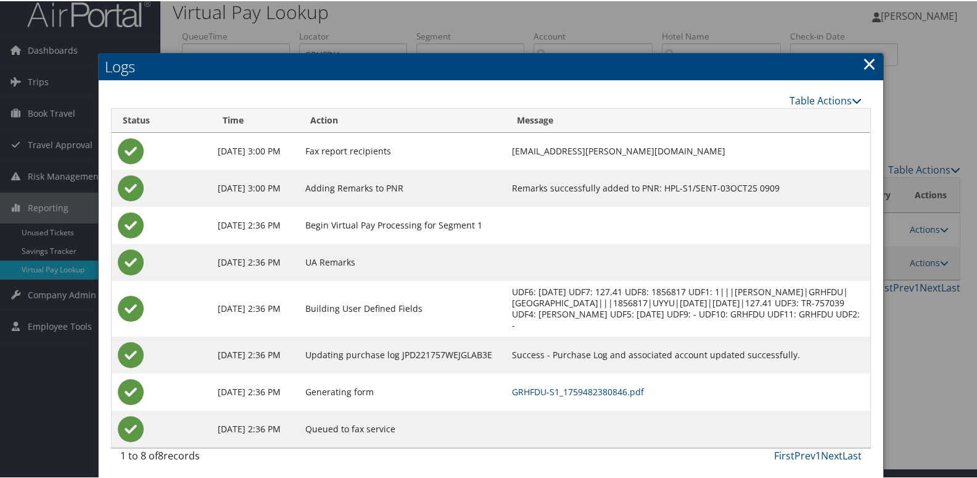
scroll to position [13, 0]
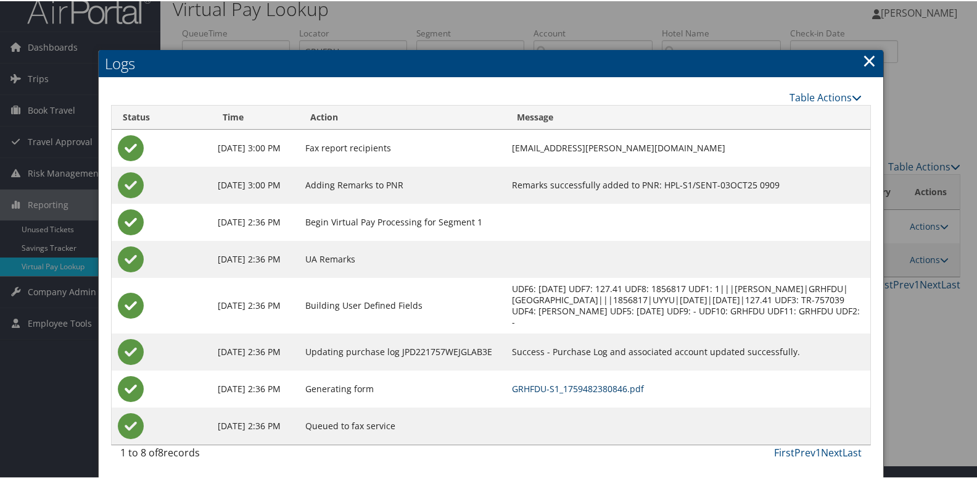
click at [612, 387] on link "GRHFDU-S1_1759482380846.pdf" at bounding box center [578, 387] width 132 height 12
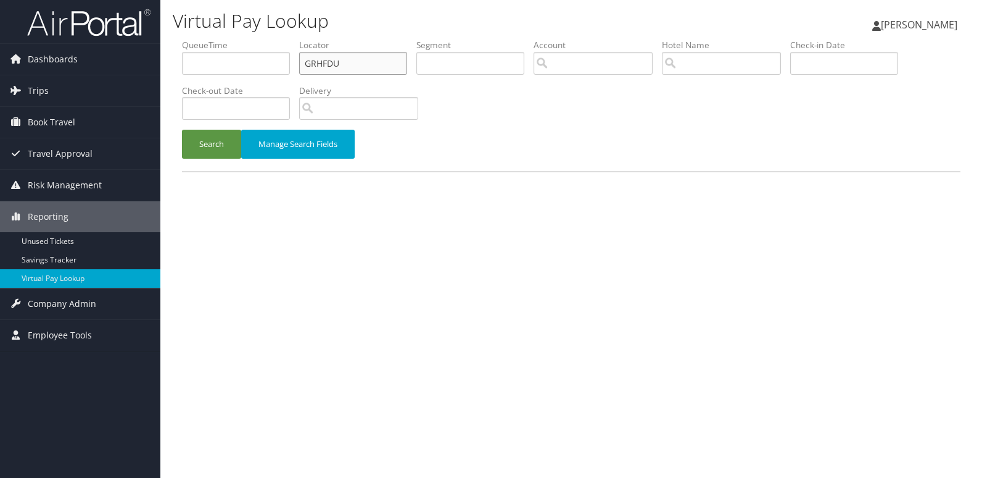
click at [271, 39] on ul "QueueTime Locator GRHFDU Segment Account Traveler Hotel Name Check-in Date Chec…" at bounding box center [571, 39] width 779 height 0
paste input "LWEZPP"
type input "LWEZPP"
click at [182, 130] on button "Search" at bounding box center [211, 144] width 59 height 29
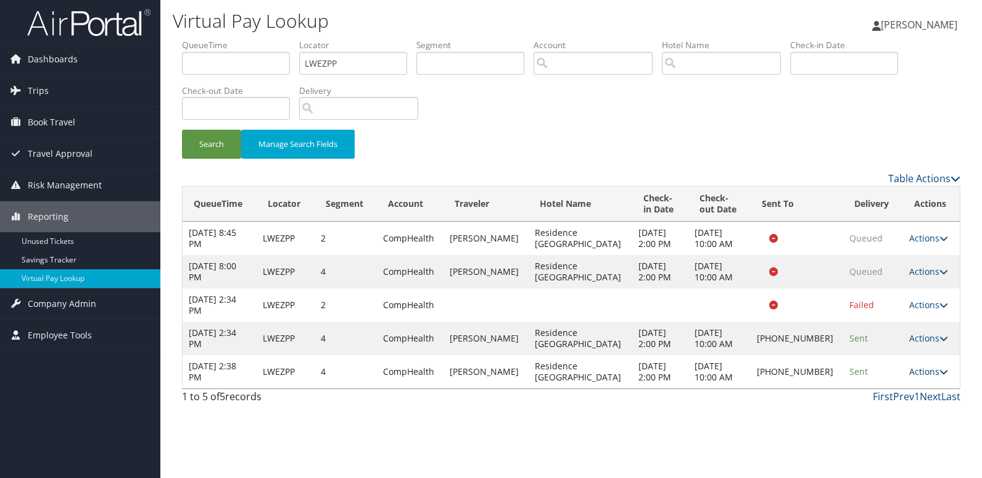
click at [940, 375] on icon at bounding box center [944, 371] width 9 height 9
click at [864, 402] on link "Logs" at bounding box center [886, 410] width 106 height 21
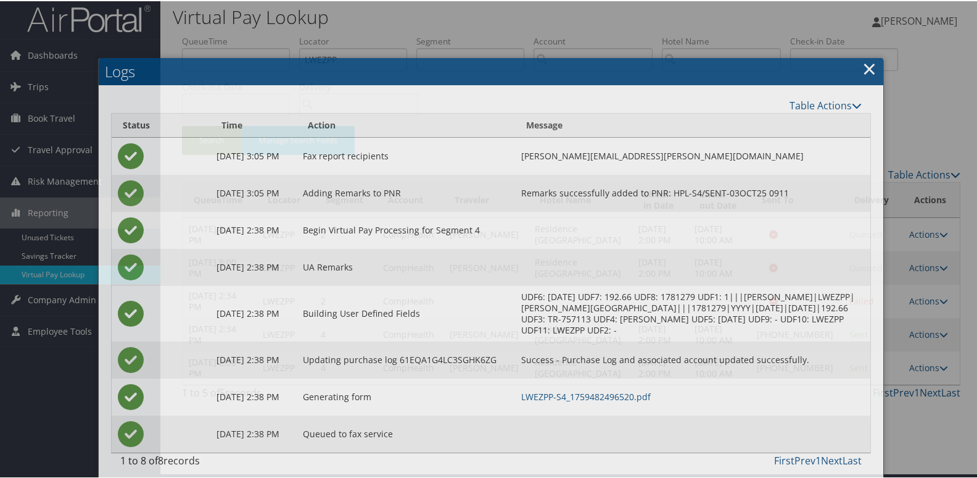
scroll to position [13, 0]
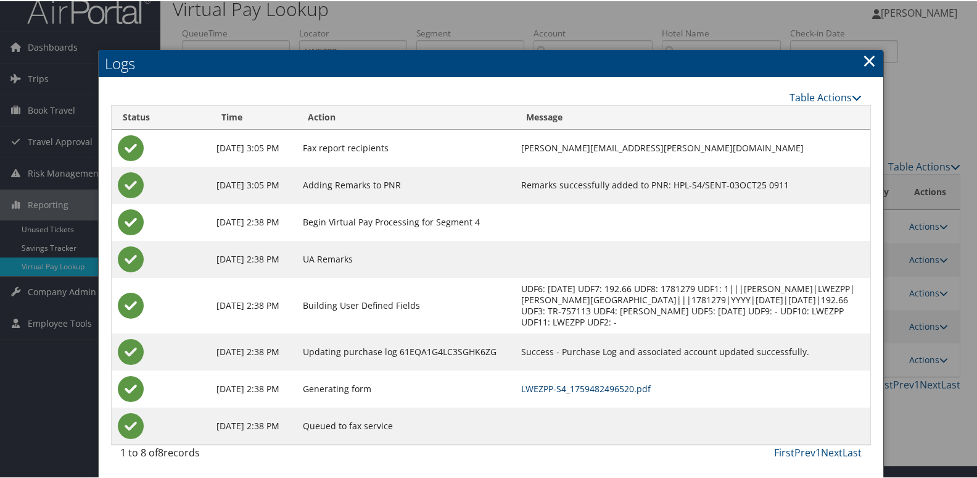
click at [605, 389] on link "LWEZPP-S4_1759482496520.pdf" at bounding box center [586, 387] width 130 height 12
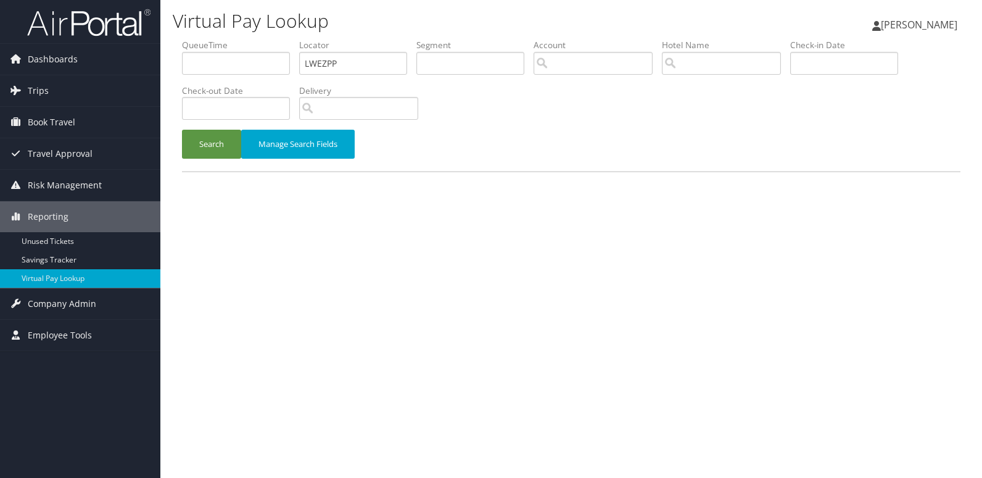
click at [261, 39] on ul "QueueTime Locator LWEZPP Segment Account Traveler Hotel Name Check-in Date Chec…" at bounding box center [571, 39] width 779 height 0
click at [182, 130] on button "Search" at bounding box center [211, 144] width 59 height 29
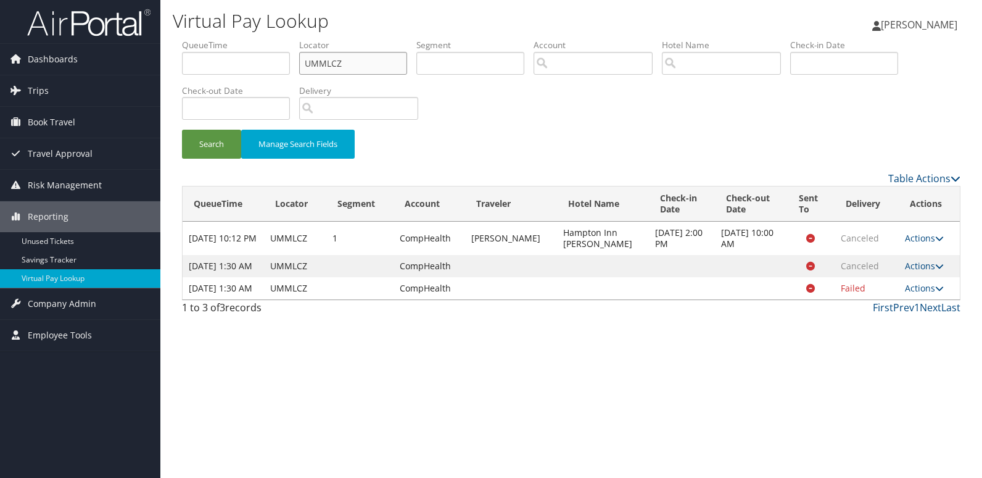
drag, startPoint x: 363, startPoint y: 64, endPoint x: 249, endPoint y: 63, distance: 114.1
click at [249, 39] on ul "QueueTime Locator UMMLCZ Segment Account Traveler Hotel Name Check-in Date Chec…" at bounding box center [571, 39] width 779 height 0
drag, startPoint x: 358, startPoint y: 64, endPoint x: 256, endPoint y: 65, distance: 101.8
click at [256, 39] on ul "QueueTime Locator UMMLCZ Segment Account Traveler Hotel Name Check-in Date Chec…" at bounding box center [571, 39] width 779 height 0
drag, startPoint x: 356, startPoint y: 64, endPoint x: 267, endPoint y: 72, distance: 89.8
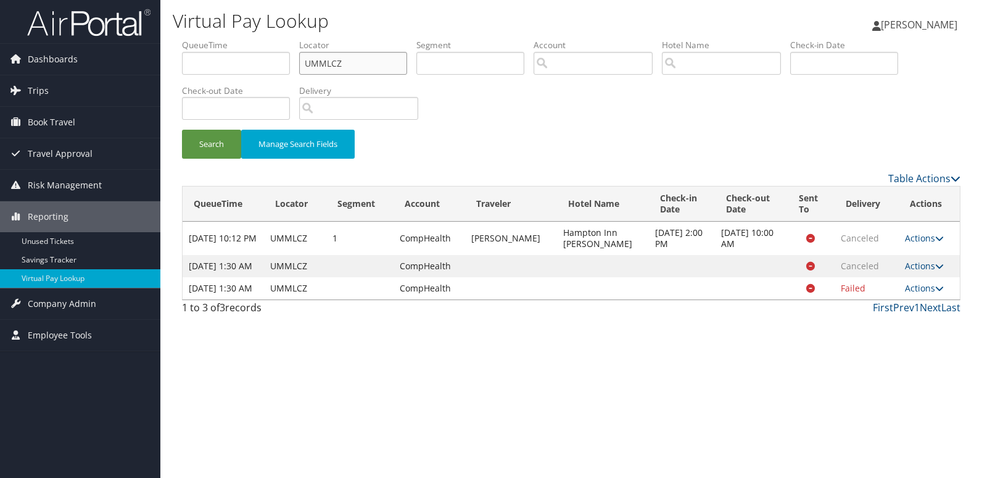
click at [267, 39] on ul "QueueTime Locator UMMLCZ Segment Account Traveler Hotel Name Check-in Date Chec…" at bounding box center [571, 39] width 779 height 0
paste input "WPQVFG"
type input "WPQVFG"
click at [182, 130] on button "Search" at bounding box center [211, 144] width 59 height 29
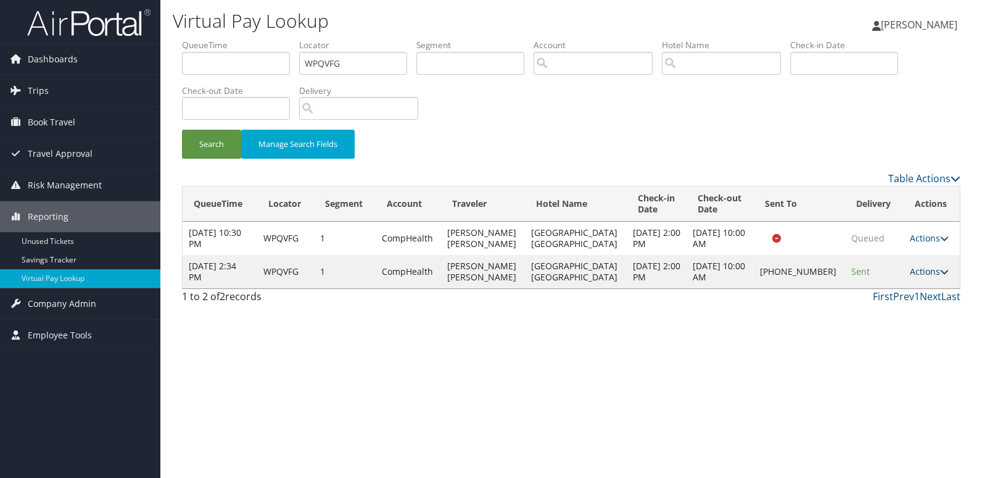
click at [919, 277] on link "Actions" at bounding box center [929, 271] width 39 height 12
click at [878, 323] on link "Logs" at bounding box center [886, 327] width 106 height 21
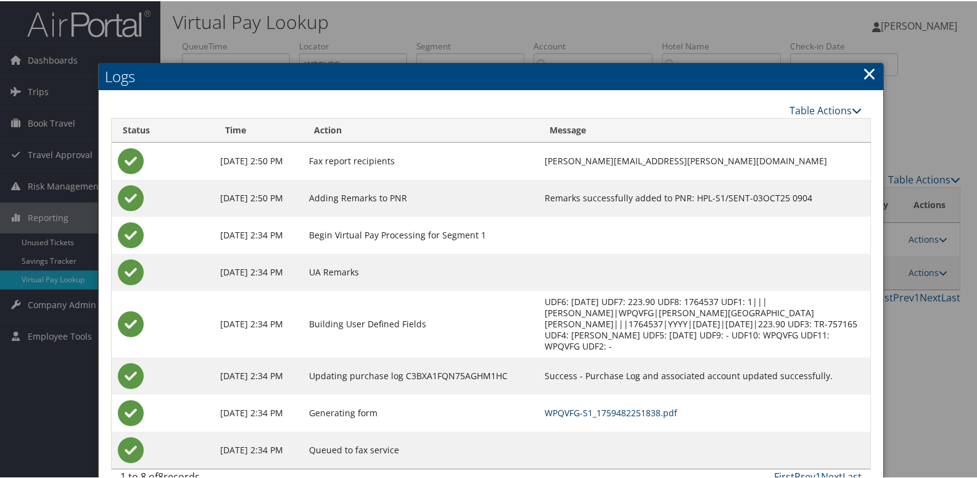
click at [598, 409] on link "WPQVFG-S1_1759482251838.pdf" at bounding box center [611, 411] width 133 height 12
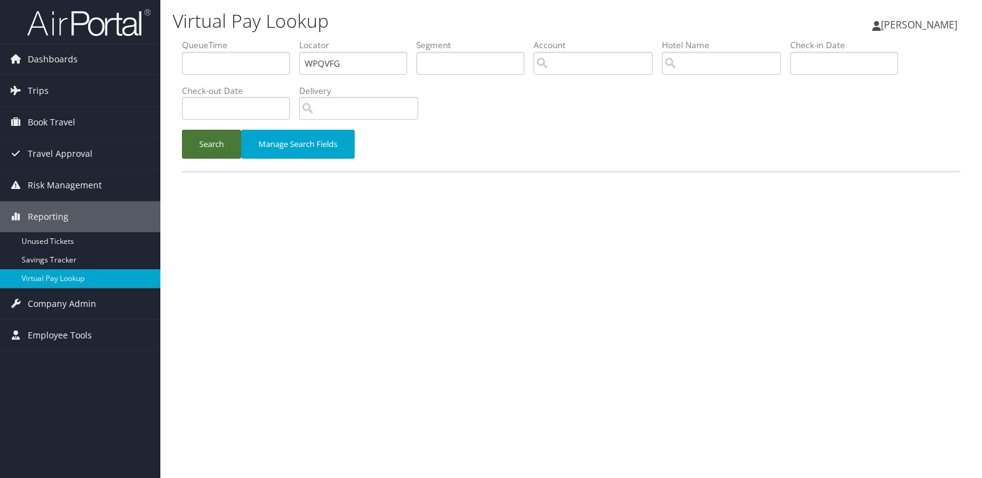
click at [202, 152] on button "Search" at bounding box center [211, 144] width 59 height 29
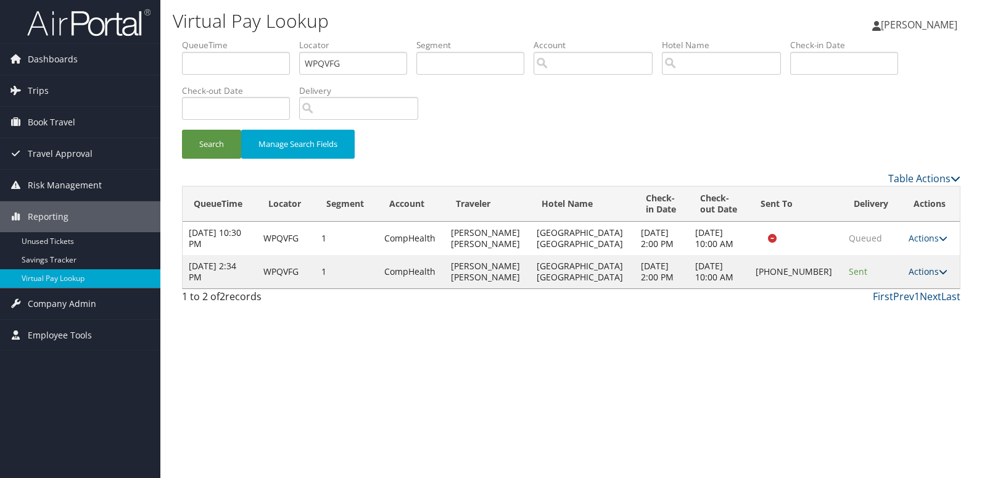
click at [919, 270] on link "Actions" at bounding box center [928, 271] width 39 height 12
click at [873, 315] on link "Logs" at bounding box center [885, 310] width 106 height 21
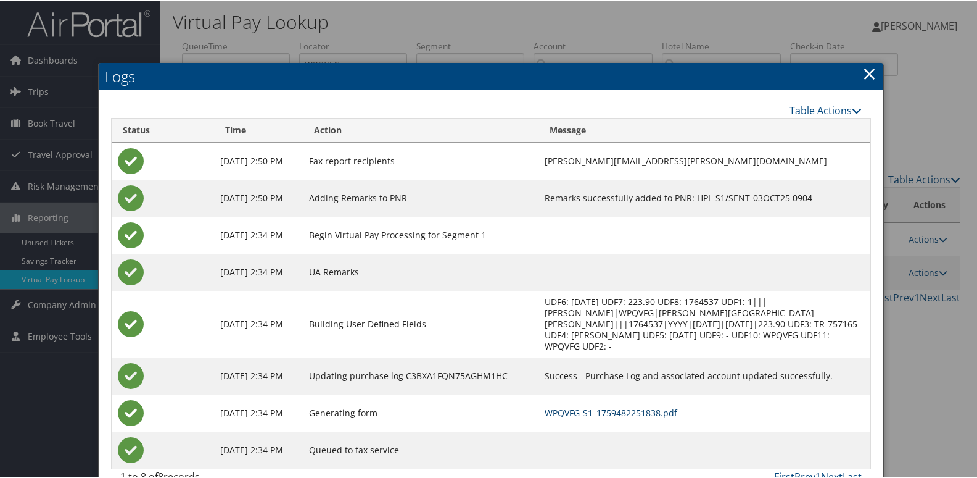
click at [601, 409] on link "WPQVFG-S1_1759482251838.pdf" at bounding box center [611, 411] width 133 height 12
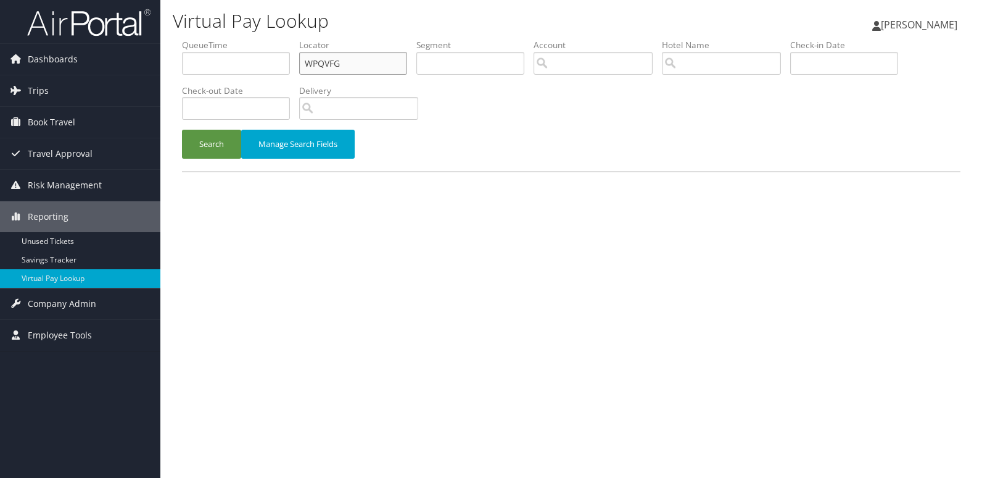
drag, startPoint x: 0, startPoint y: 0, endPoint x: 271, endPoint y: 65, distance: 279.3
click at [271, 39] on ul "QueueTime Locator WPQVFG Segment Account Traveler Hotel Name Check-in Date Chec…" at bounding box center [571, 39] width 779 height 0
paste input "YEBXQ"
type input "WYEBXQ"
drag, startPoint x: 212, startPoint y: 150, endPoint x: 437, endPoint y: 169, distance: 226.0
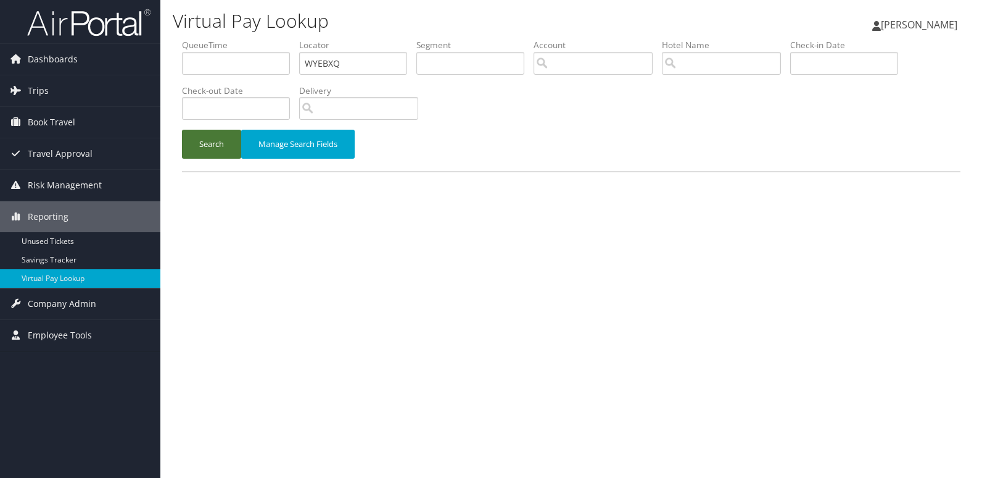
click at [210, 150] on button "Search" at bounding box center [211, 144] width 59 height 29
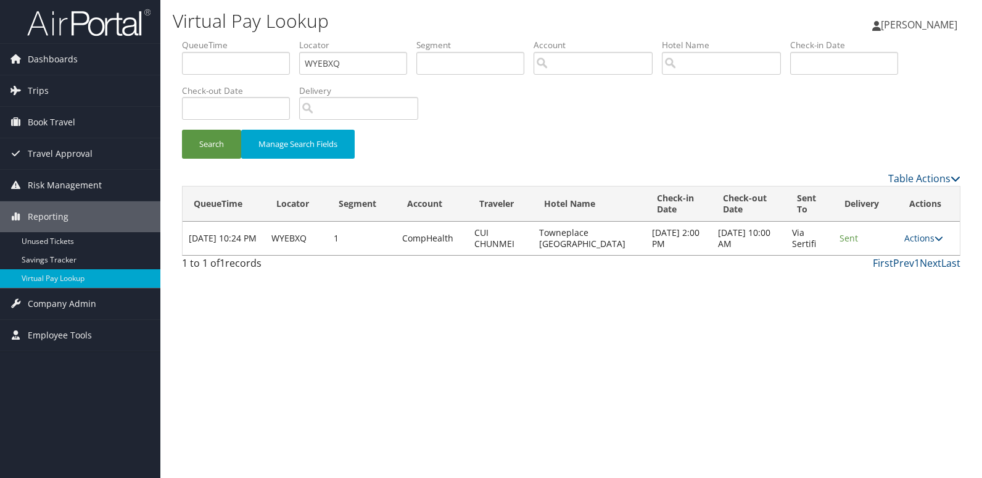
click at [913, 244] on td "Actions Resend Logs View Itinerary" at bounding box center [929, 238] width 62 height 33
click at [913, 239] on link "Actions" at bounding box center [924, 238] width 39 height 12
click at [888, 275] on link "Logs" at bounding box center [901, 277] width 78 height 21
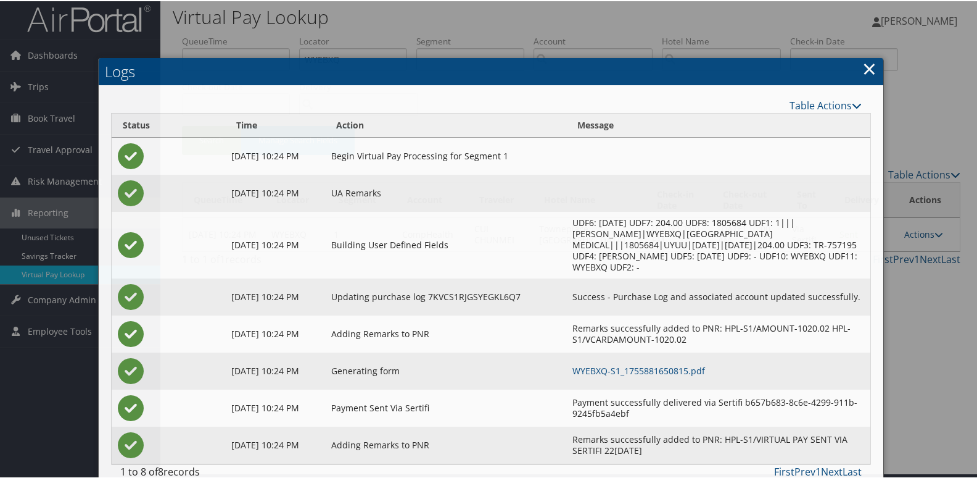
scroll to position [13, 0]
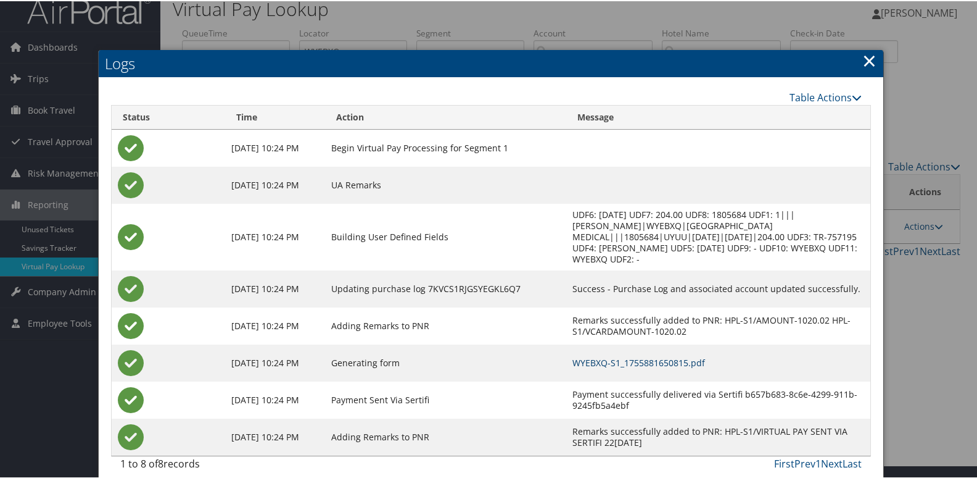
click at [585, 355] on link "WYEBXQ-S1_1755881650815.pdf" at bounding box center [639, 361] width 133 height 12
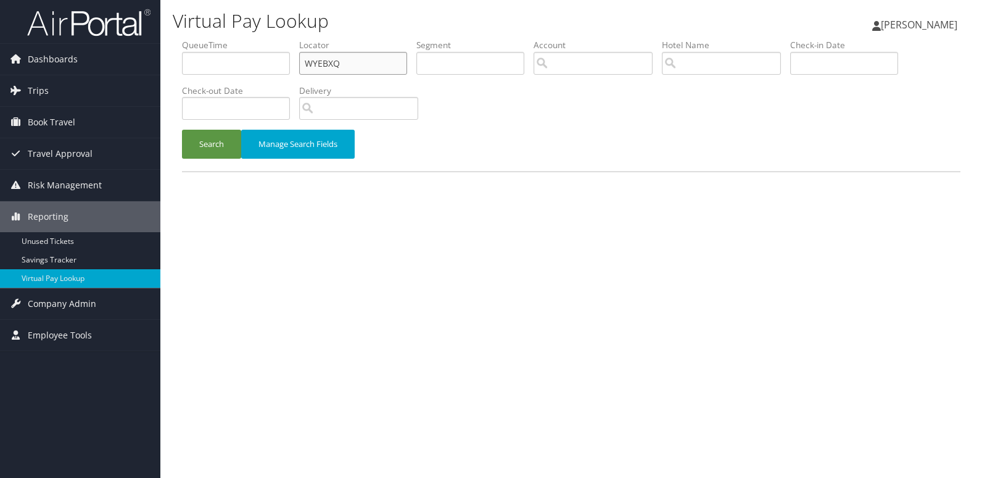
drag, startPoint x: 345, startPoint y: 60, endPoint x: 240, endPoint y: 60, distance: 104.9
click at [242, 39] on ul "QueueTime Locator WYEBXQ Segment Account Traveler Hotel Name Check-in Date Chec…" at bounding box center [571, 39] width 779 height 0
paste input "WYRGZZ"
type input "WYRGZZ"
click at [182, 130] on button "Search" at bounding box center [211, 144] width 59 height 29
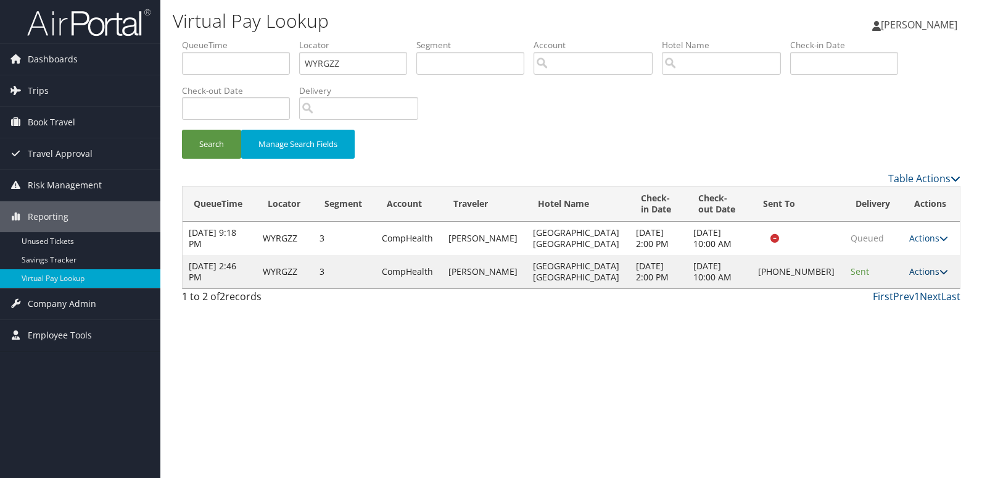
click at [913, 271] on link "Actions" at bounding box center [928, 271] width 39 height 12
click at [878, 313] on link "Logs" at bounding box center [886, 310] width 106 height 21
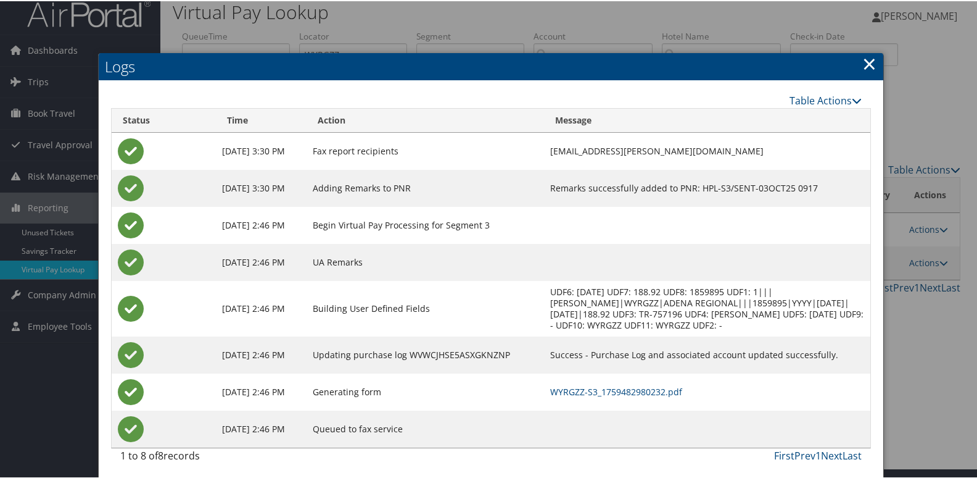
scroll to position [13, 0]
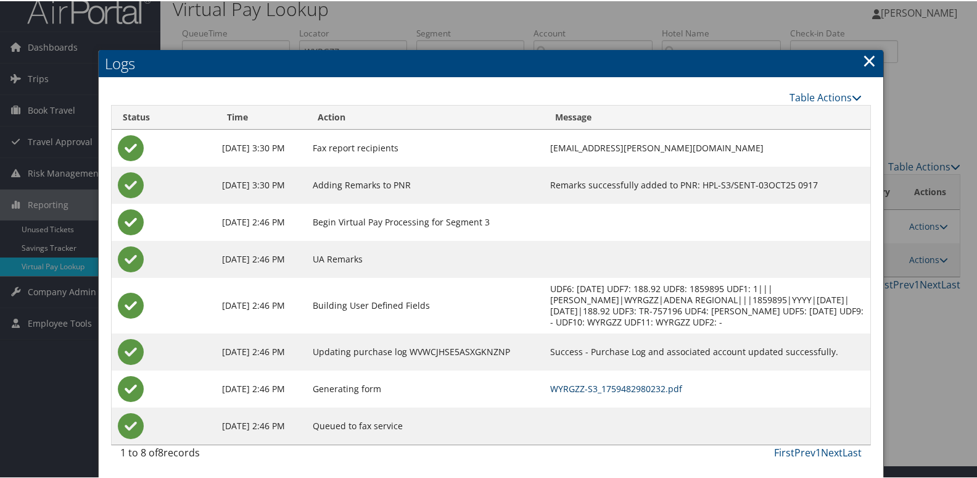
click at [621, 381] on link "WYRGZZ-S3_1759482980232.pdf" at bounding box center [616, 387] width 132 height 12
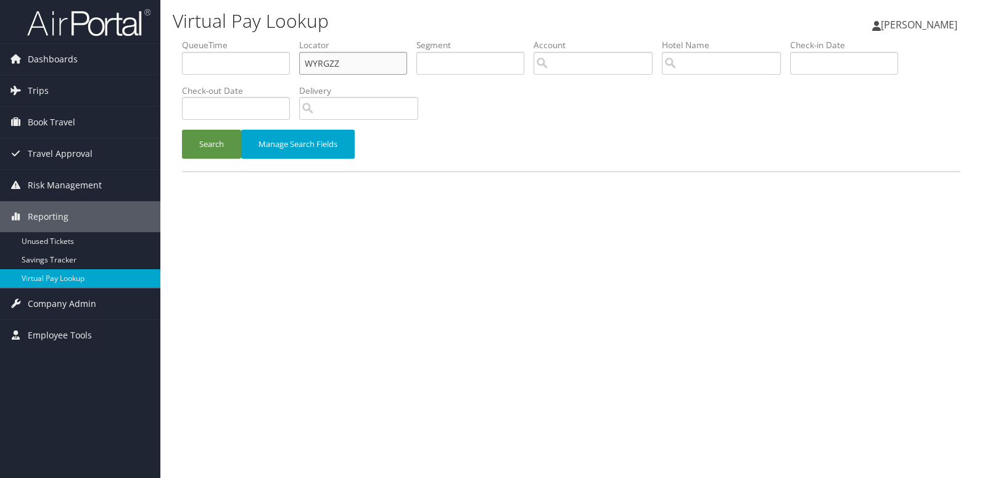
drag, startPoint x: 352, startPoint y: 67, endPoint x: 265, endPoint y: 66, distance: 87.0
click at [265, 39] on ul "QueueTime Locator WYRGZZ Segment Account Traveler Hotel Name Check-in Date Chec…" at bounding box center [571, 39] width 779 height 0
paste input "UYZBX"
type input "WUYZBX"
click at [220, 147] on button "Search" at bounding box center [211, 144] width 59 height 29
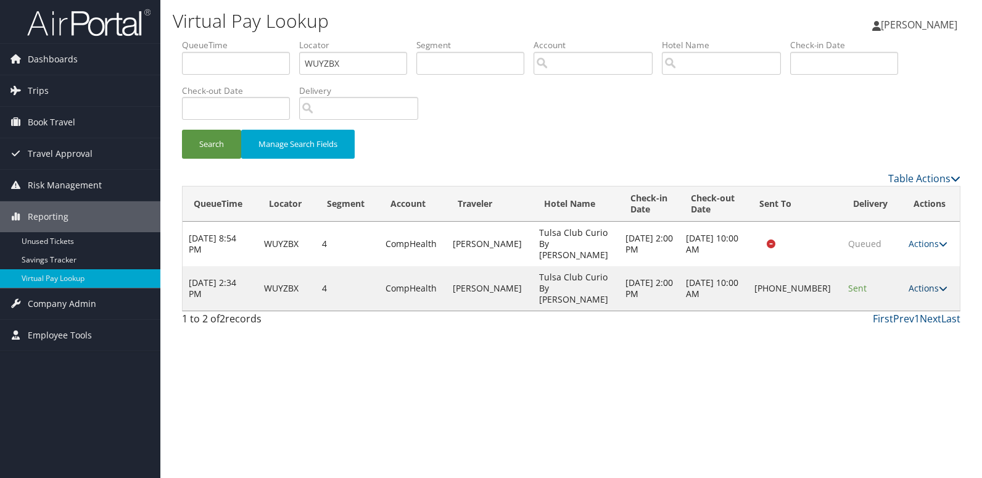
click at [928, 282] on link "Actions" at bounding box center [928, 288] width 39 height 12
click at [884, 313] on link "Logs" at bounding box center [887, 310] width 106 height 21
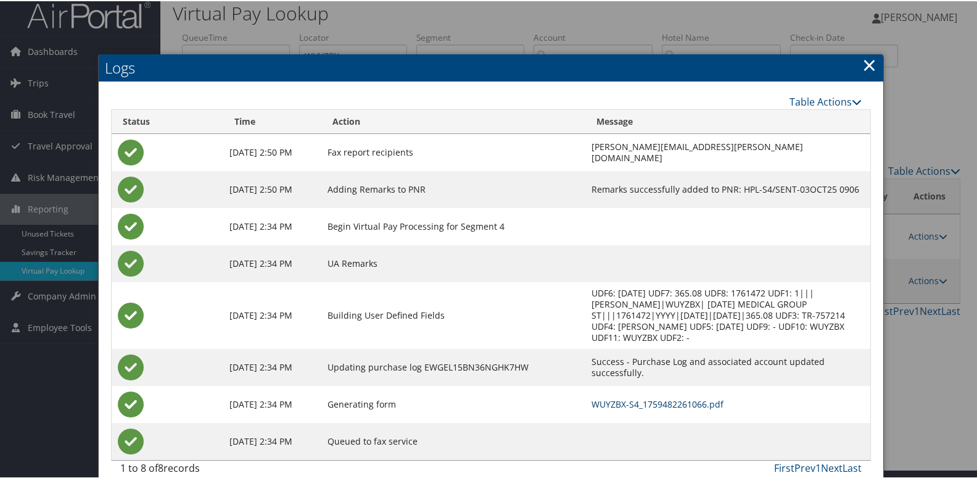
scroll to position [24, 0]
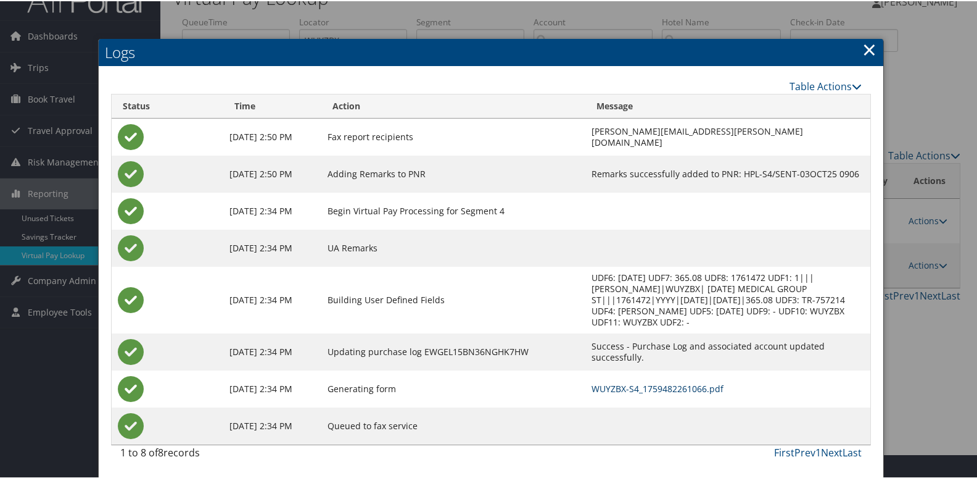
click at [617, 382] on link "WUYZBX-S4_1759482261066.pdf" at bounding box center [658, 387] width 132 height 12
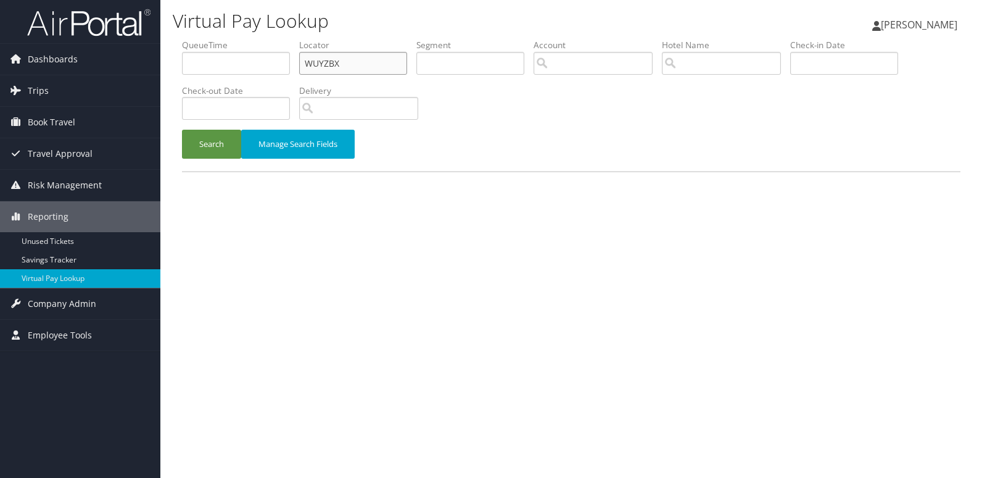
drag, startPoint x: 296, startPoint y: 67, endPoint x: 223, endPoint y: 59, distance: 73.3
click at [223, 39] on ul "QueueTime Locator WUYZBX Segment Account Traveler Hotel Name Check-in Date Chec…" at bounding box center [571, 39] width 779 height 0
paste input "ESUUBA"
type input "ESUUBA"
click at [182, 130] on button "Search" at bounding box center [211, 144] width 59 height 29
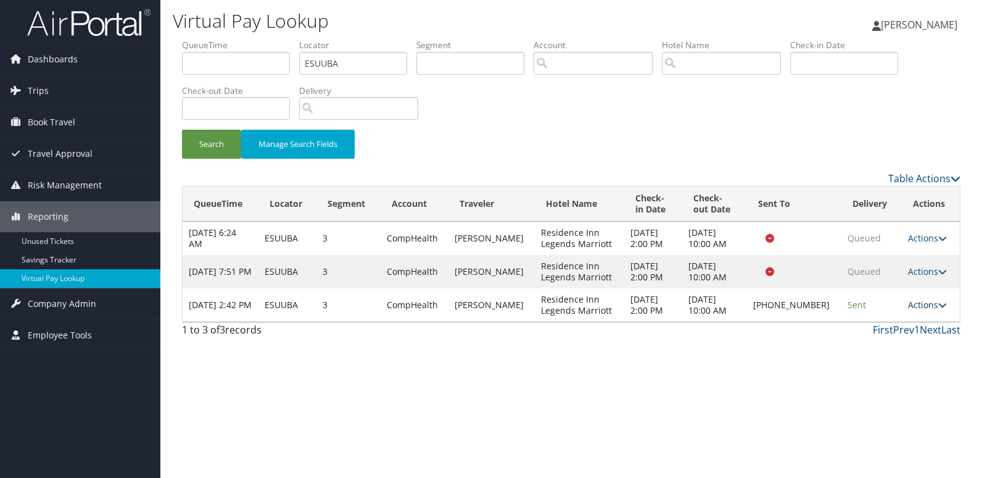
click at [927, 304] on link "Actions" at bounding box center [927, 305] width 39 height 12
click at [871, 343] on link "Logs" at bounding box center [887, 343] width 106 height 21
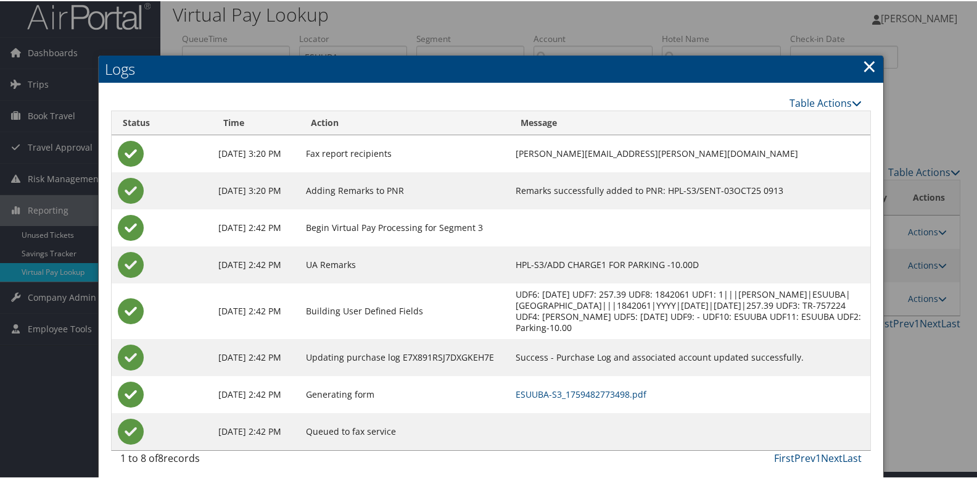
scroll to position [13, 0]
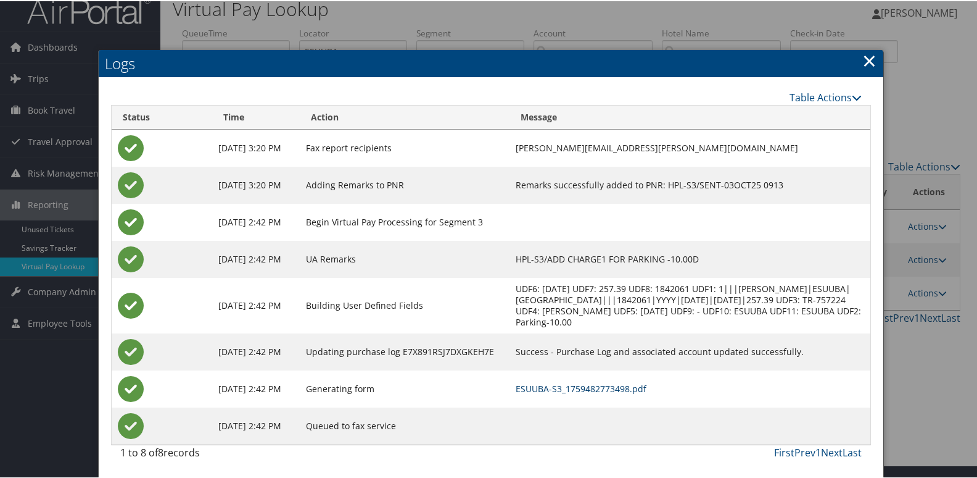
click at [606, 384] on link "ESUUBA-S3_1759482773498.pdf" at bounding box center [581, 387] width 131 height 12
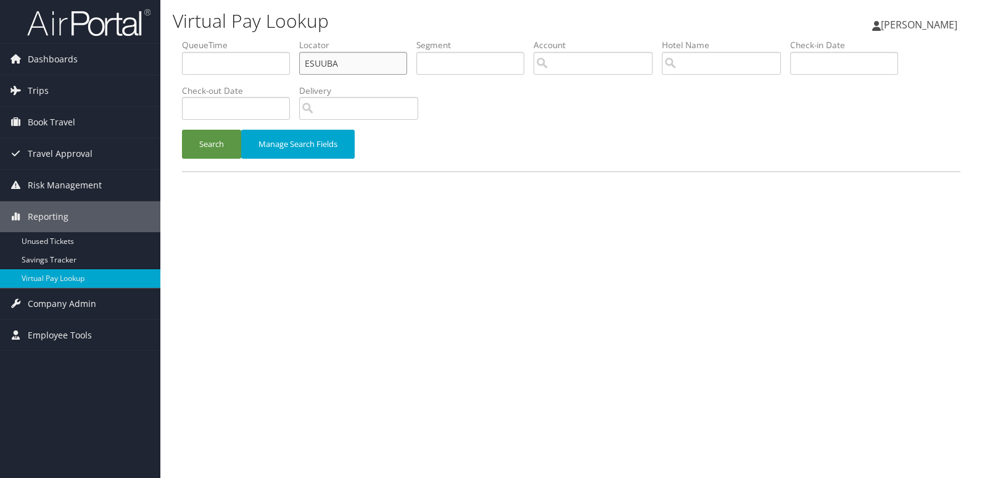
drag, startPoint x: 0, startPoint y: 0, endPoint x: 233, endPoint y: 66, distance: 241.8
click at [233, 39] on ul "QueueTime Locator ESUUBA Segment Account Traveler Hotel Name Check-in Date Chec…" at bounding box center [571, 39] width 779 height 0
paste input ") JSDNYB"
type input "JSDNYB"
click at [182, 130] on button "Search" at bounding box center [211, 144] width 59 height 29
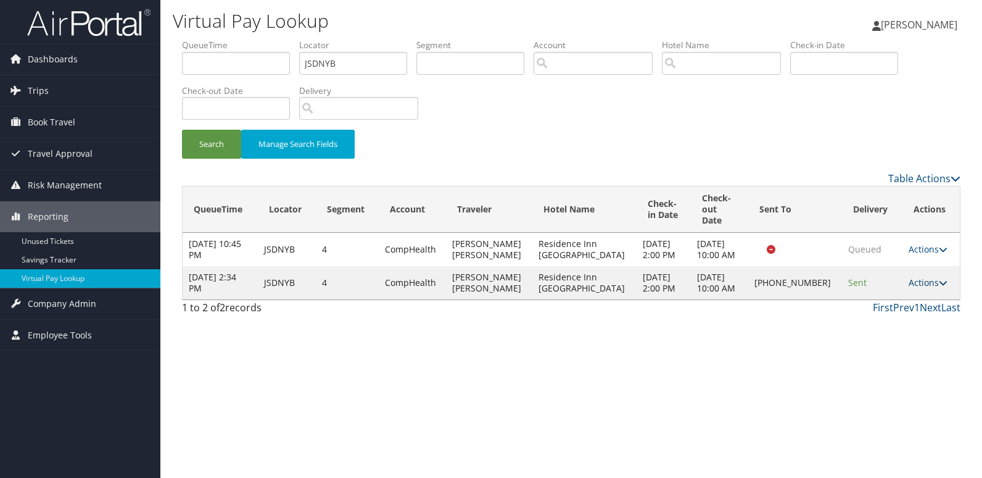
click at [919, 277] on link "Actions" at bounding box center [928, 282] width 39 height 12
click at [878, 312] on link "Logs" at bounding box center [886, 315] width 106 height 21
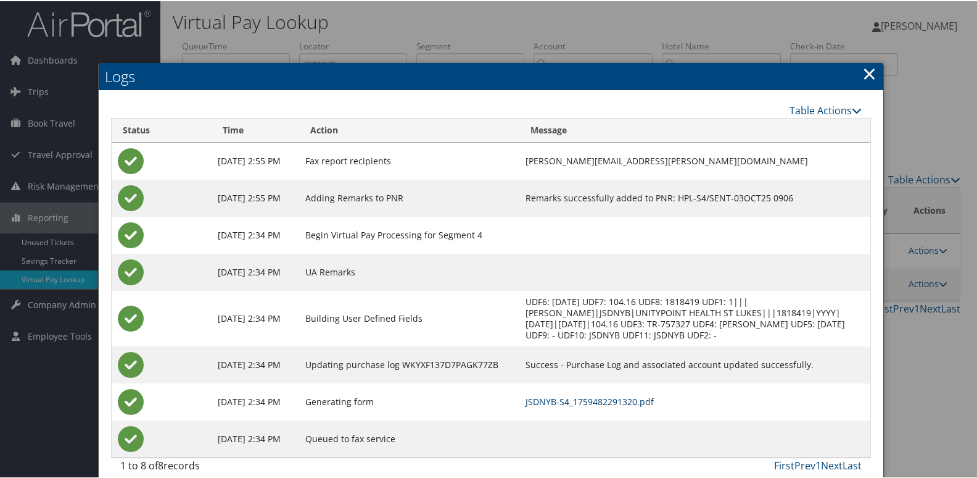
click at [619, 406] on link "JSDNYB-S4_1759482291320.pdf" at bounding box center [590, 400] width 128 height 12
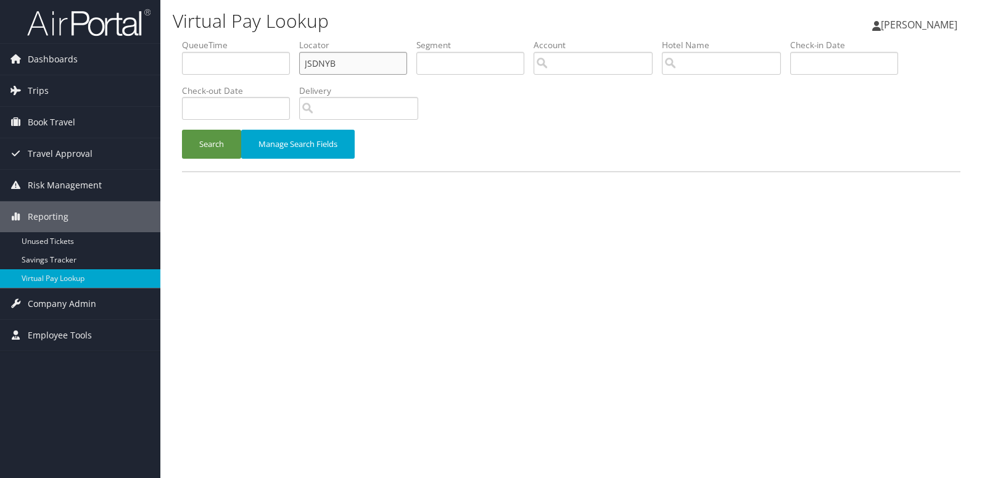
drag, startPoint x: 353, startPoint y: 66, endPoint x: 303, endPoint y: 66, distance: 50.0
click at [303, 66] on input "JSDNYB" at bounding box center [353, 63] width 108 height 23
paste input "SOBYQU"
click at [207, 144] on button "Search" at bounding box center [211, 144] width 59 height 29
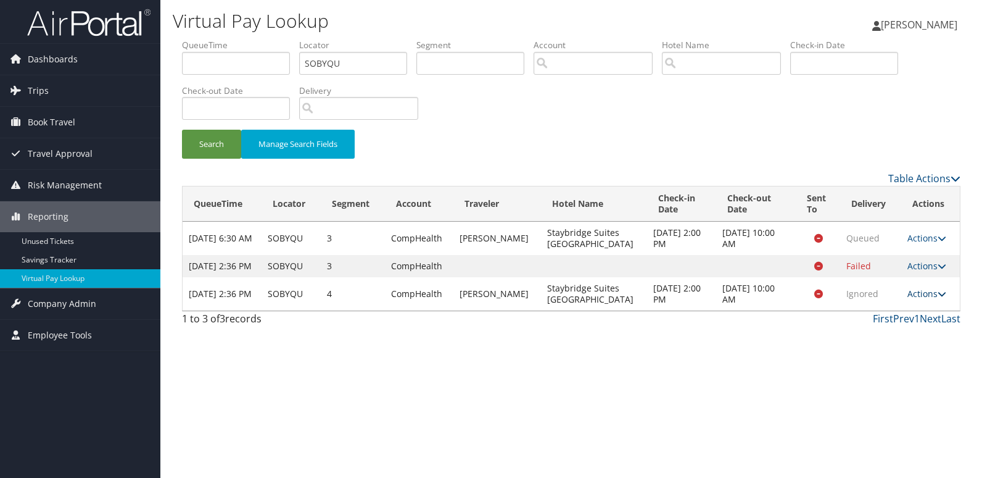
click at [923, 299] on link "Actions" at bounding box center [927, 294] width 39 height 12
click at [895, 347] on link "Logs" at bounding box center [902, 343] width 78 height 21
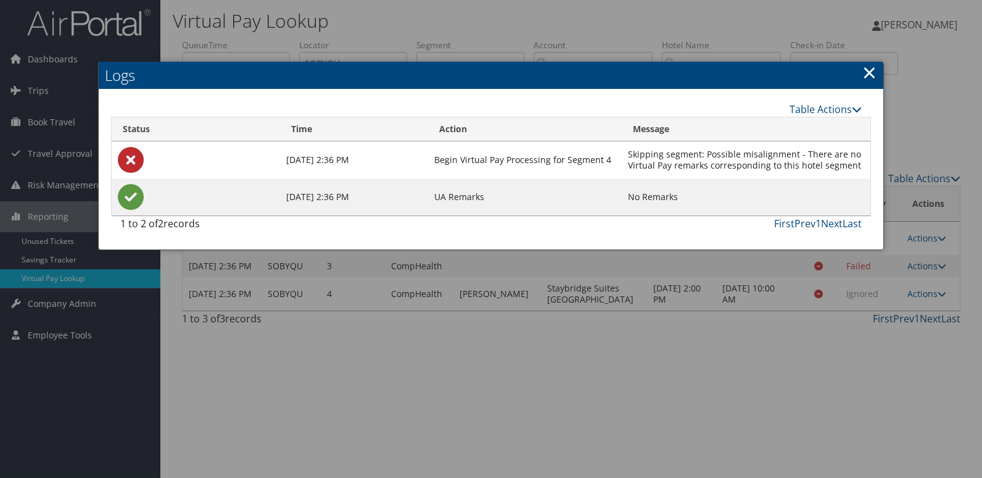
click at [695, 336] on div at bounding box center [491, 239] width 982 height 478
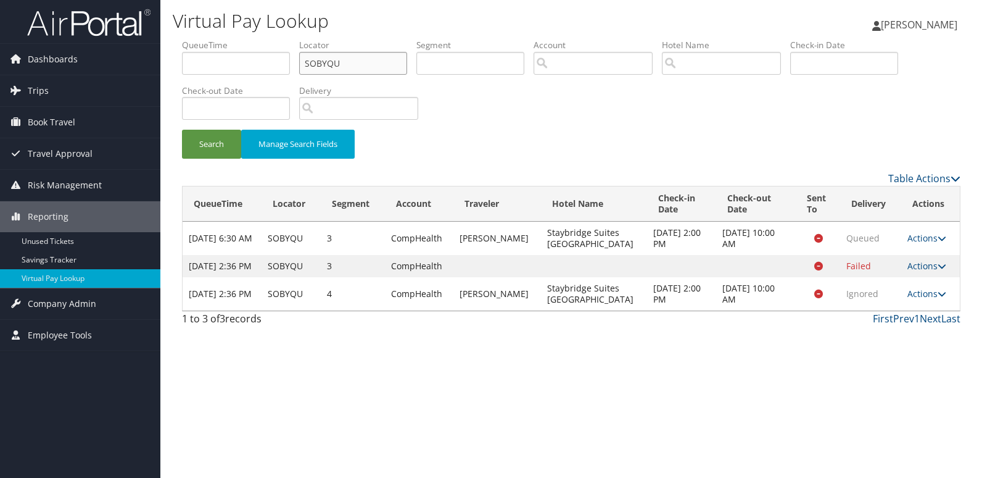
drag, startPoint x: 355, startPoint y: 72, endPoint x: 295, endPoint y: 72, distance: 59.8
click at [297, 39] on ul "QueueTime Locator SOBYQU Segment Account Traveler Hotel Name Check-in Date Chec…" at bounding box center [571, 39] width 779 height 0
paste input "LXQZIE"
type input "LXQZIE"
click at [225, 136] on button "Search" at bounding box center [211, 144] width 59 height 29
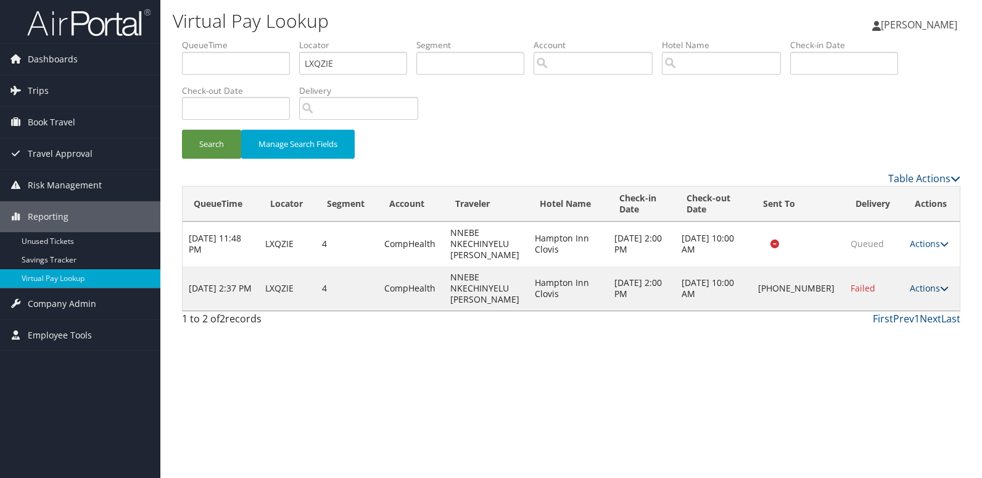
click at [915, 293] on link "Actions" at bounding box center [929, 288] width 39 height 12
drag, startPoint x: 903, startPoint y: 328, endPoint x: 754, endPoint y: 289, distance: 153.7
click at [902, 328] on link "Logs" at bounding box center [889, 327] width 106 height 21
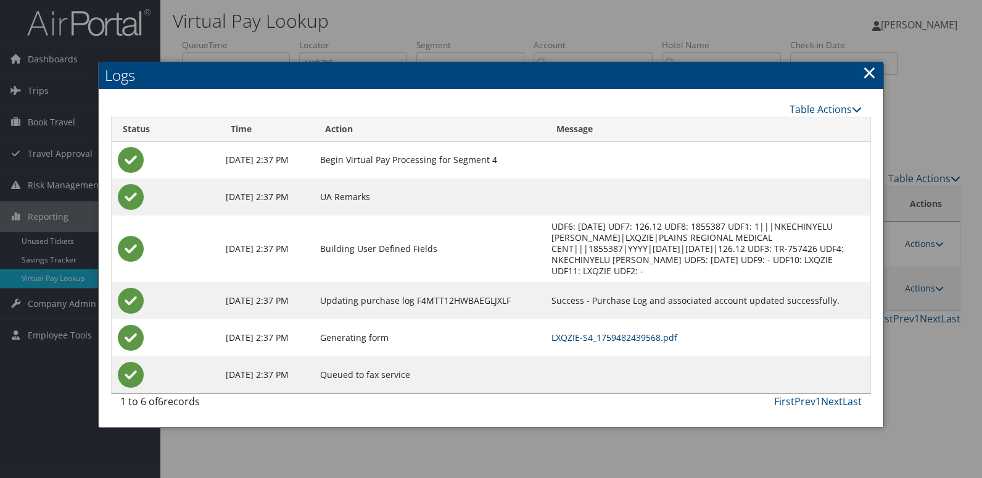
click at [637, 335] on link "LXQZIE-S4_1759482439568.pdf" at bounding box center [615, 337] width 126 height 12
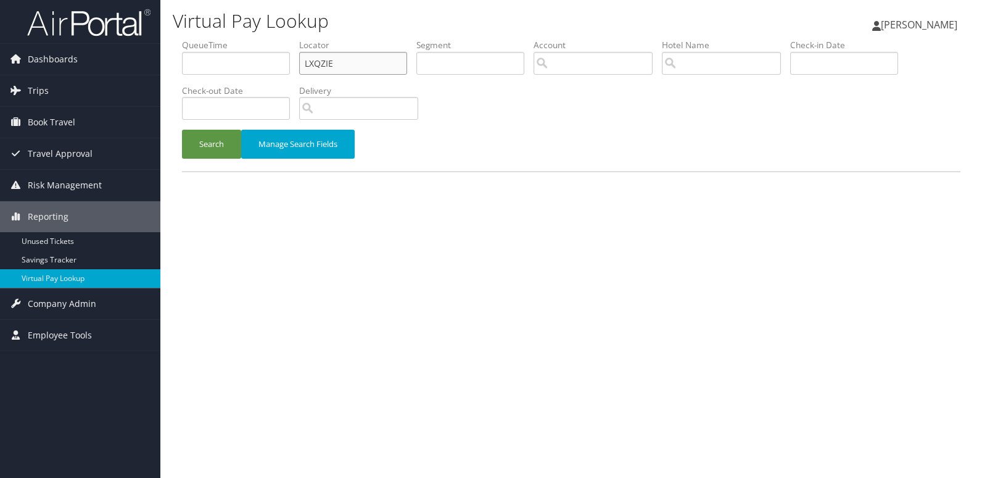
click at [263, 39] on ul "QueueTime Locator LXQZIE Segment Account Traveler Hotel Name Check-in Date Chec…" at bounding box center [571, 39] width 779 height 0
paste input "GOXQLT"
type input "GOXQLT"
click at [182, 130] on button "Search" at bounding box center [211, 144] width 59 height 29
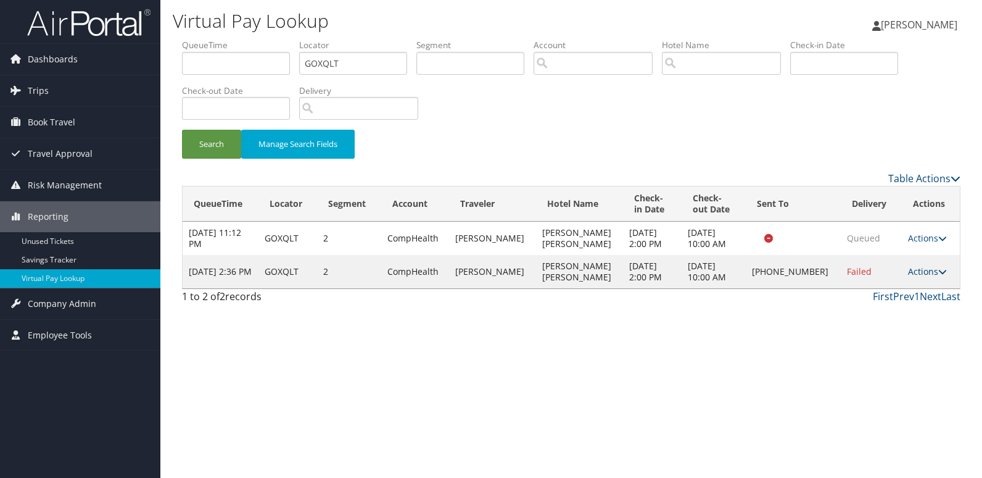
click at [909, 271] on link "Actions" at bounding box center [927, 271] width 39 height 12
click at [892, 303] on link "Logs" at bounding box center [885, 310] width 106 height 21
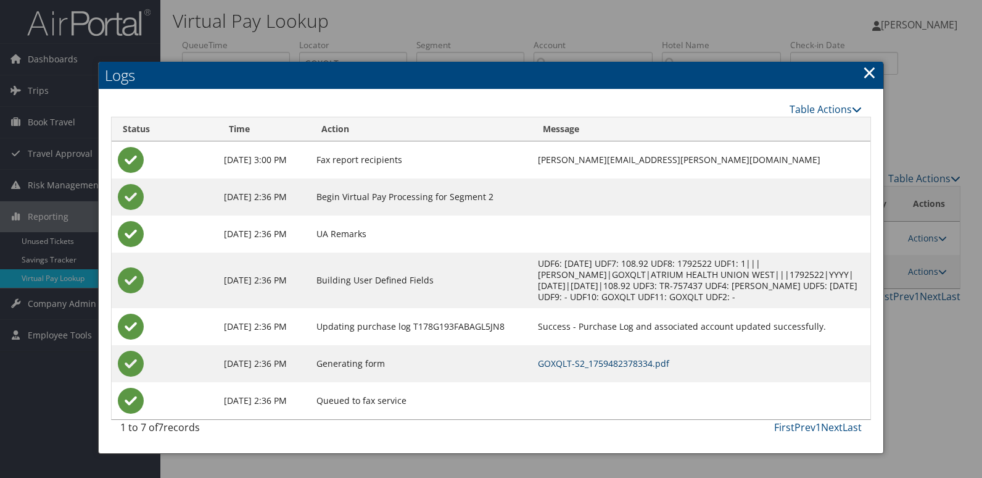
click at [620, 362] on link "GOXQLT-S2_1759482378334.pdf" at bounding box center [603, 363] width 131 height 12
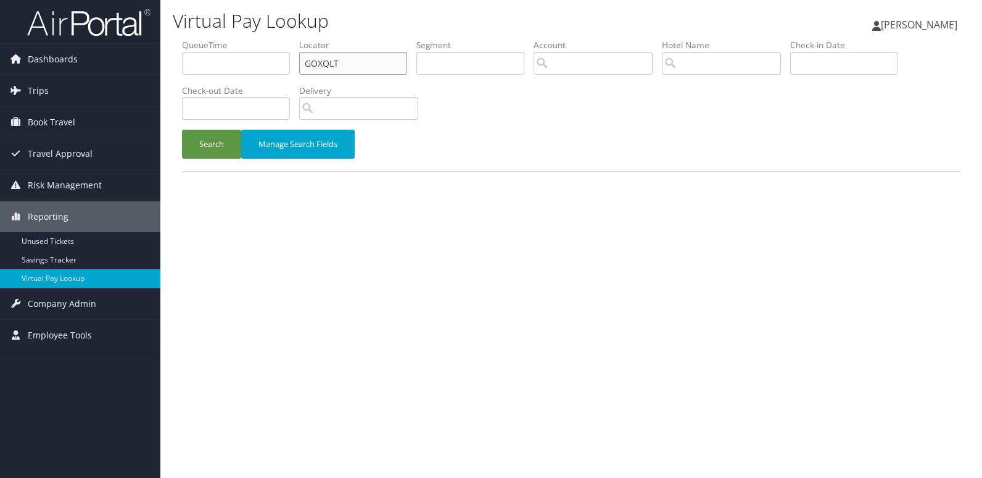
drag, startPoint x: 257, startPoint y: 74, endPoint x: 245, endPoint y: 74, distance: 11.7
click at [246, 39] on ul "QueueTime Locator GOXQLT Segment Account Traveler Hotel Name Check-in Date Chec…" at bounding box center [571, 39] width 779 height 0
paste input "MIMEOE"
type input "MIMEOE"
click at [182, 130] on button "Search" at bounding box center [211, 144] width 59 height 29
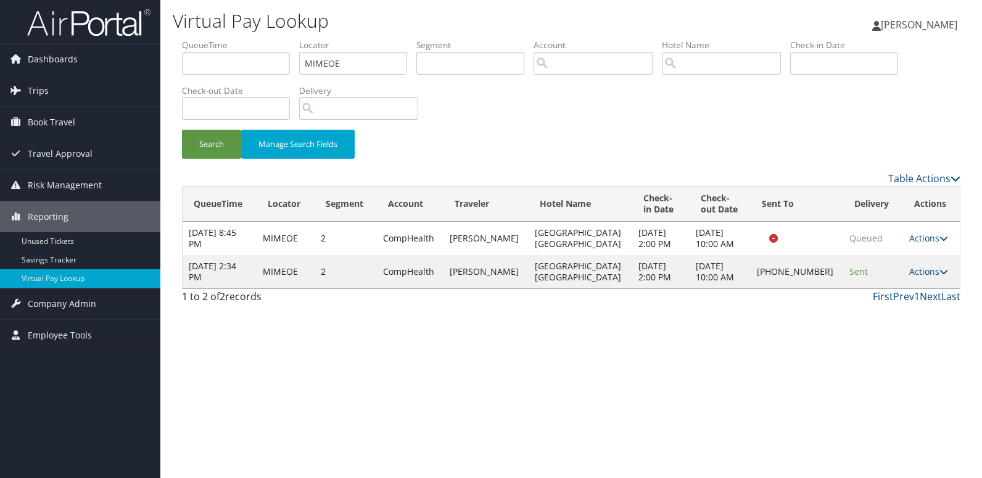
click at [919, 277] on td "Actions Resend Logs Delivery Information View Itinerary" at bounding box center [931, 271] width 57 height 33
click at [919, 267] on link "Actions" at bounding box center [928, 271] width 39 height 12
click at [872, 321] on link "Delivery Information" at bounding box center [887, 331] width 106 height 21
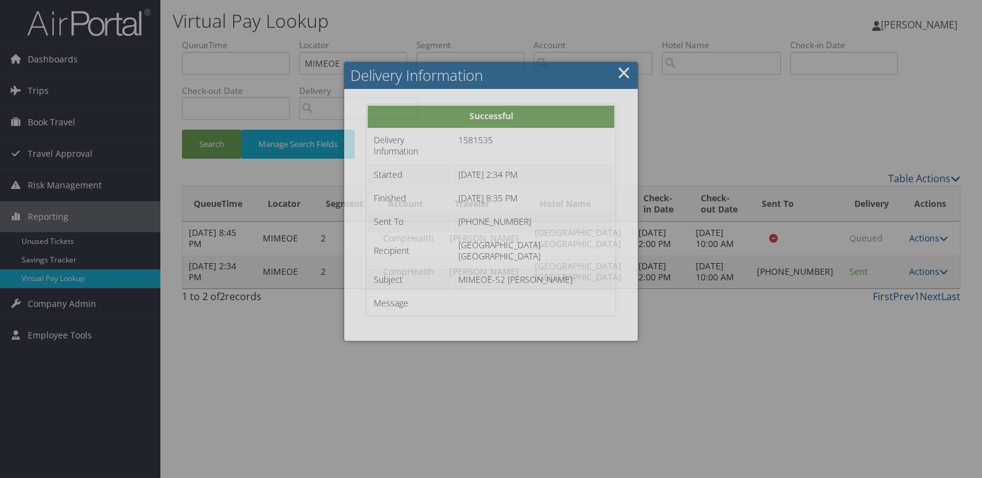
click at [866, 362] on div at bounding box center [491, 239] width 982 height 478
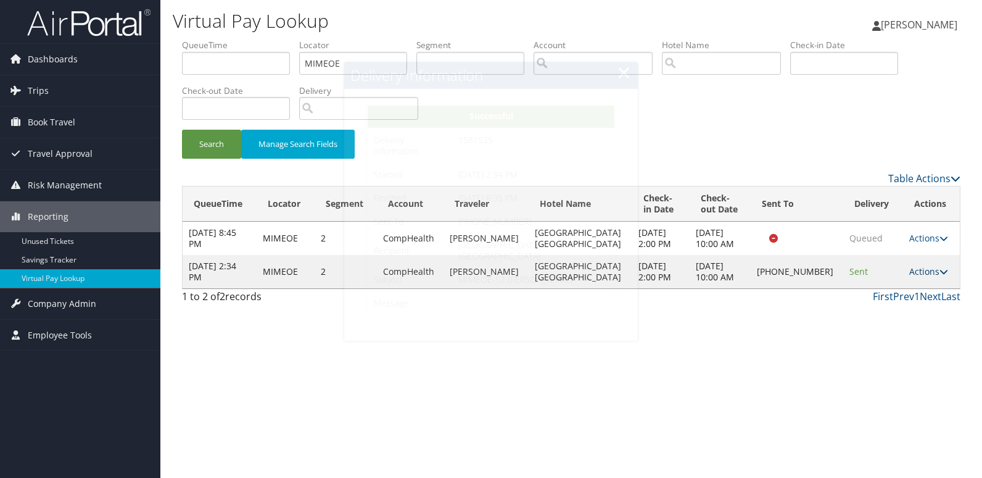
click at [916, 270] on link "Actions" at bounding box center [928, 271] width 39 height 12
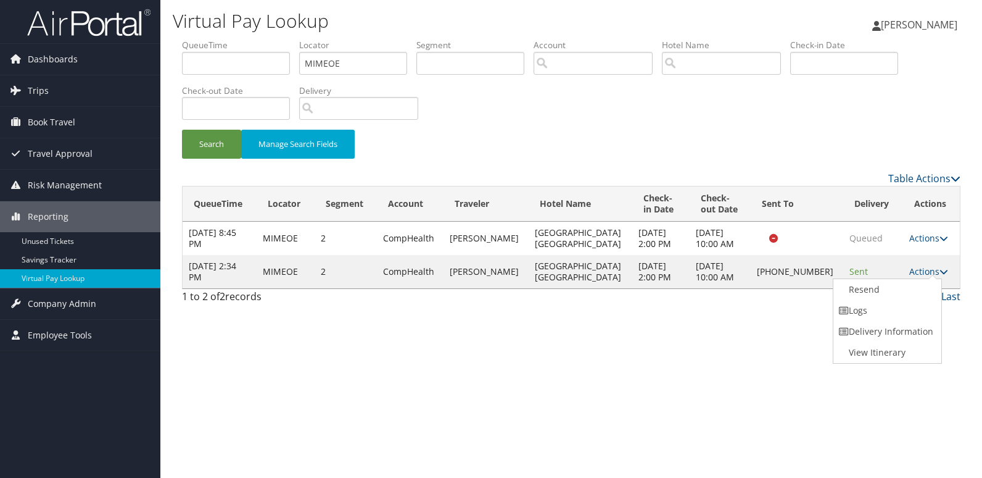
click at [877, 309] on link "Logs" at bounding box center [887, 310] width 106 height 21
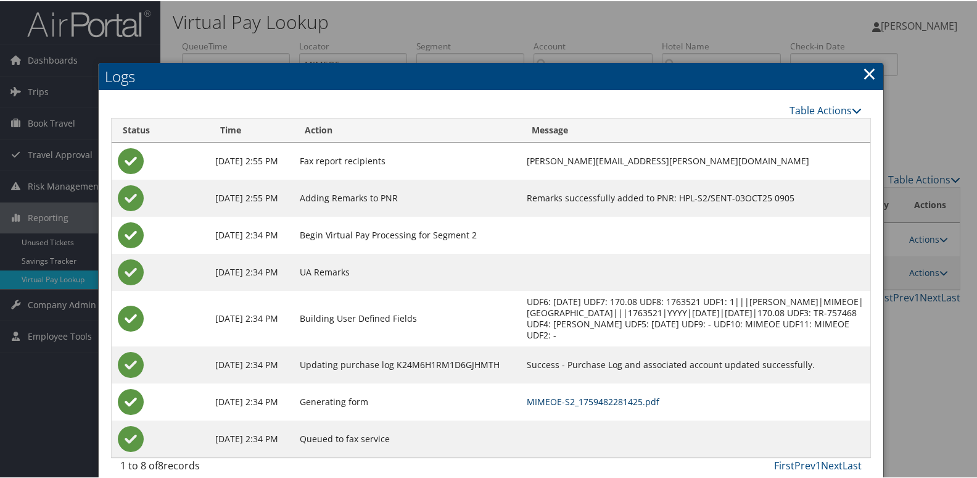
drag, startPoint x: 591, startPoint y: 398, endPoint x: 768, endPoint y: 421, distance: 178.6
click at [591, 398] on link "MIMEOE-S2_1759482281425.pdf" at bounding box center [593, 400] width 133 height 12
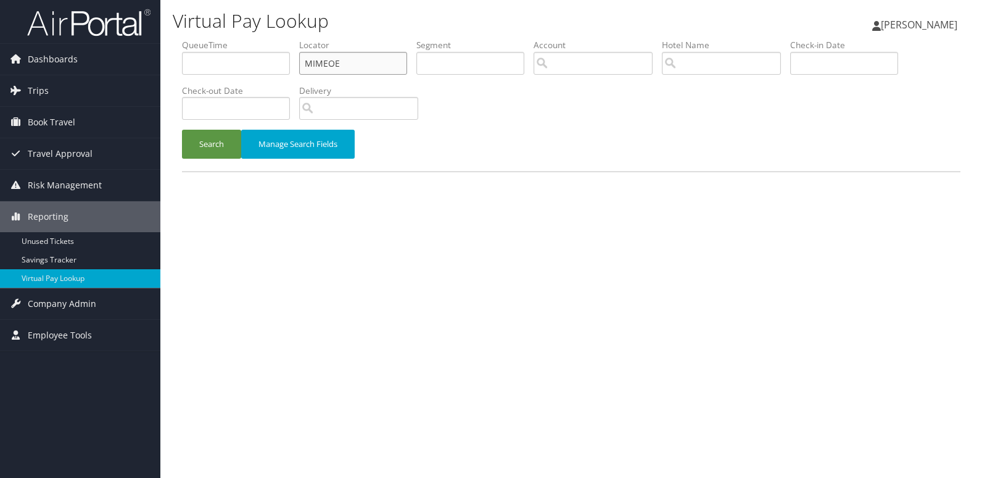
drag, startPoint x: 343, startPoint y: 62, endPoint x: 271, endPoint y: 54, distance: 72.6
click at [271, 39] on ul "QueueTime Locator MIMEOE Segment Account Traveler Hotel Name Check-in Date Chec…" at bounding box center [571, 39] width 779 height 0
paste input "WWFMZN"
type input "WWFMZN"
click at [182, 130] on button "Search" at bounding box center [211, 144] width 59 height 29
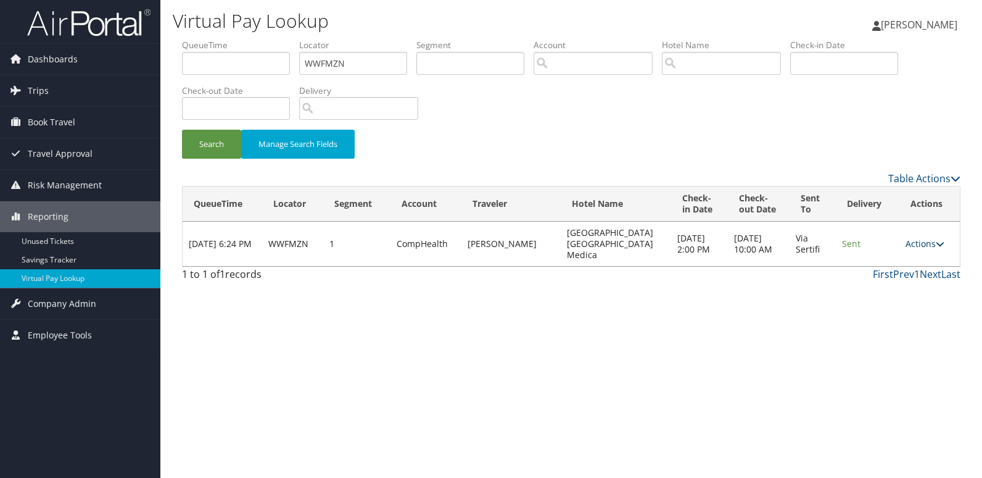
click at [915, 239] on link "Actions" at bounding box center [925, 244] width 39 height 12
click at [899, 278] on link "Logs" at bounding box center [901, 277] width 78 height 21
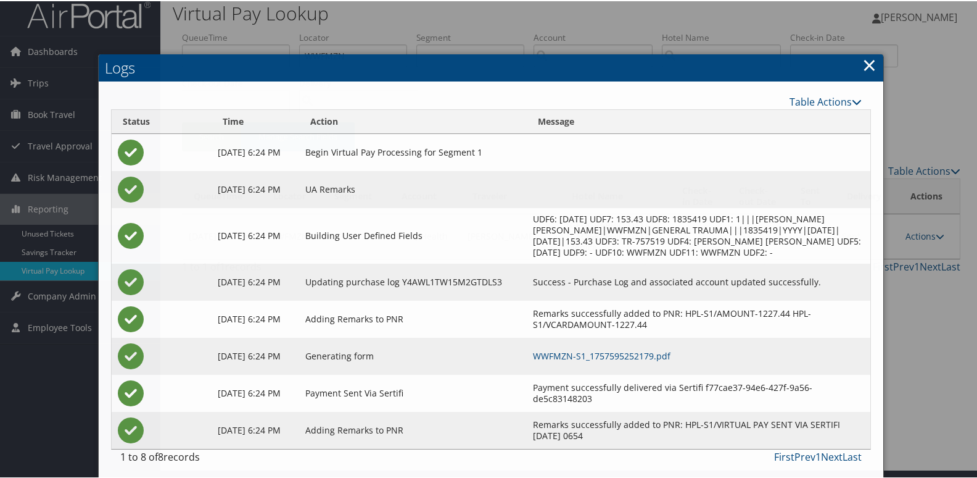
scroll to position [24, 0]
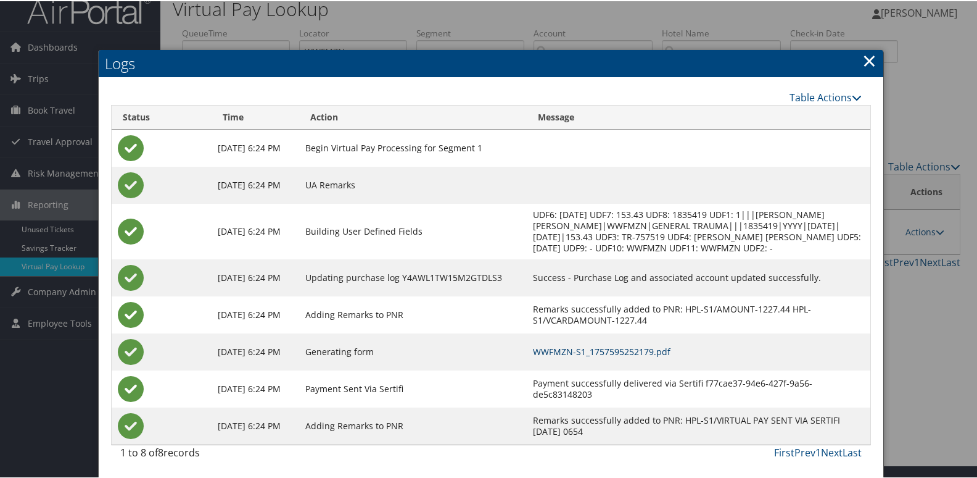
click at [608, 346] on link "WWFMZN-S1_1757595252179.pdf" at bounding box center [602, 350] width 138 height 12
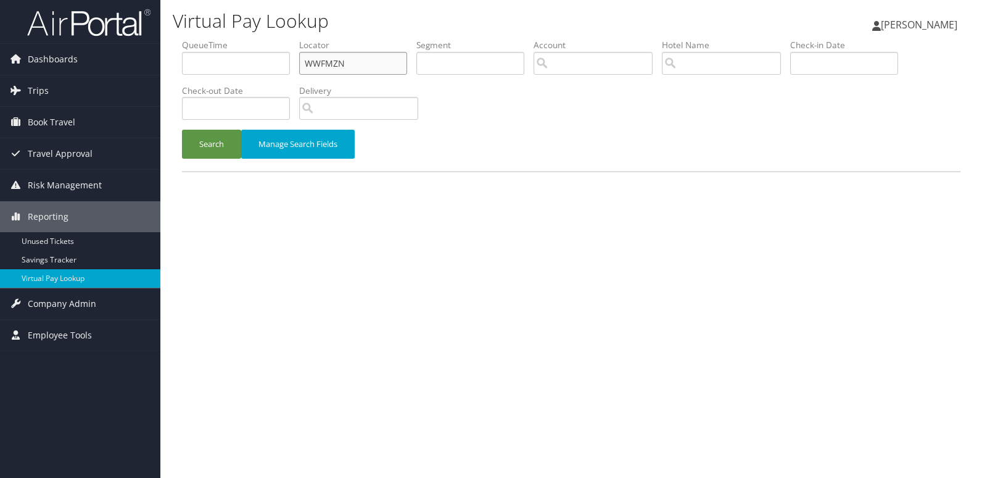
drag, startPoint x: 292, startPoint y: 67, endPoint x: 247, endPoint y: 67, distance: 45.0
click at [247, 39] on ul "QueueTime Locator WWFMZN Segment Account Traveler Hotel Name Check-in Date Chec…" at bounding box center [571, 39] width 779 height 0
paste input "CWRSAU"
click at [182, 130] on button "Search" at bounding box center [211, 144] width 59 height 29
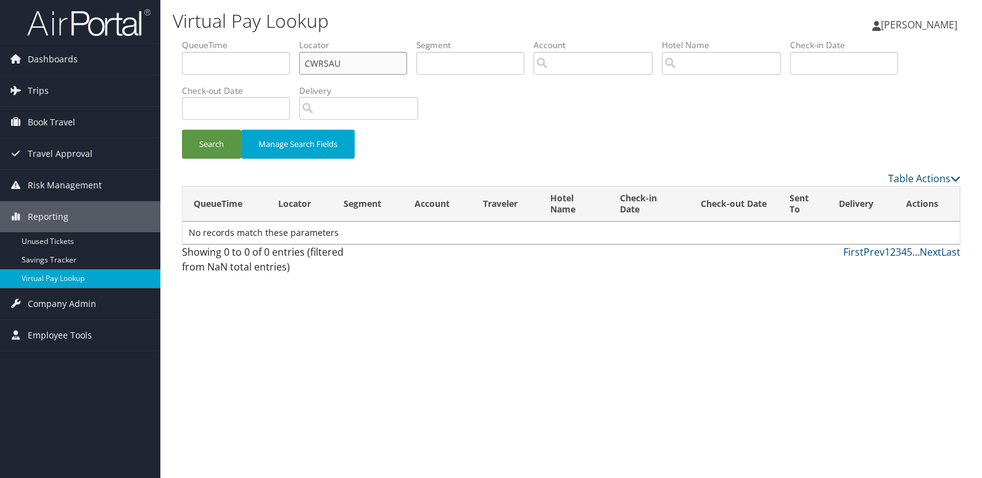
type input "CWRSAU"
click at [182, 130] on button "Search" at bounding box center [211, 144] width 59 height 29
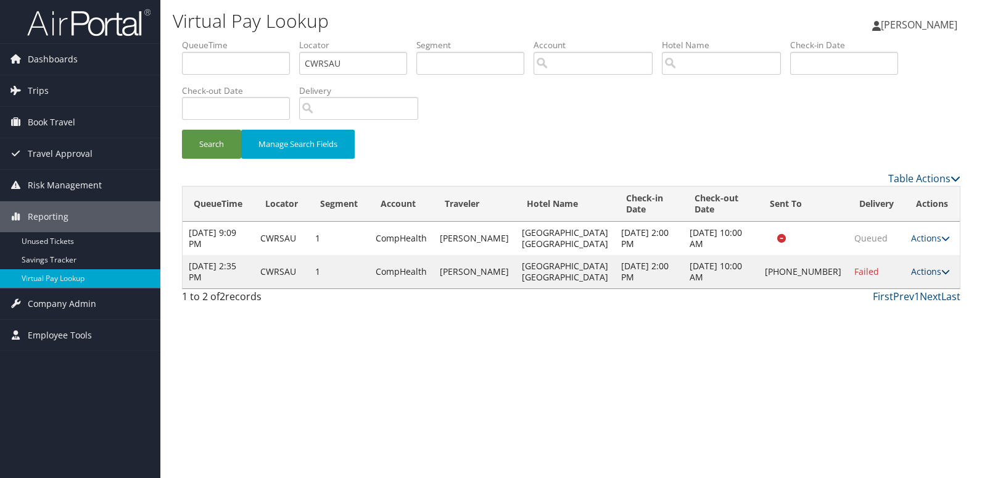
click at [916, 277] on link "Actions" at bounding box center [930, 271] width 39 height 12
click at [878, 329] on link "Logs" at bounding box center [887, 327] width 106 height 21
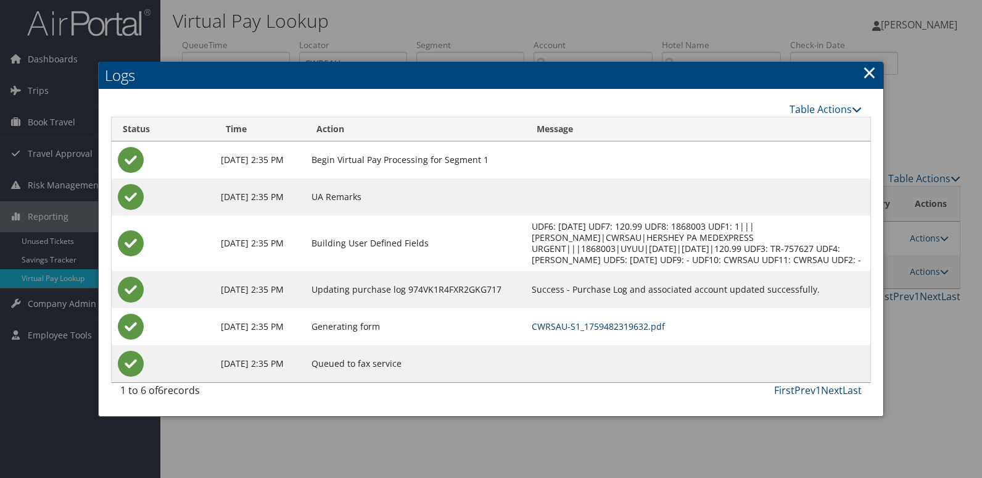
click at [653, 332] on link "CWRSAU-S1_1759482319632.pdf" at bounding box center [598, 326] width 133 height 12
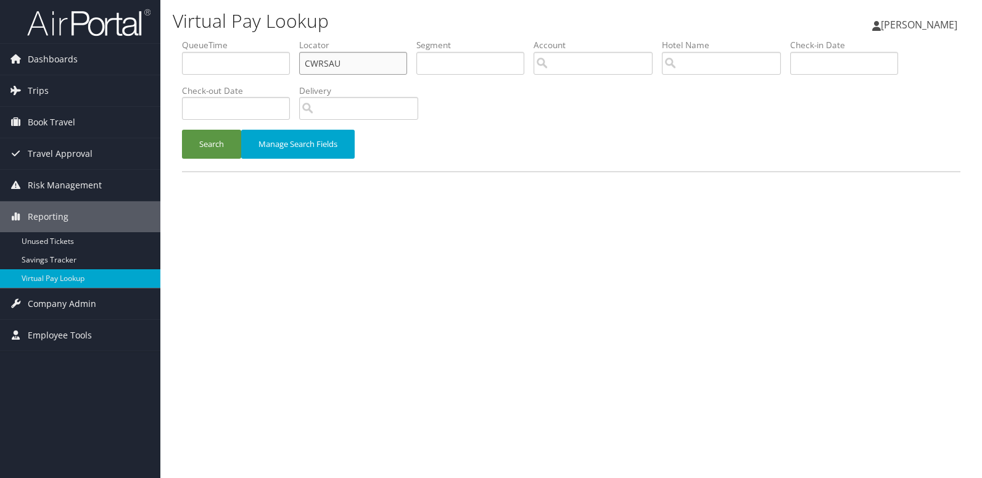
drag, startPoint x: 352, startPoint y: 60, endPoint x: 194, endPoint y: 60, distance: 158.0
click at [194, 39] on ul "QueueTime Locator CWRSAU Segment Account Traveler Hotel Name Check-in Date Chec…" at bounding box center [571, 39] width 779 height 0
paste input "JFMRVN"
click at [182, 130] on button "Search" at bounding box center [211, 144] width 59 height 29
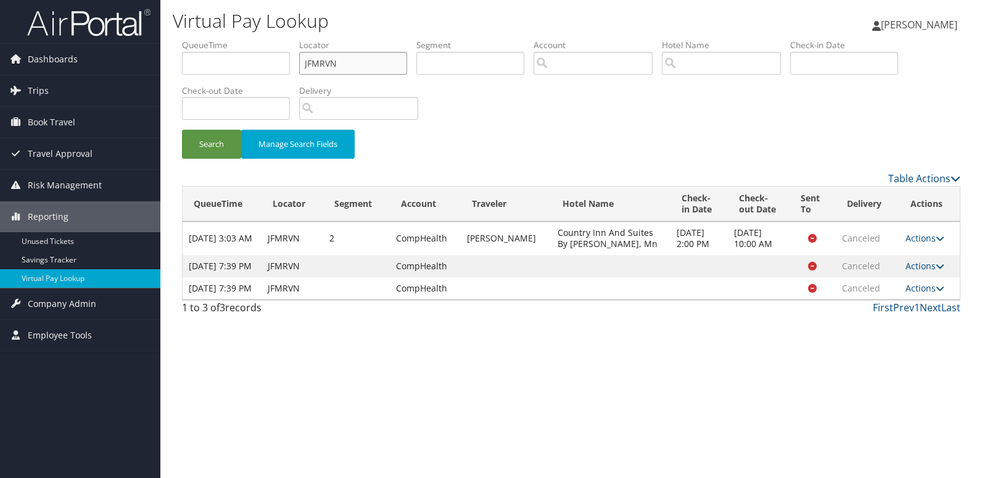
drag, startPoint x: 347, startPoint y: 56, endPoint x: 249, endPoint y: 54, distance: 98.1
click at [238, 39] on ul "QueueTime Locator JFMRVN Segment Account Traveler Hotel Name Check-in Date Chec…" at bounding box center [571, 39] width 779 height 0
paste input ") UJDUOW"
type input "UJDUOW"
click at [182, 130] on button "Search" at bounding box center [211, 144] width 59 height 29
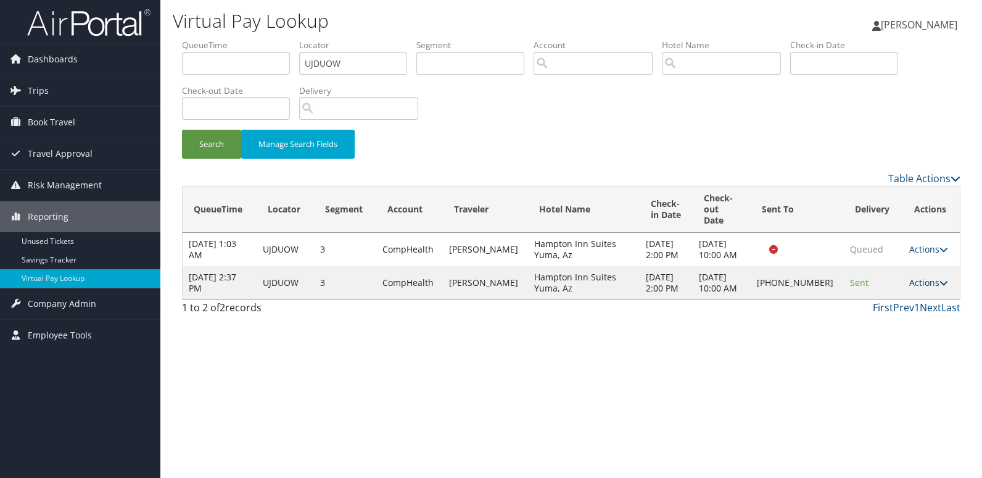
click at [926, 276] on link "Actions" at bounding box center [928, 282] width 39 height 12
click at [885, 311] on link "Logs" at bounding box center [888, 315] width 106 height 21
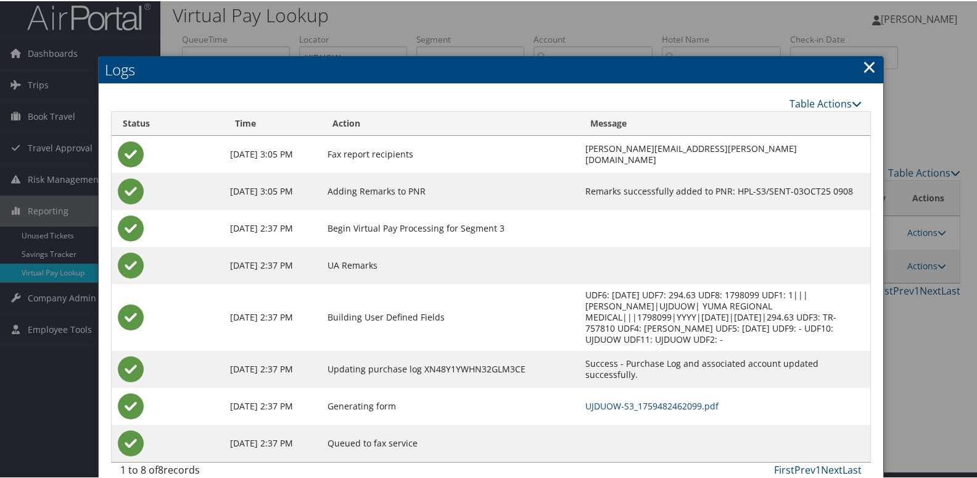
scroll to position [13, 0]
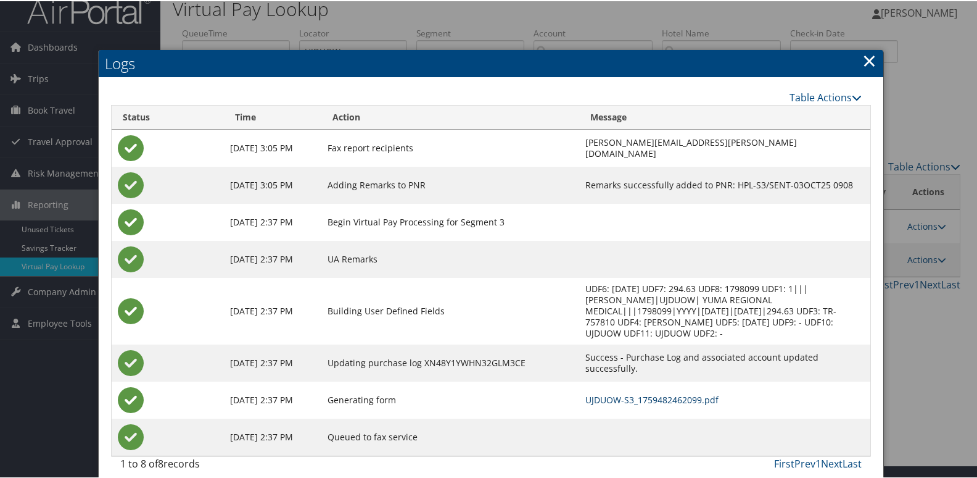
click at [639, 392] on link "UJDUOW-S3_1759482462099.pdf" at bounding box center [652, 398] width 133 height 12
